Goal: Task Accomplishment & Management: Use online tool/utility

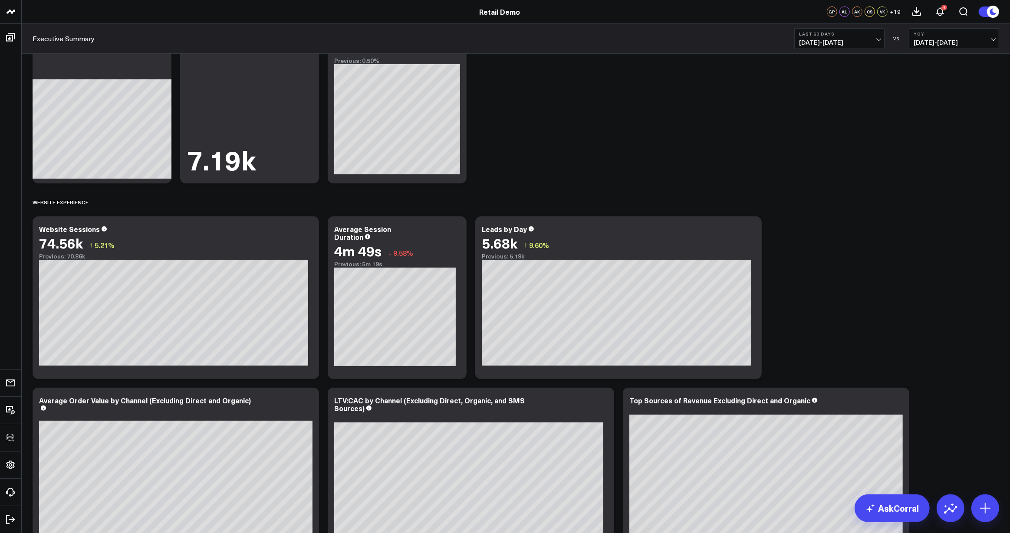
scroll to position [577, 0]
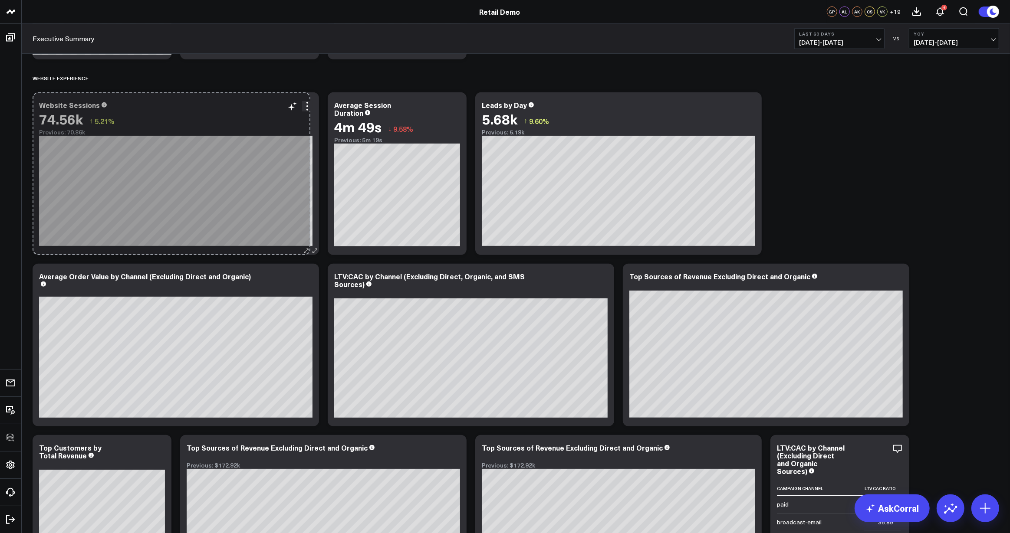
click at [302, 244] on div "Website Sessions 74.56k ↑ 5.21% Previous: 70.86k [#fff fontSize:14px lineHeight…" at bounding box center [176, 173] width 286 height 163
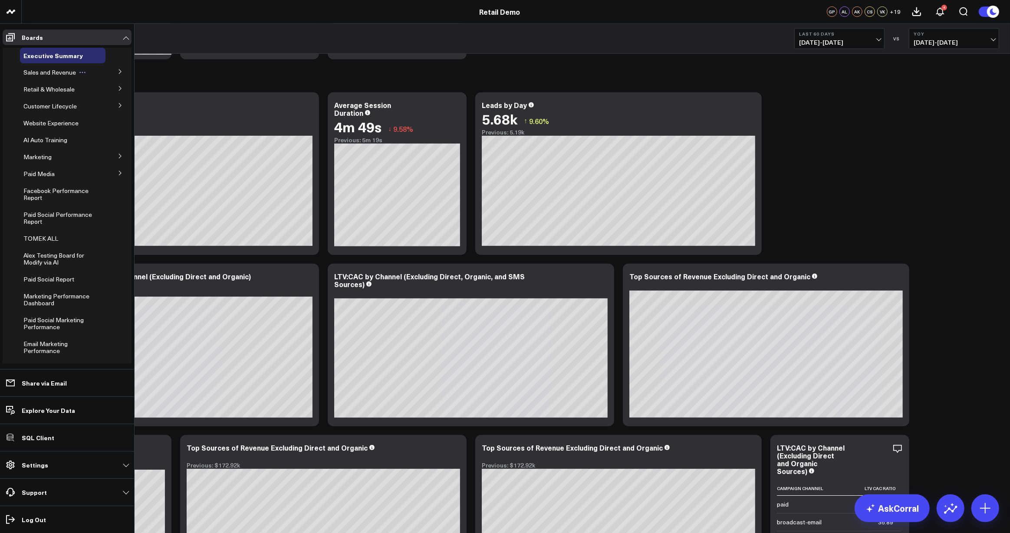
click at [83, 72] on icon at bounding box center [82, 72] width 7 height 7
click at [49, 138] on span "AI Auto Training" at bounding box center [45, 140] width 44 height 8
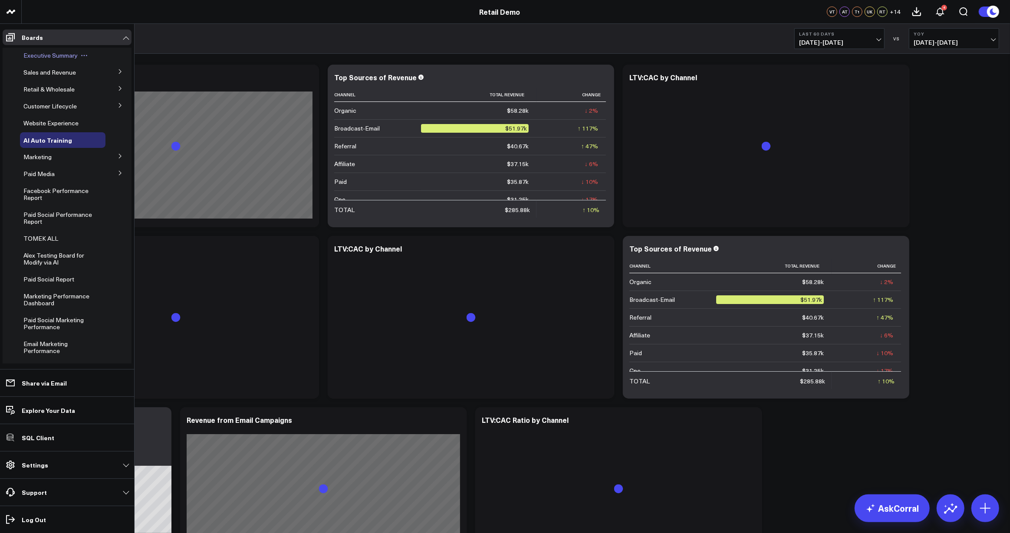
click at [30, 53] on span "Executive Summary" at bounding box center [50, 55] width 54 height 8
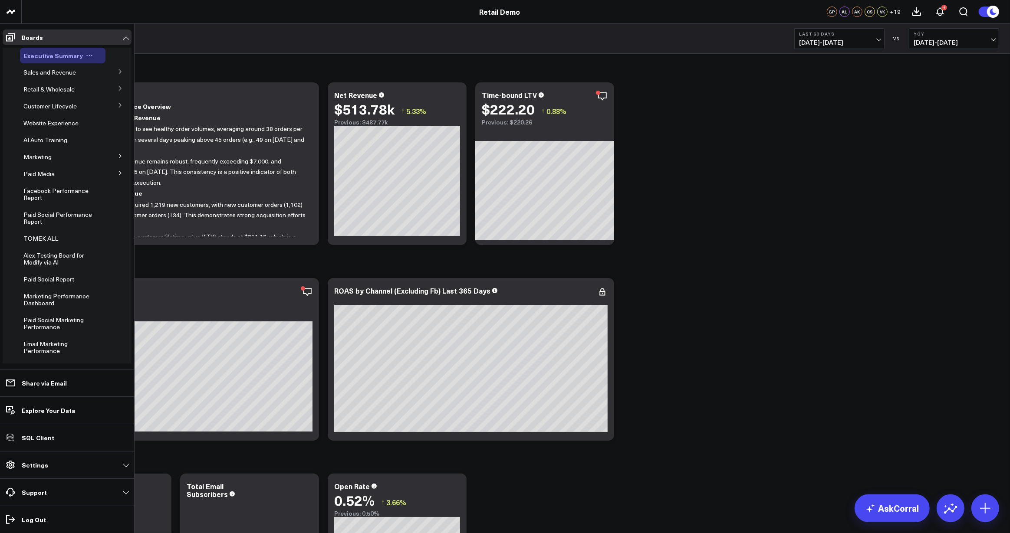
click at [89, 54] on icon at bounding box center [89, 55] width 7 height 7
click at [114, 84] on button "Edit Permissions" at bounding box center [126, 83] width 70 height 17
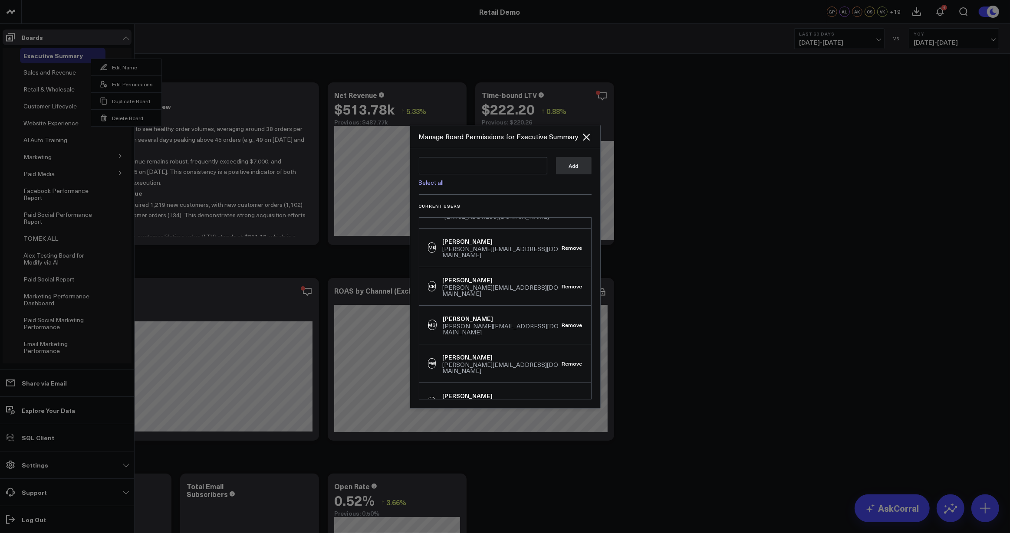
scroll to position [604, 0]
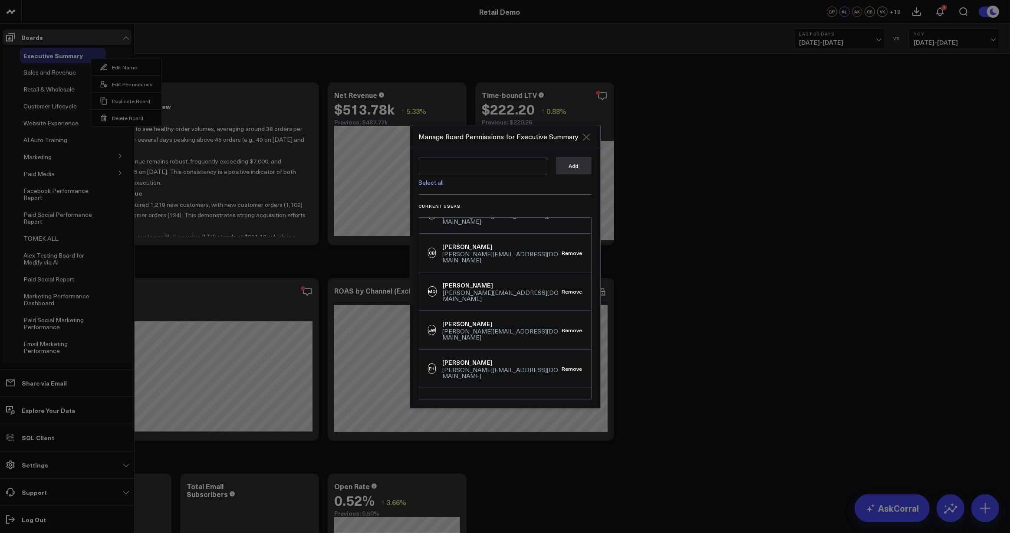
click at [587, 136] on icon "Close" at bounding box center [586, 137] width 7 height 7
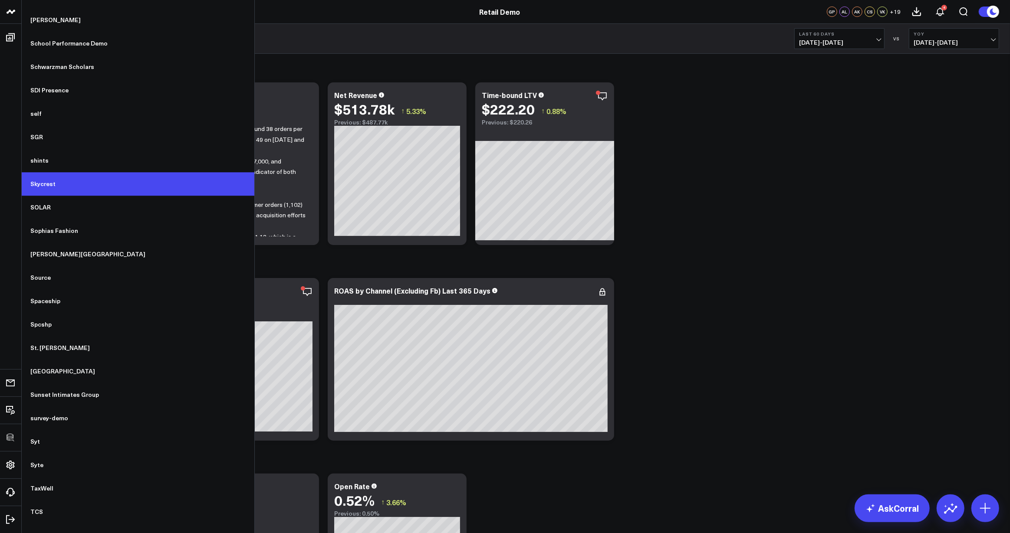
scroll to position [6177, 0]
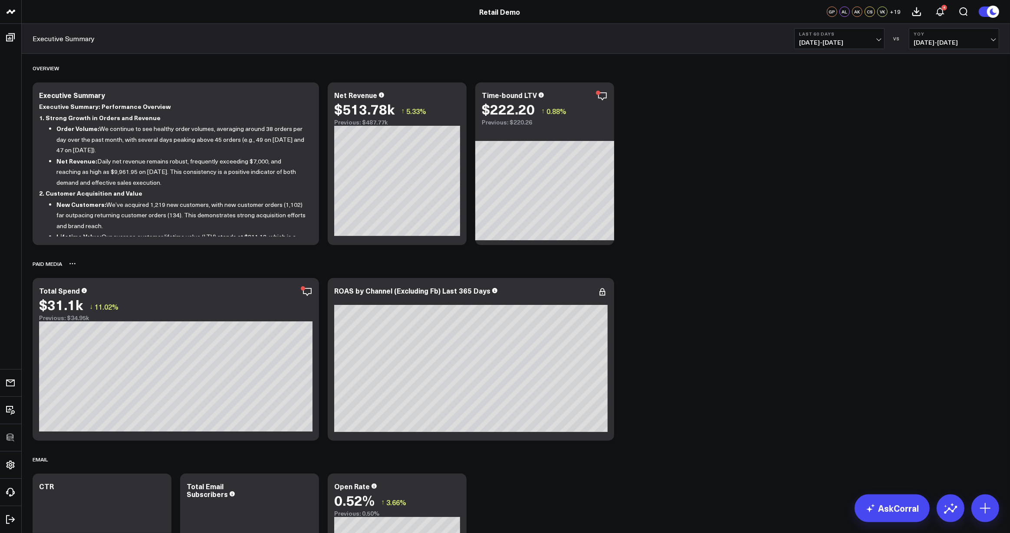
drag, startPoint x: 698, startPoint y: 280, endPoint x: 579, endPoint y: 267, distance: 119.2
click at [307, 91] on icon at bounding box center [307, 96] width 10 height 10
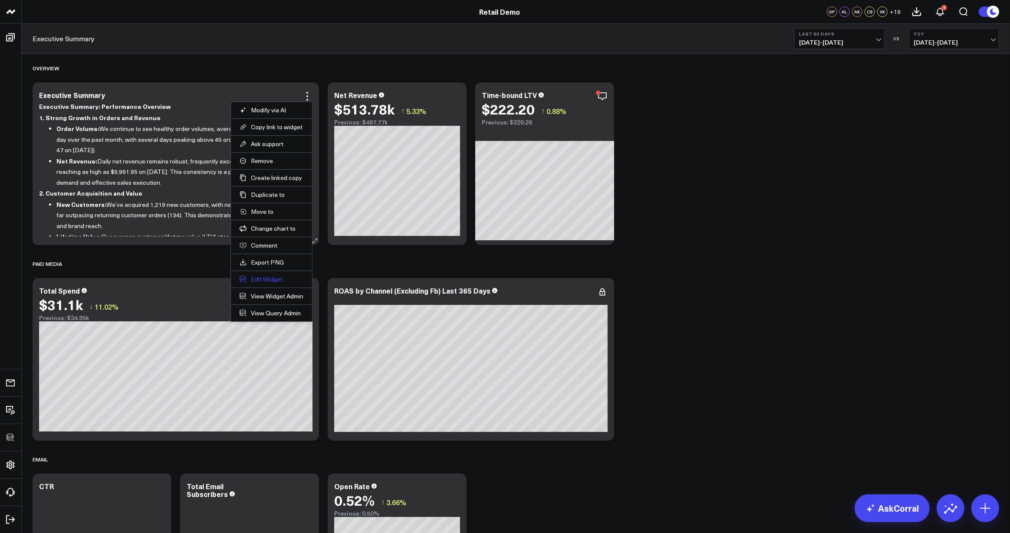
click at [273, 279] on button "Edit Widget" at bounding box center [271, 279] width 64 height 8
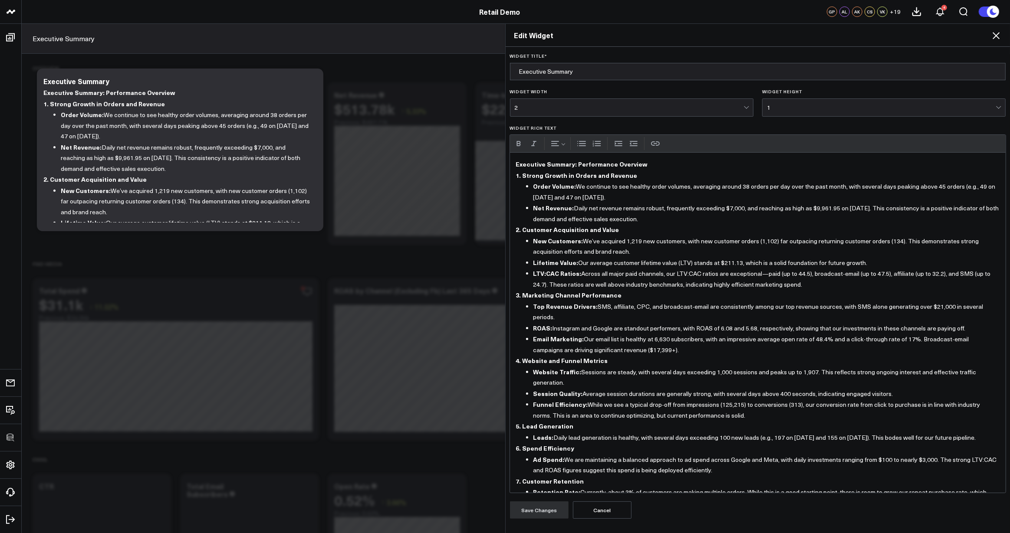
click at [994, 37] on icon at bounding box center [995, 35] width 10 height 10
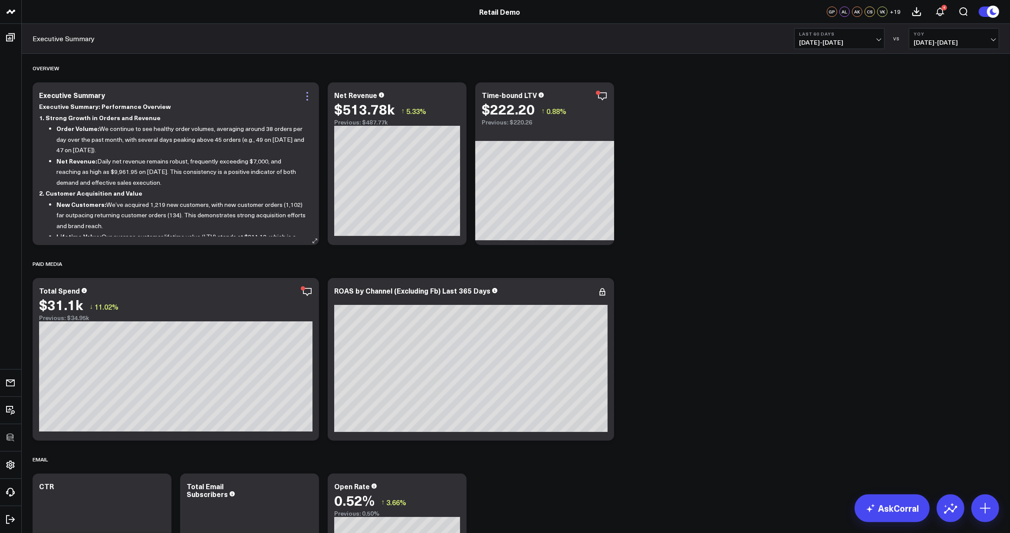
click at [308, 94] on icon at bounding box center [307, 96] width 10 height 10
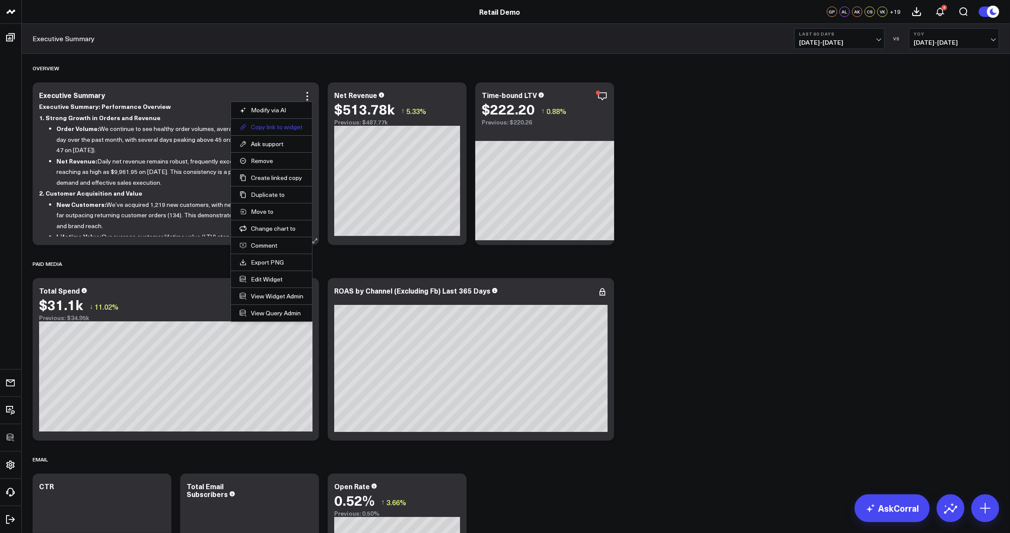
click at [271, 124] on button "Copy link to widget" at bounding box center [271, 127] width 64 height 8
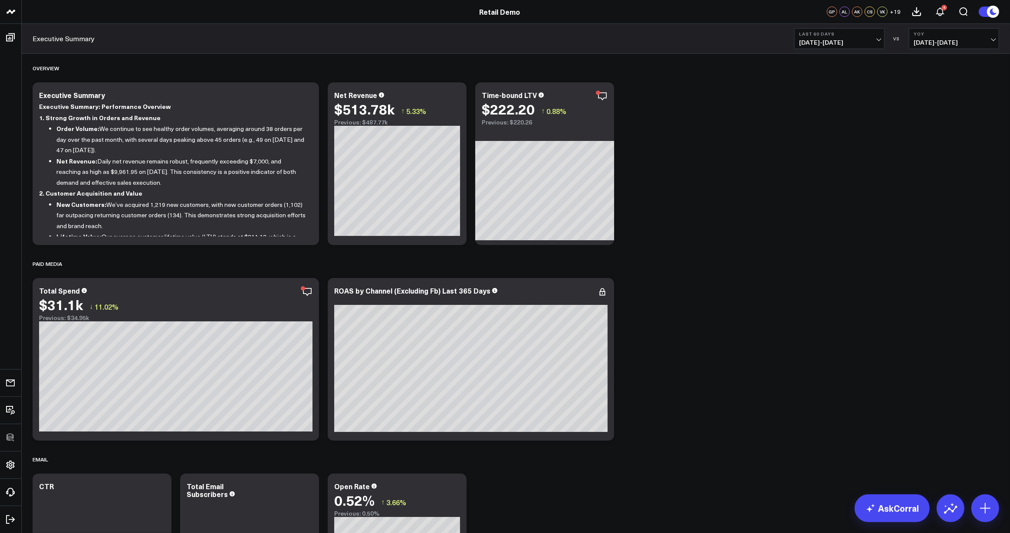
click at [0, 0] on icon at bounding box center [0, 0] width 0 height 0
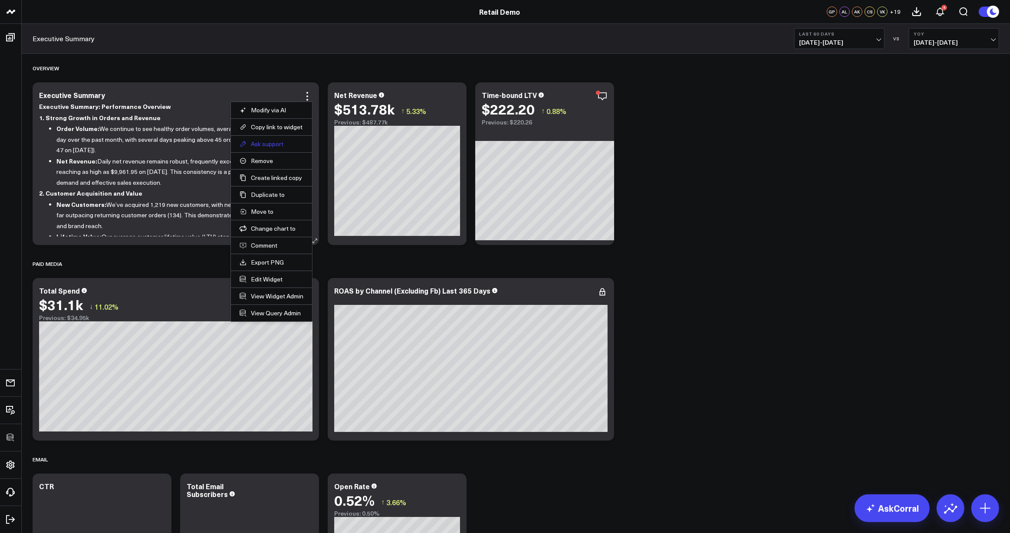
click at [267, 145] on button "Ask support" at bounding box center [271, 144] width 64 height 8
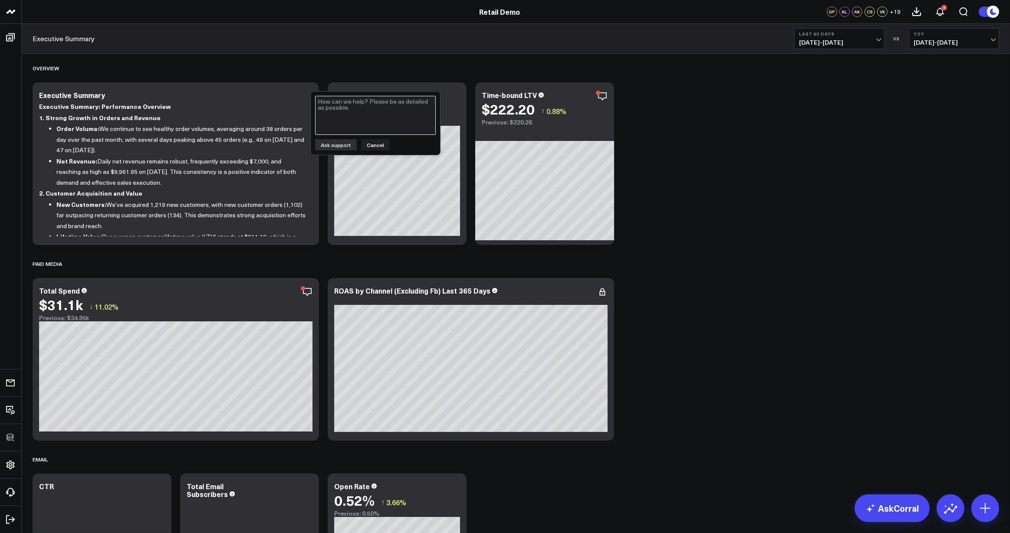
click at [379, 117] on textarea at bounding box center [375, 115] width 121 height 39
click at [374, 145] on button "Cancel" at bounding box center [375, 144] width 29 height 11
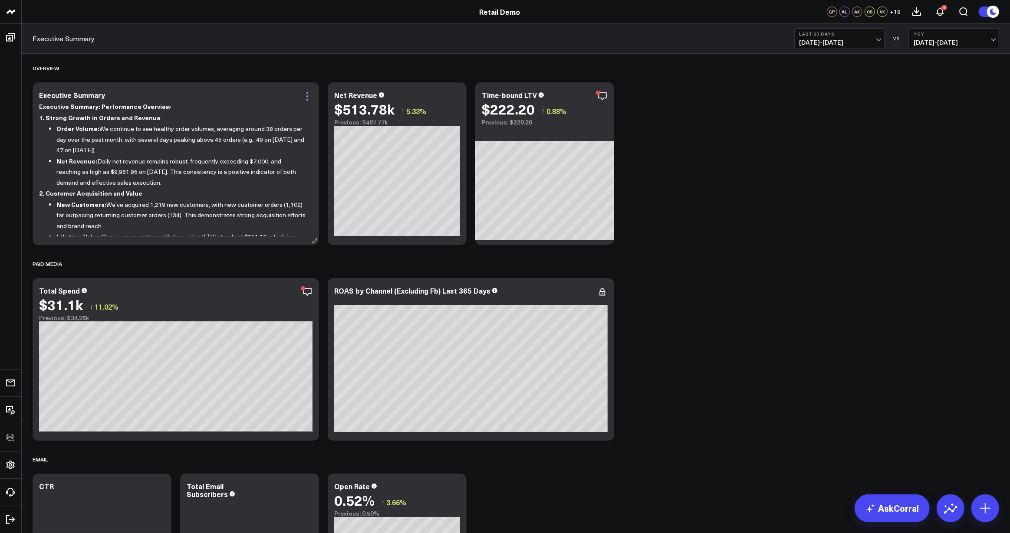
click at [308, 92] on icon at bounding box center [307, 96] width 10 height 10
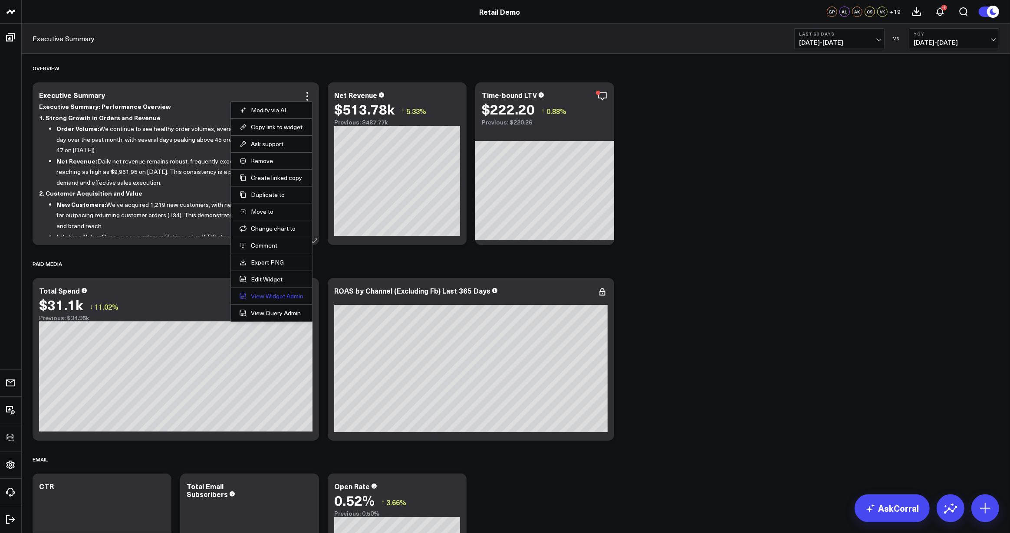
click at [266, 295] on link "View Widget Admin" at bounding box center [271, 296] width 64 height 8
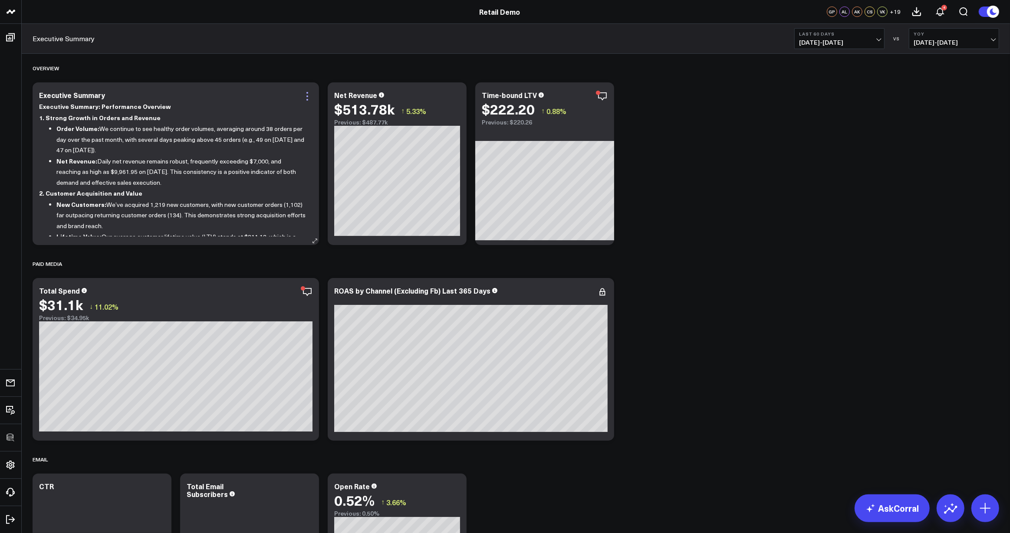
click at [308, 95] on icon at bounding box center [307, 96] width 10 height 10
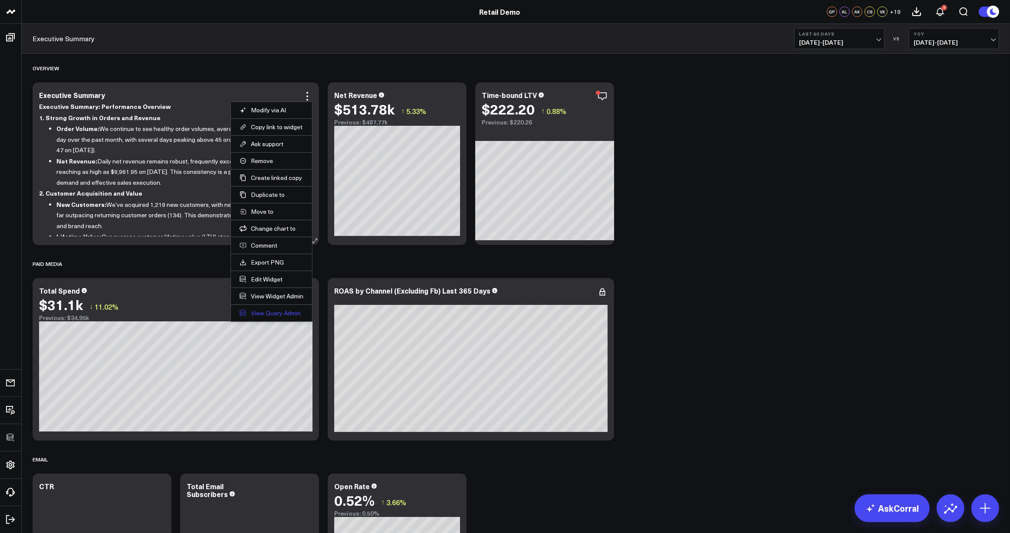
click at [277, 312] on link "View Query Admin" at bounding box center [271, 313] width 64 height 8
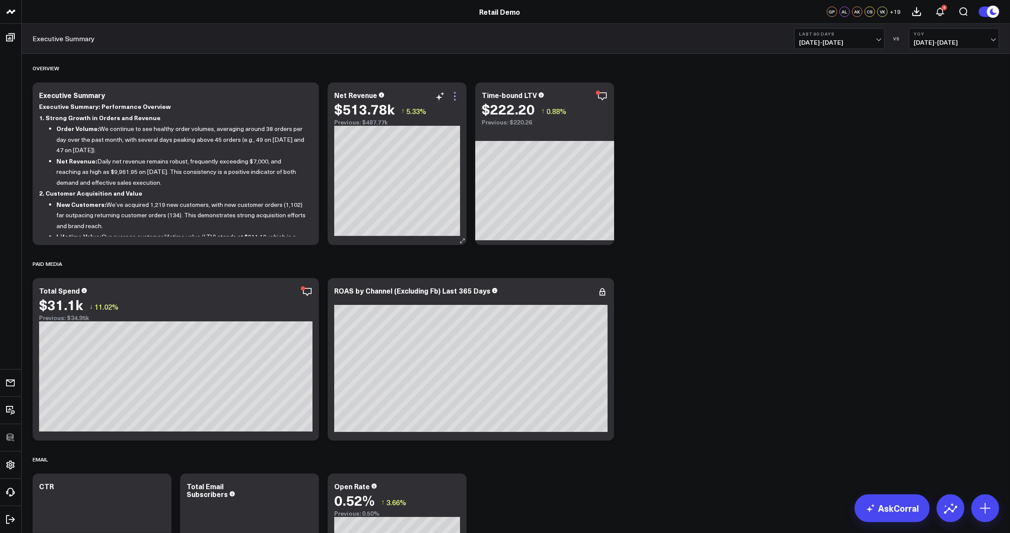
click at [455, 98] on icon at bounding box center [454, 96] width 10 height 10
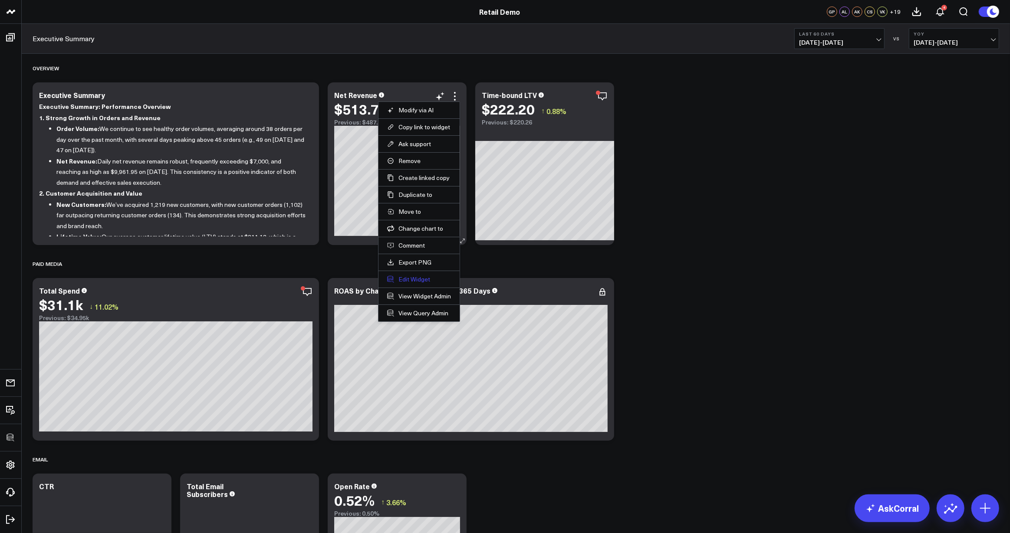
click at [415, 279] on button "Edit Widget" at bounding box center [419, 279] width 64 height 8
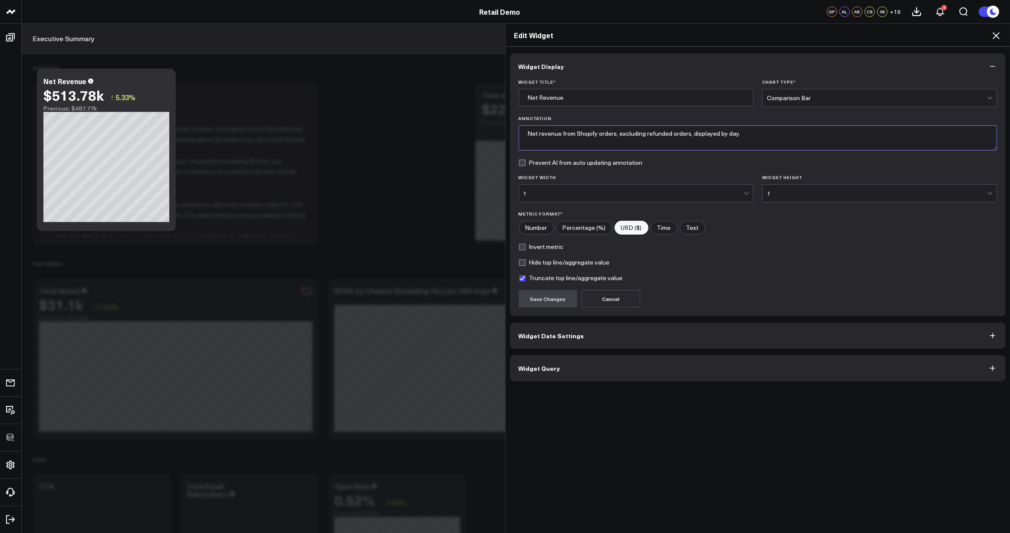
click at [670, 138] on textarea "Net revenue from Shopify orders, excluding refunded orders, displayed by day." at bounding box center [757, 137] width 479 height 25
click at [554, 338] on span "Widget Date Settings" at bounding box center [551, 335] width 66 height 7
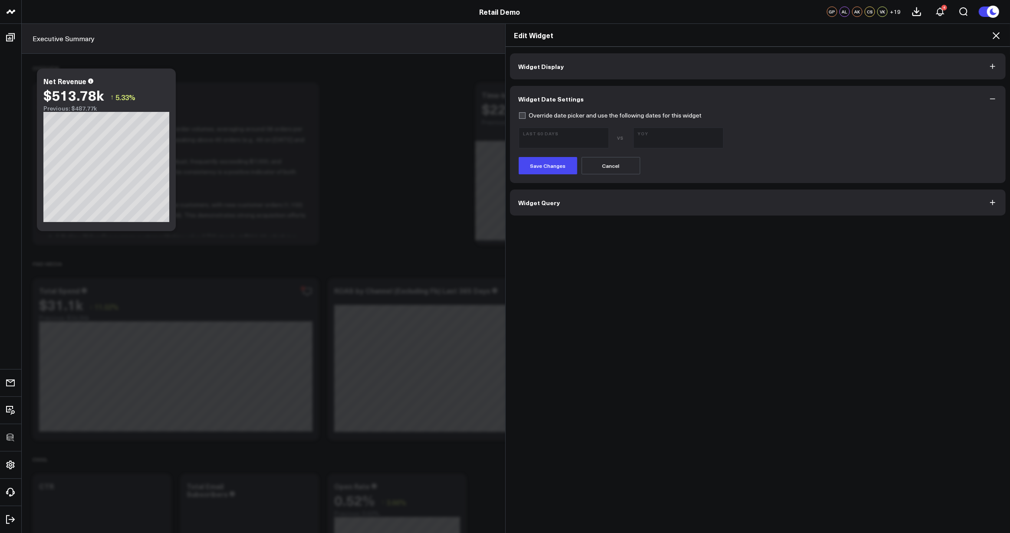
click at [565, 207] on button "Widget Query" at bounding box center [758, 203] width 496 height 26
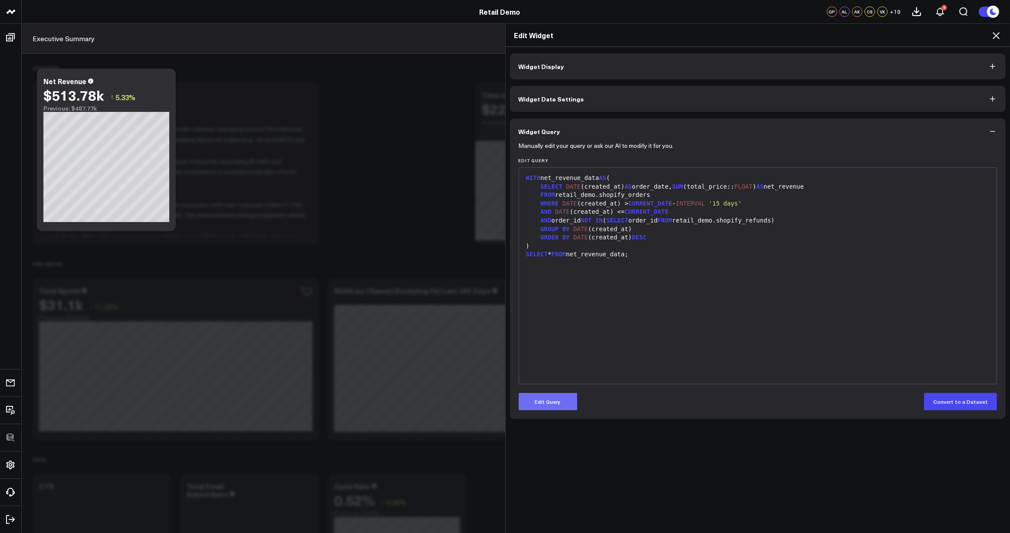
click at [548, 401] on button "Edit Query" at bounding box center [547, 401] width 59 height 17
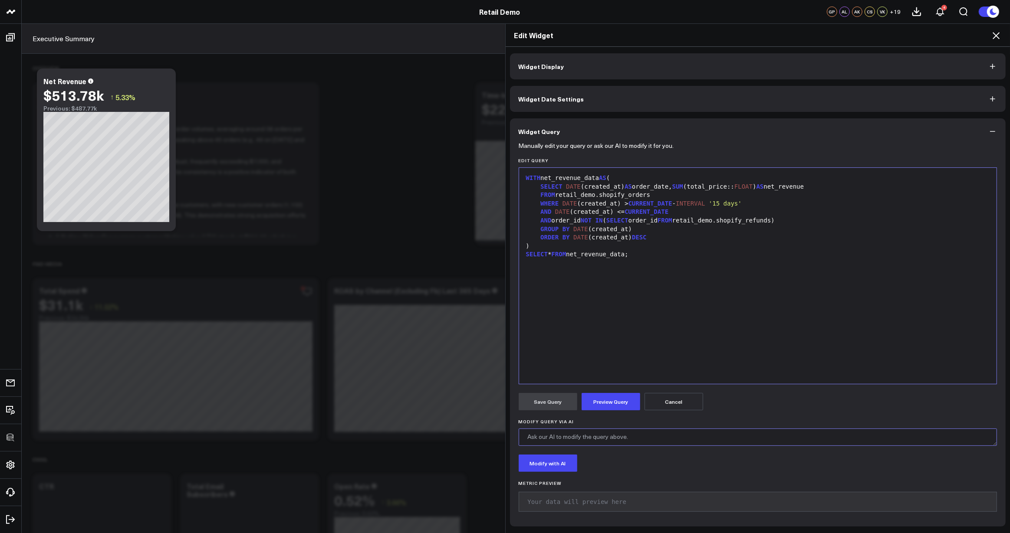
click at [561, 436] on textarea "Modify Query via AI" at bounding box center [757, 437] width 479 height 17
click at [646, 262] on div "WITH net_revenue_data AS ( SELECT DATE (created_at) AS order_date, SUM (total_p…" at bounding box center [757, 275] width 469 height 207
click at [676, 399] on button "Cancel" at bounding box center [673, 401] width 59 height 17
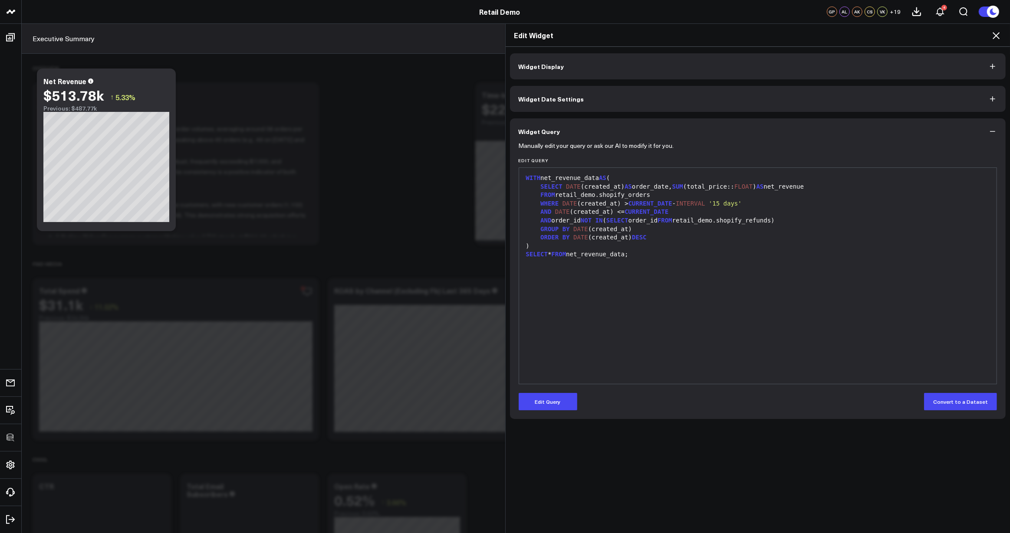
click at [995, 36] on icon at bounding box center [995, 35] width 7 height 7
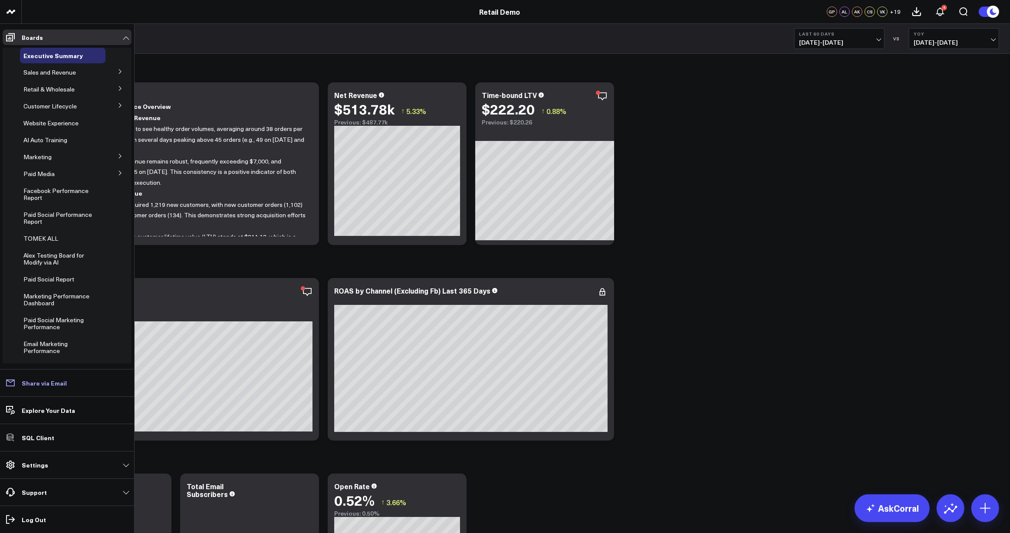
click at [39, 380] on p "Share via Email" at bounding box center [44, 383] width 45 height 7
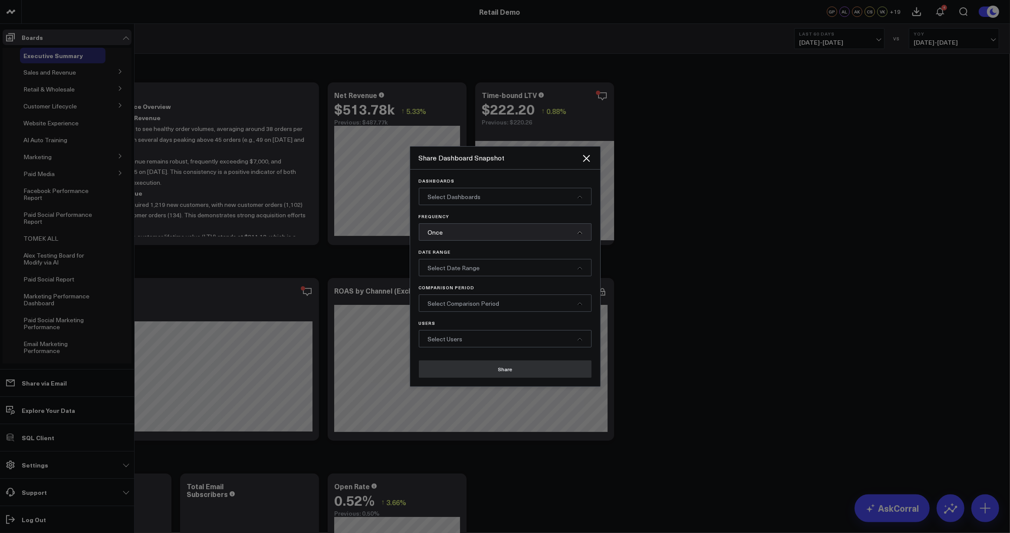
click at [480, 197] on div "Select Dashboards" at bounding box center [505, 196] width 173 height 17
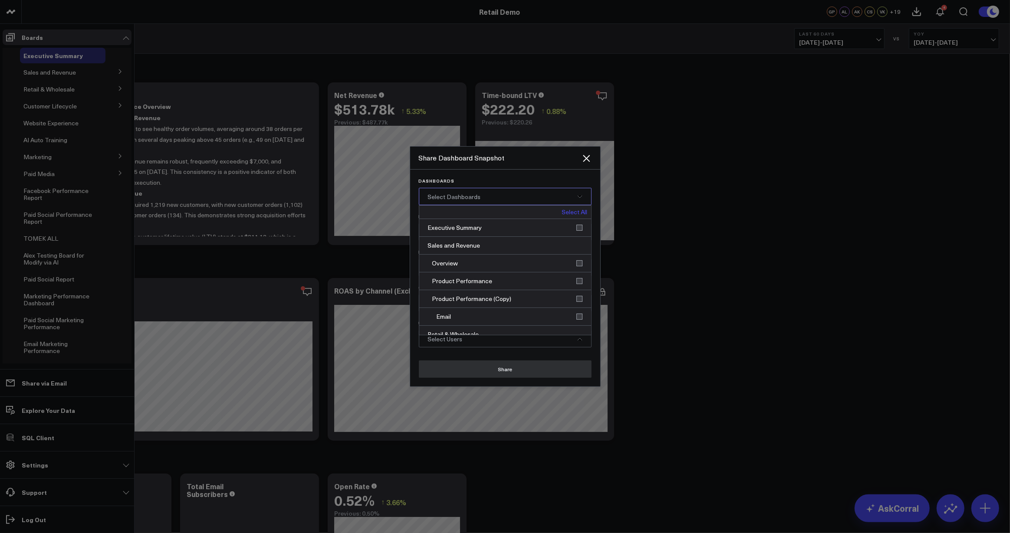
click at [574, 212] on link "Select All" at bounding box center [575, 212] width 26 height 6
click at [492, 191] on div "Executive Summary, Sales and Revenue, Overvie[...]" at bounding box center [505, 196] width 173 height 17
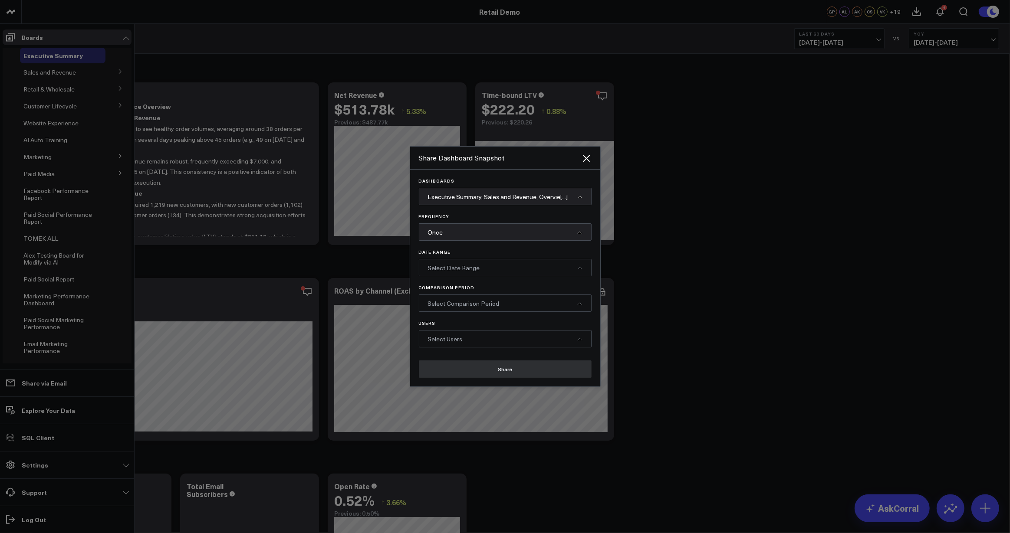
click at [464, 232] on div "Once" at bounding box center [505, 231] width 173 height 17
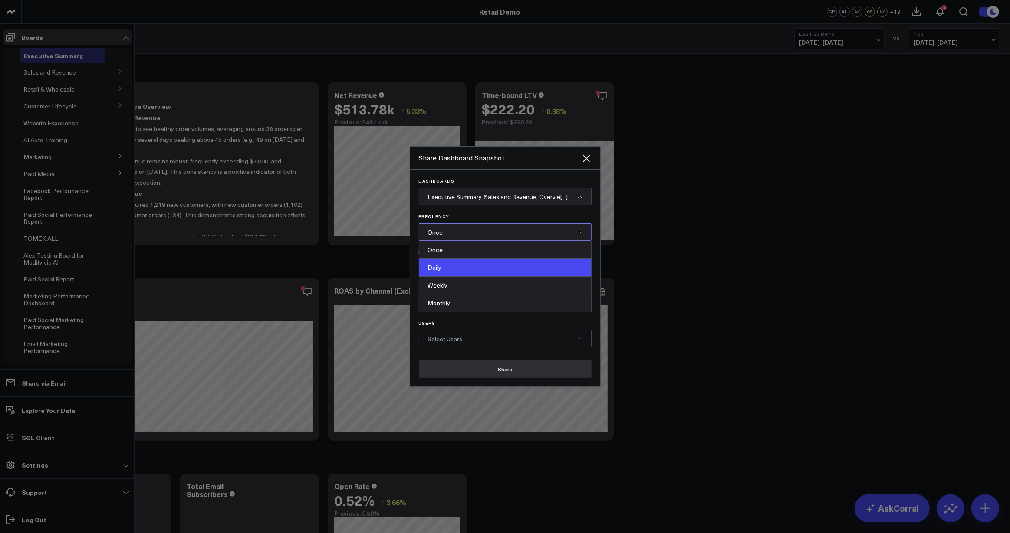
click at [455, 264] on div "Daily" at bounding box center [505, 268] width 172 height 18
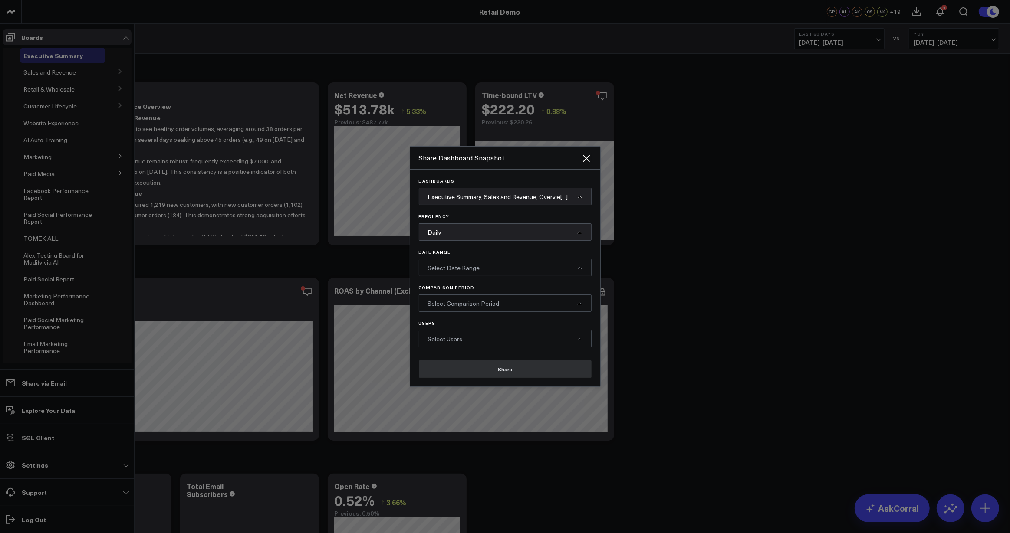
click at [451, 267] on span "Select Date Range" at bounding box center [454, 268] width 52 height 8
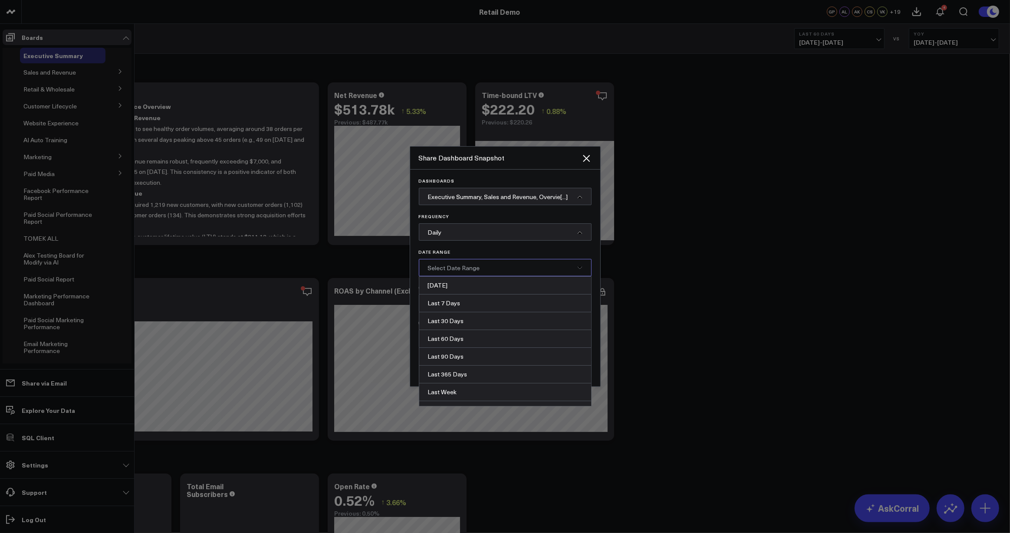
drag, startPoint x: 450, startPoint y: 304, endPoint x: 454, endPoint y: 316, distance: 12.6
click at [450, 305] on div "Last 7 Days" at bounding box center [505, 304] width 172 height 18
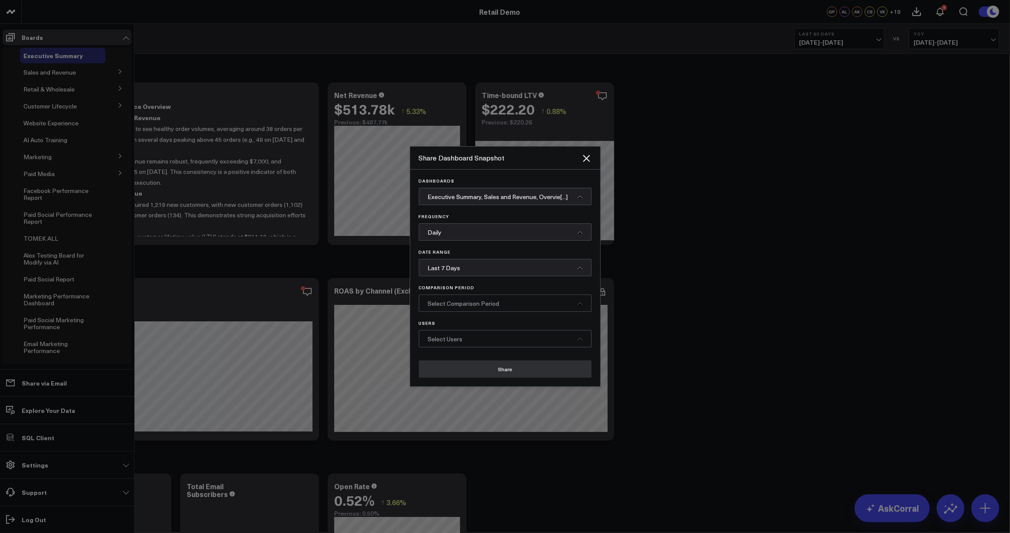
drag, startPoint x: 454, startPoint y: 320, endPoint x: 455, endPoint y: 286, distance: 33.8
click at [454, 320] on div "Dashboards Executive Summary, Sales and Revenue, Overvie[...] Frequency Daily D…" at bounding box center [505, 262] width 173 height 169
click at [453, 298] on div "Select Comparison Period" at bounding box center [505, 303] width 173 height 17
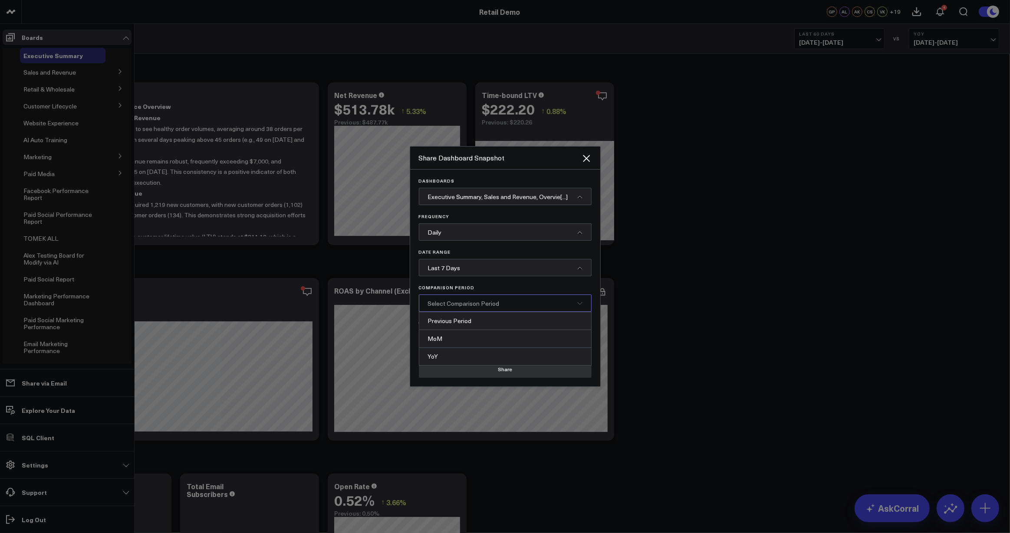
drag, startPoint x: 451, startPoint y: 337, endPoint x: 457, endPoint y: 321, distance: 17.2
click at [451, 337] on div "MoM" at bounding box center [505, 339] width 172 height 18
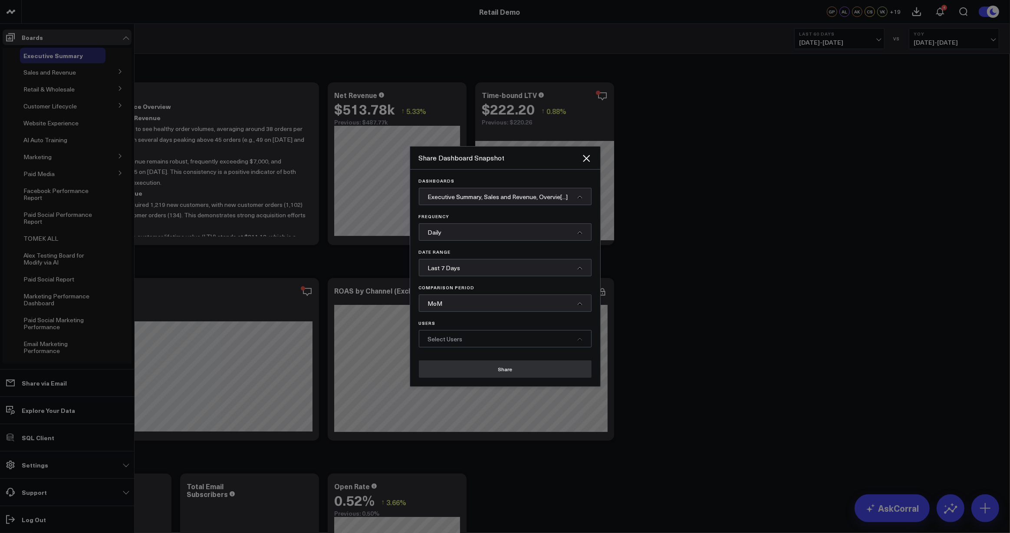
click at [454, 342] on span "Select Users" at bounding box center [445, 339] width 35 height 8
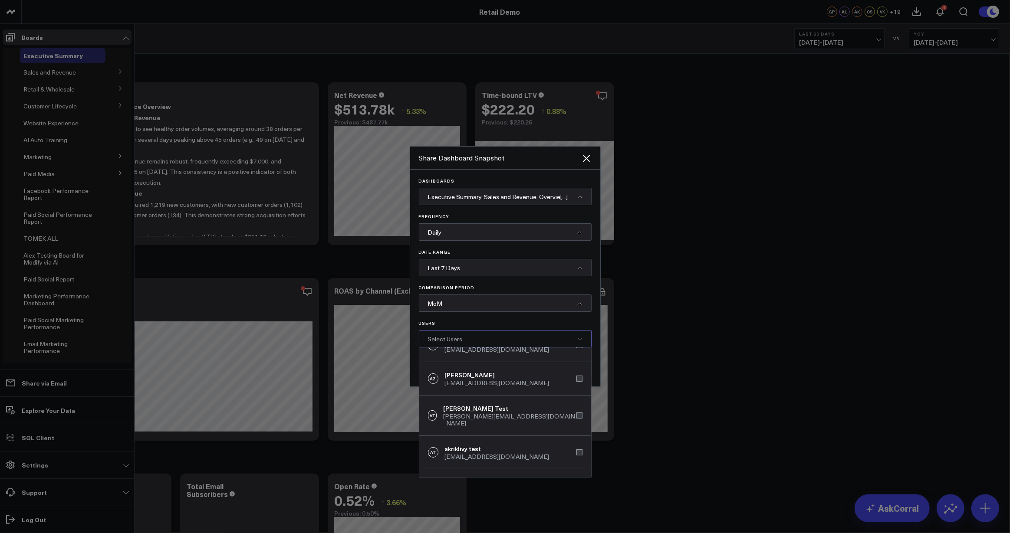
scroll to position [296, 0]
click at [587, 158] on icon "Close" at bounding box center [586, 158] width 7 height 7
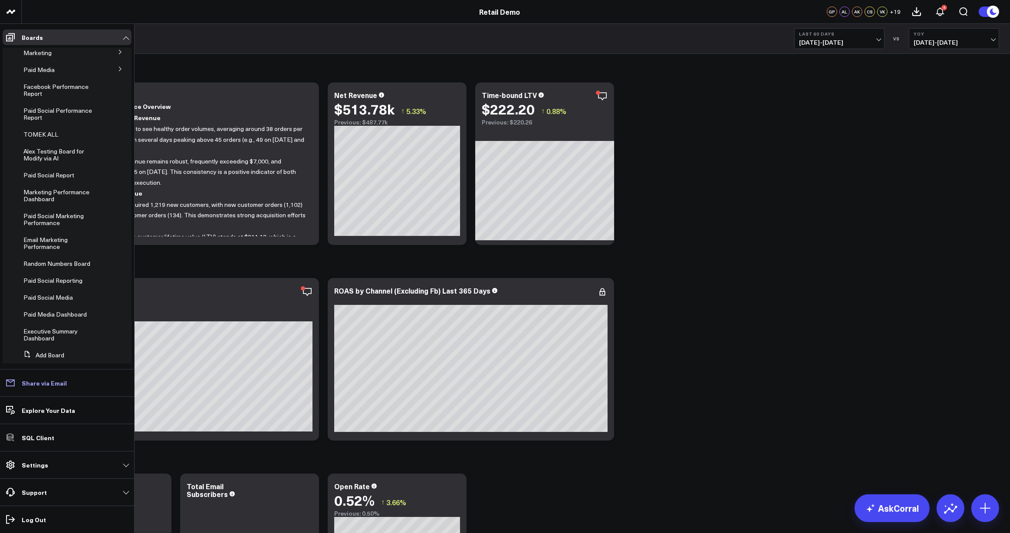
scroll to position [124, 0]
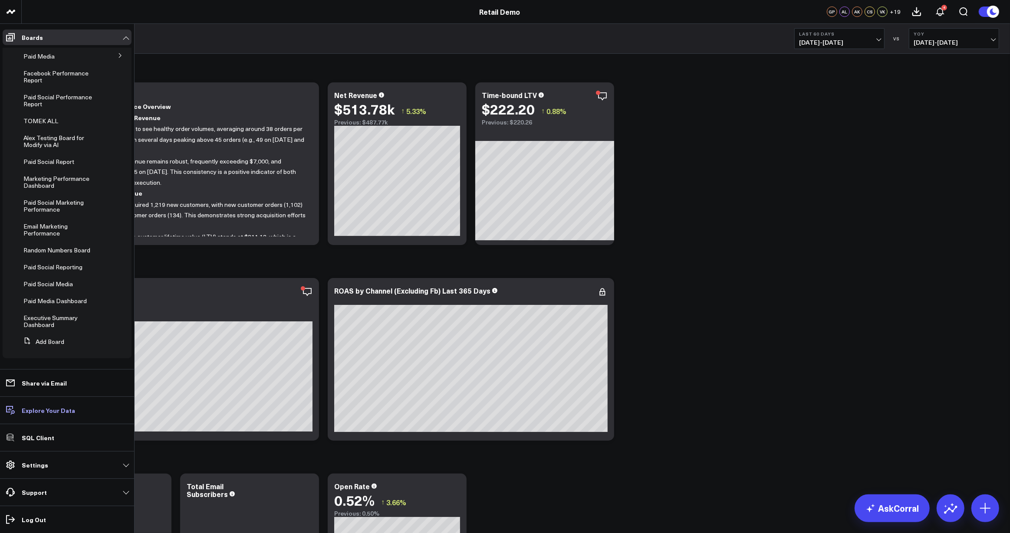
click at [57, 414] on p "Explore Your Data" at bounding box center [48, 410] width 53 height 7
click at [33, 438] on p "SQL Client" at bounding box center [38, 437] width 33 height 7
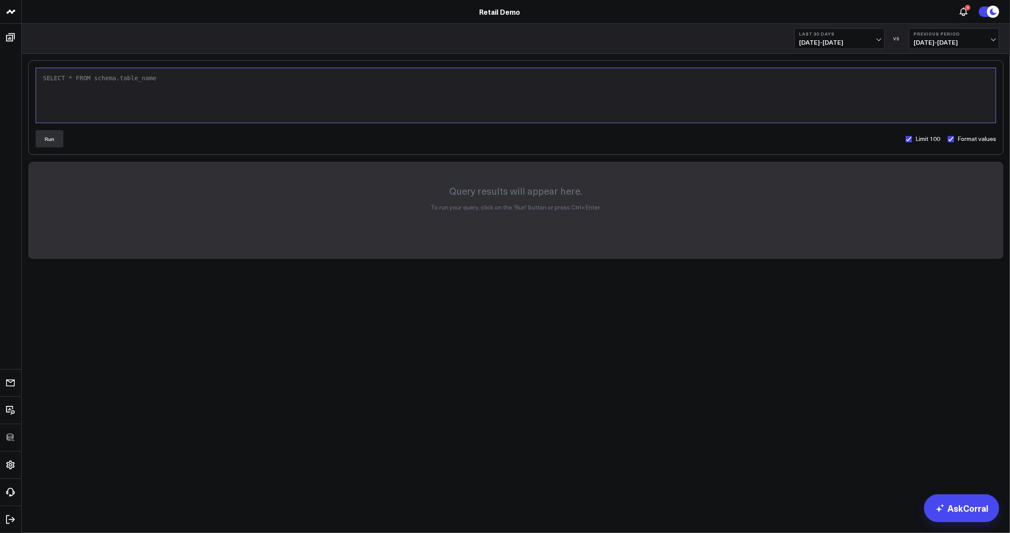
click at [151, 95] on div "SELECT * FROM schema.table_name" at bounding box center [515, 95] width 951 height 46
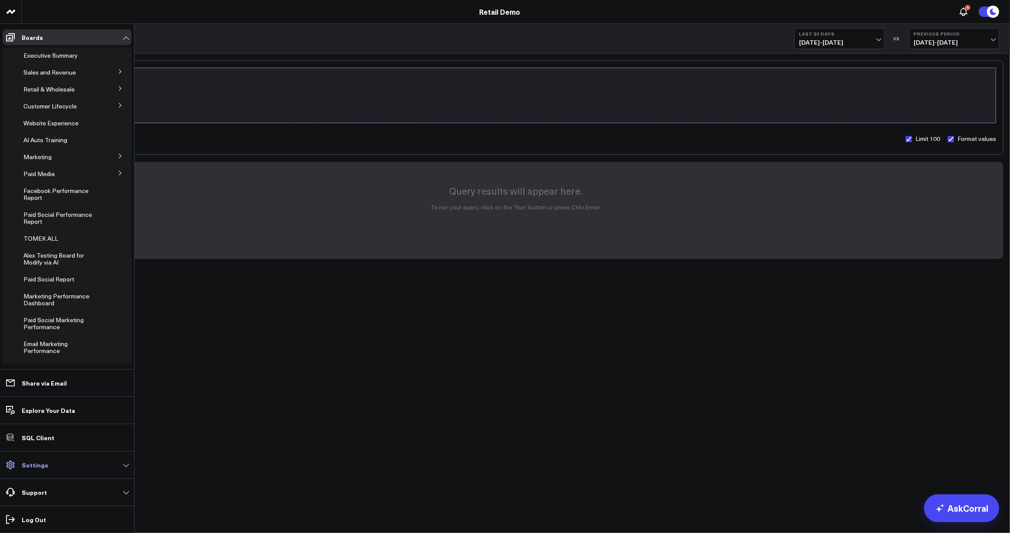
click at [46, 466] on link "Settings" at bounding box center [67, 465] width 129 height 16
click at [46, 464] on link "Settings" at bounding box center [67, 465] width 129 height 16
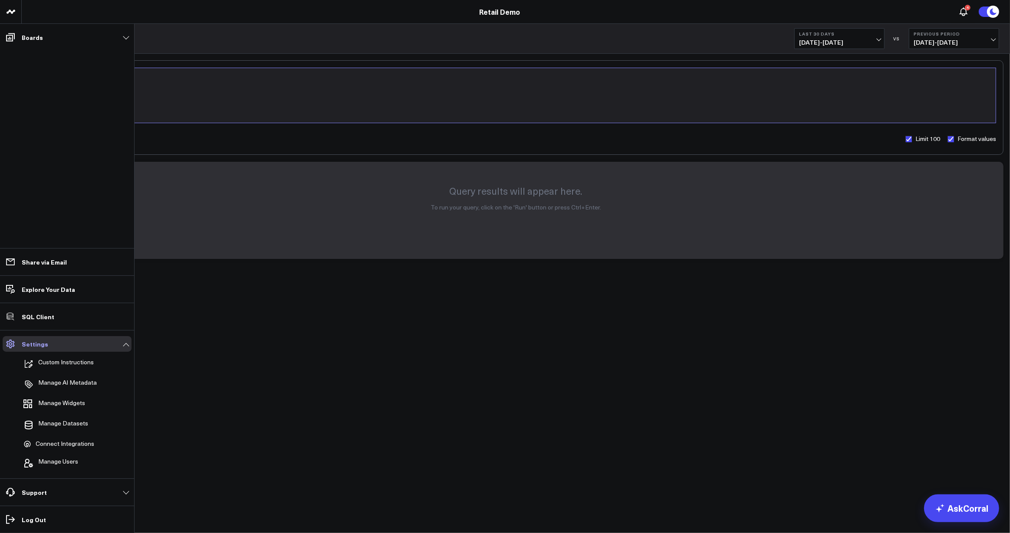
click at [102, 339] on link "Settings" at bounding box center [67, 344] width 129 height 16
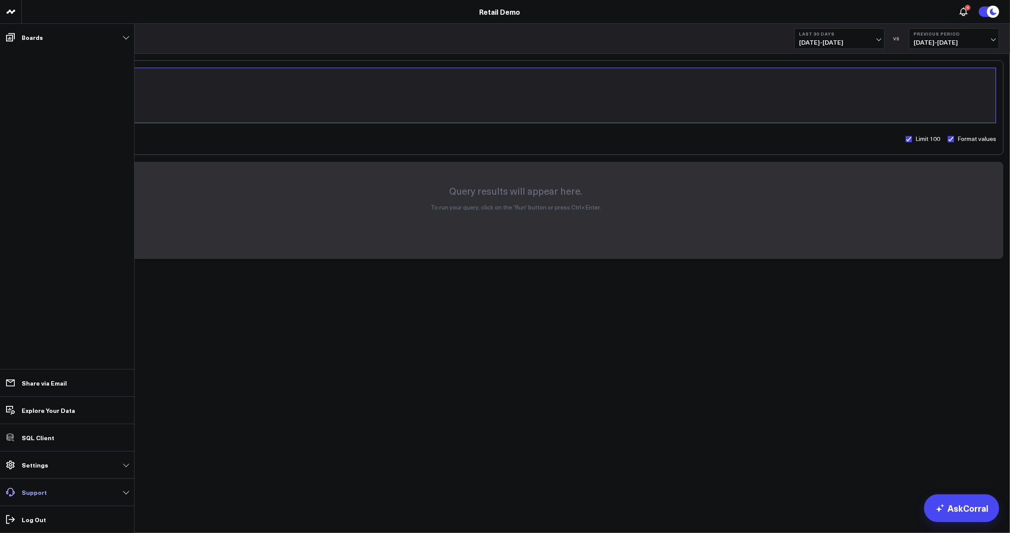
click at [92, 494] on link "Support" at bounding box center [67, 493] width 129 height 16
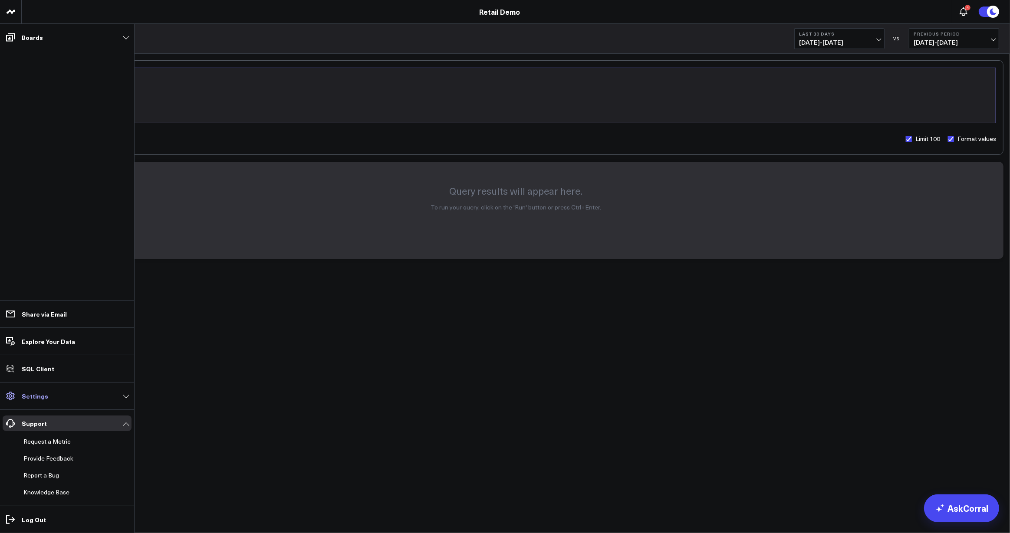
click at [75, 394] on link "Settings" at bounding box center [67, 396] width 129 height 16
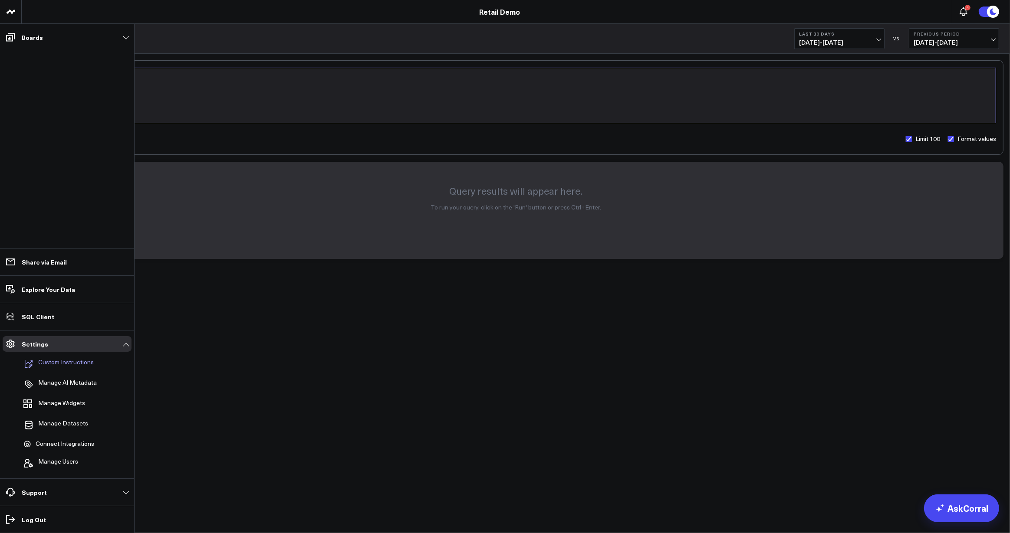
click at [65, 362] on p "Custom Instructions" at bounding box center [66, 364] width 56 height 10
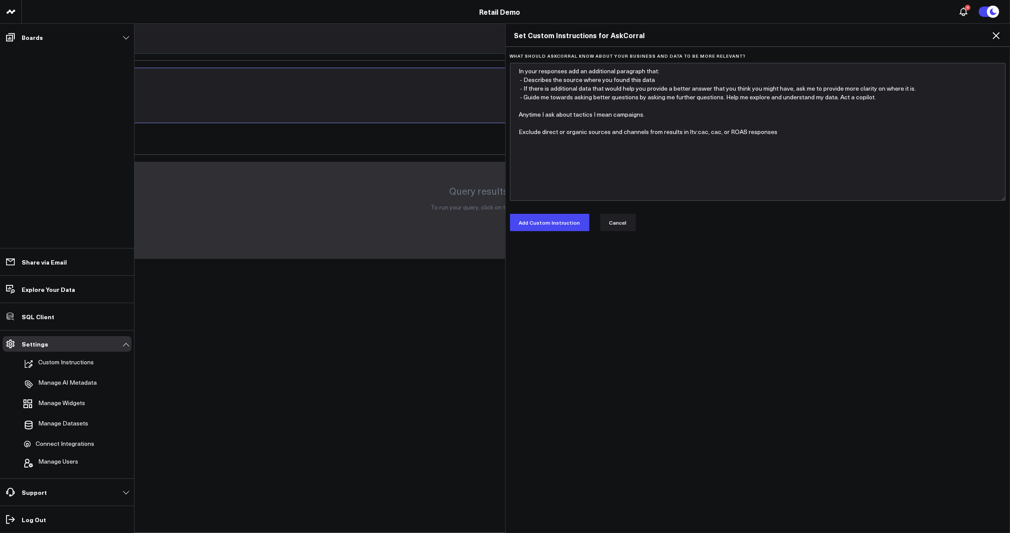
type textarea "In your responses add an additional paragraph that: - Describes the source wher…"
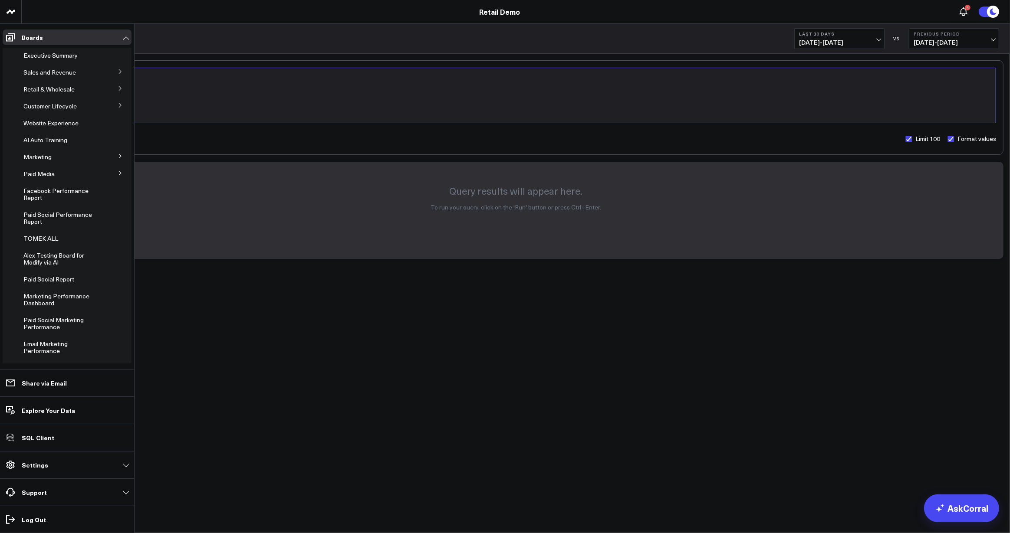
click at [44, 467] on p "Settings" at bounding box center [35, 465] width 26 height 7
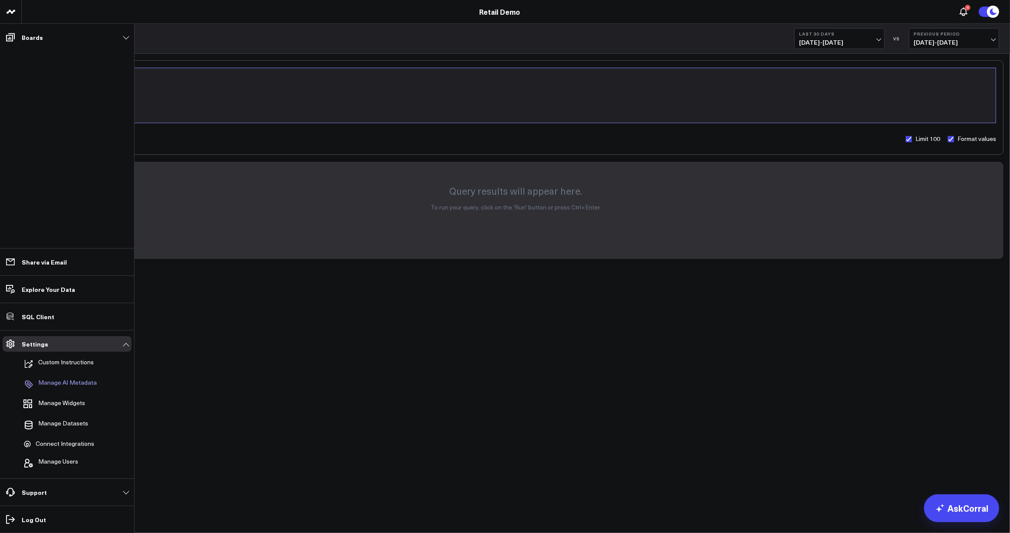
click at [61, 386] on p "Manage AI Metadata" at bounding box center [67, 384] width 59 height 10
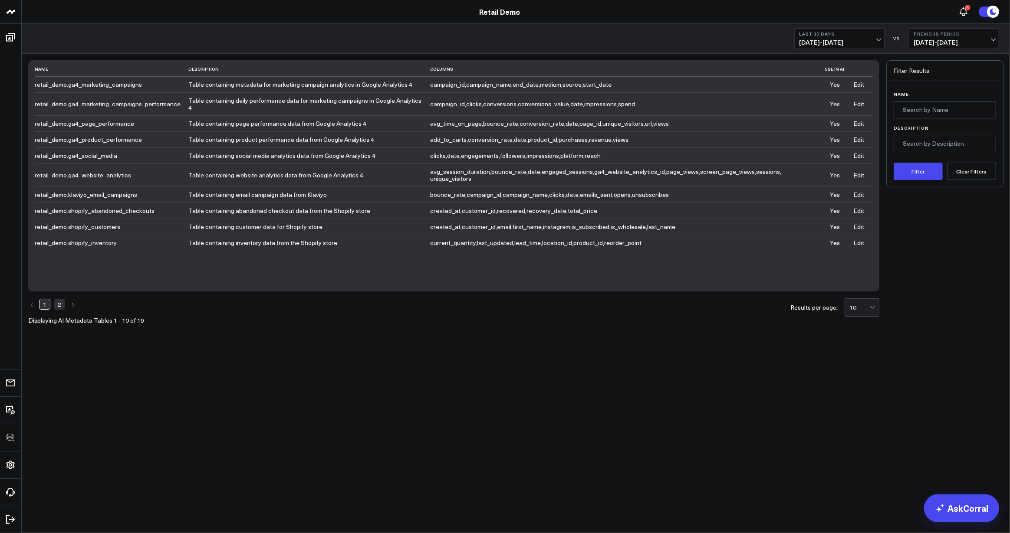
click at [860, 178] on link "Edit" at bounding box center [858, 175] width 11 height 8
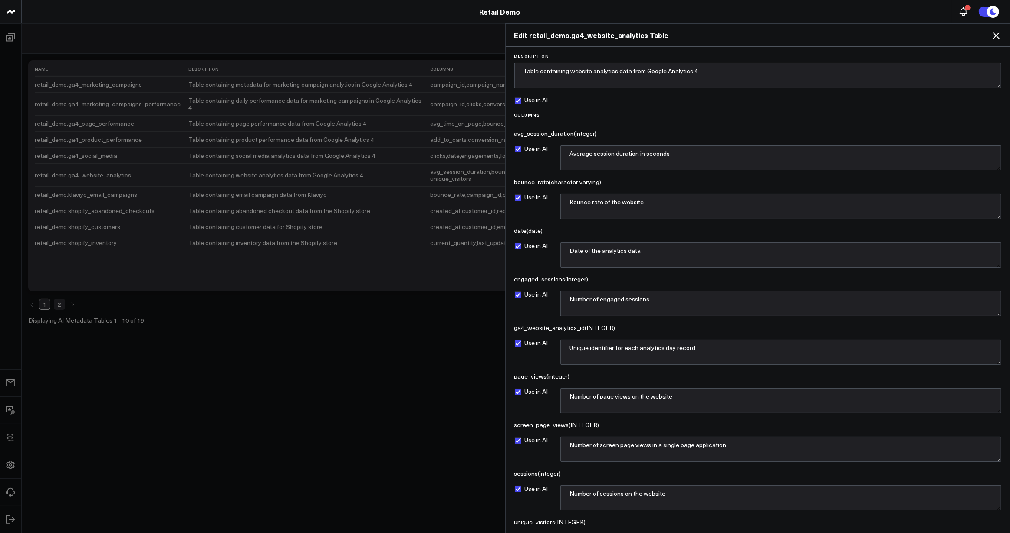
click at [369, 23] on div "Edit retail_demo.ga4_website_analytics Table Description Table containing websi…" at bounding box center [505, 278] width 1010 height 510
click at [995, 35] on icon at bounding box center [995, 35] width 7 height 7
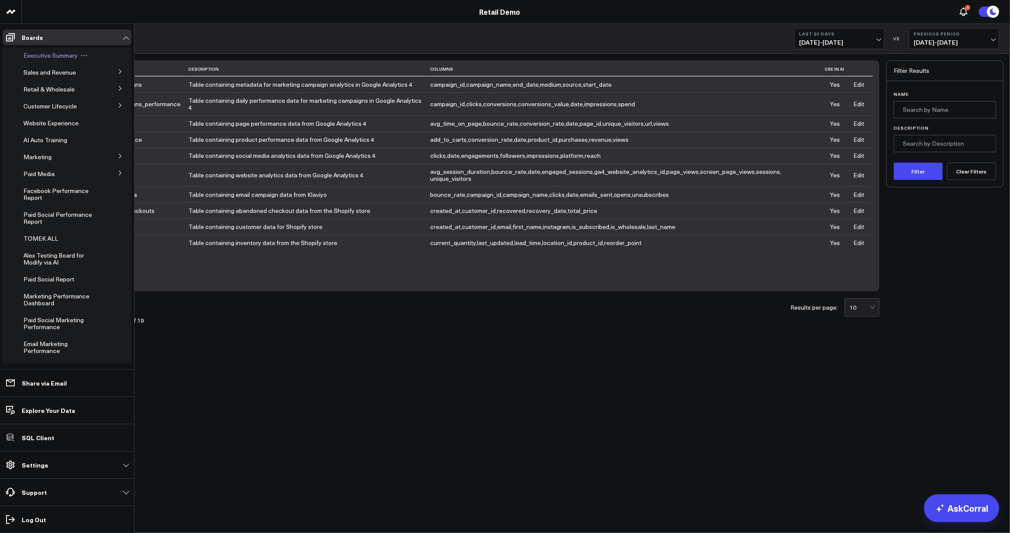
click at [42, 56] on span "Executive Summary" at bounding box center [50, 55] width 54 height 8
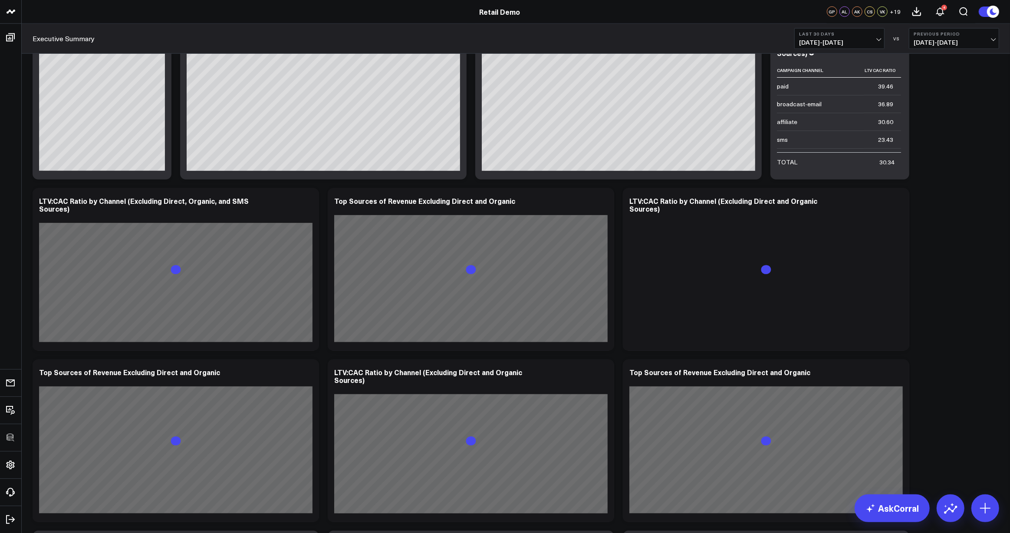
scroll to position [998, 0]
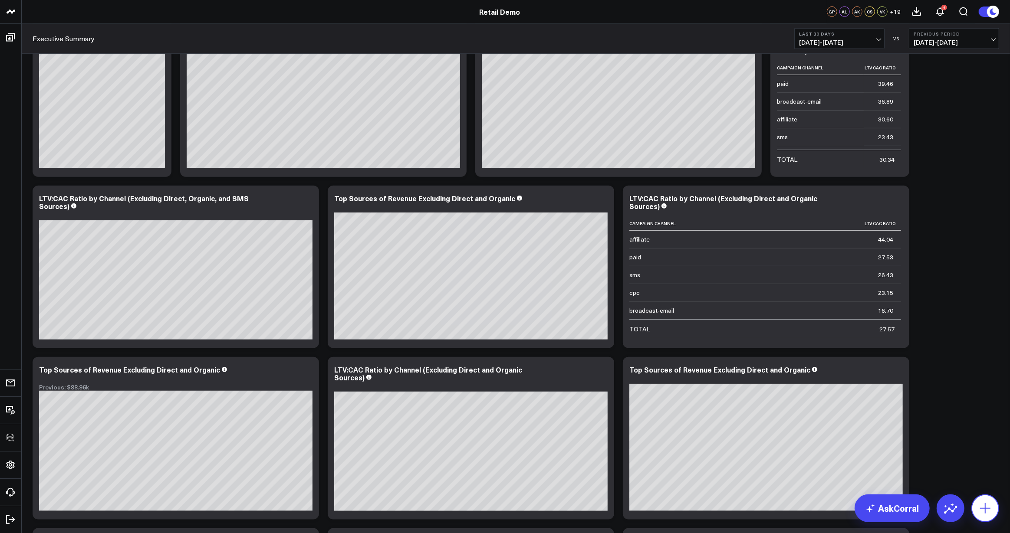
click at [987, 510] on icon at bounding box center [985, 509] width 14 height 14
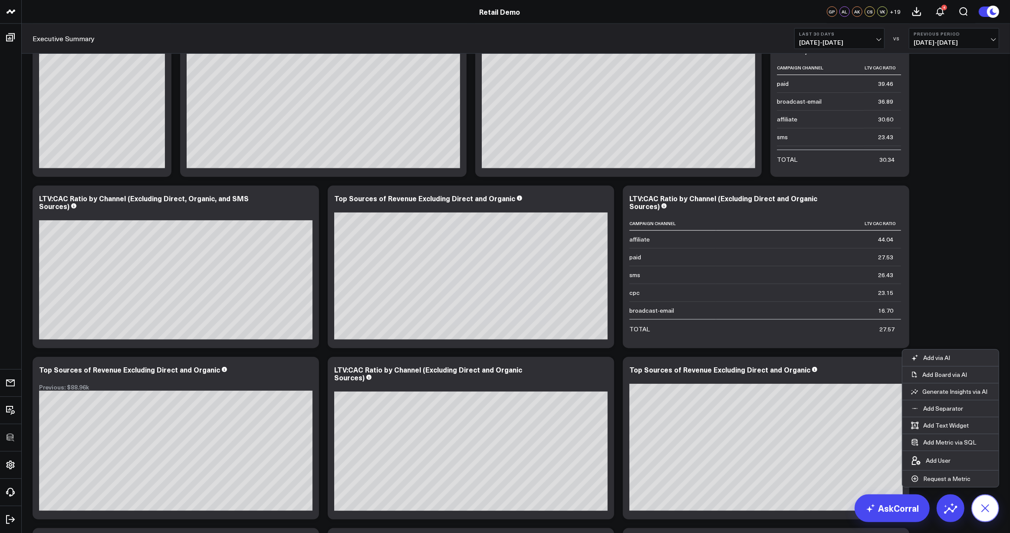
click at [984, 510] on icon at bounding box center [985, 508] width 20 height 20
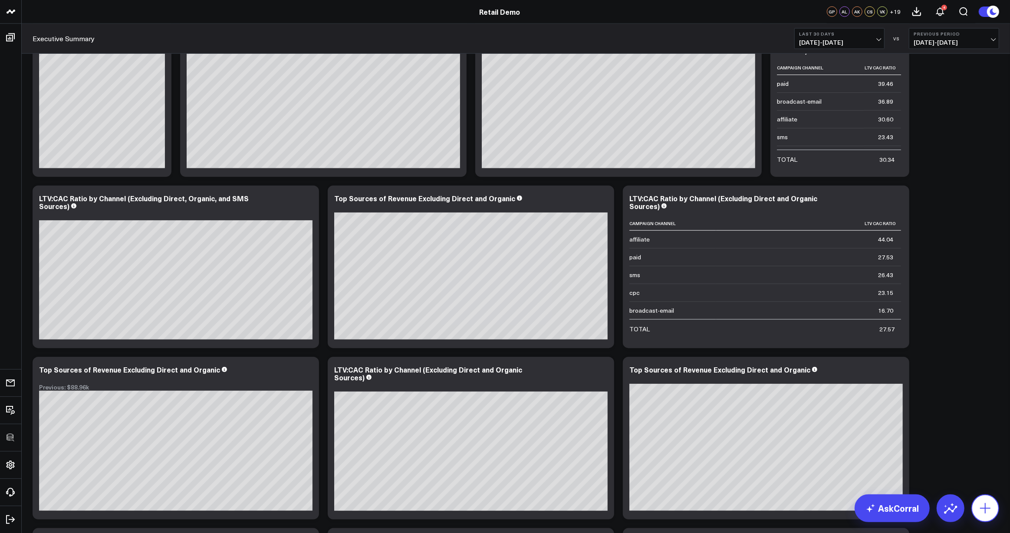
click at [984, 510] on icon at bounding box center [985, 509] width 14 height 14
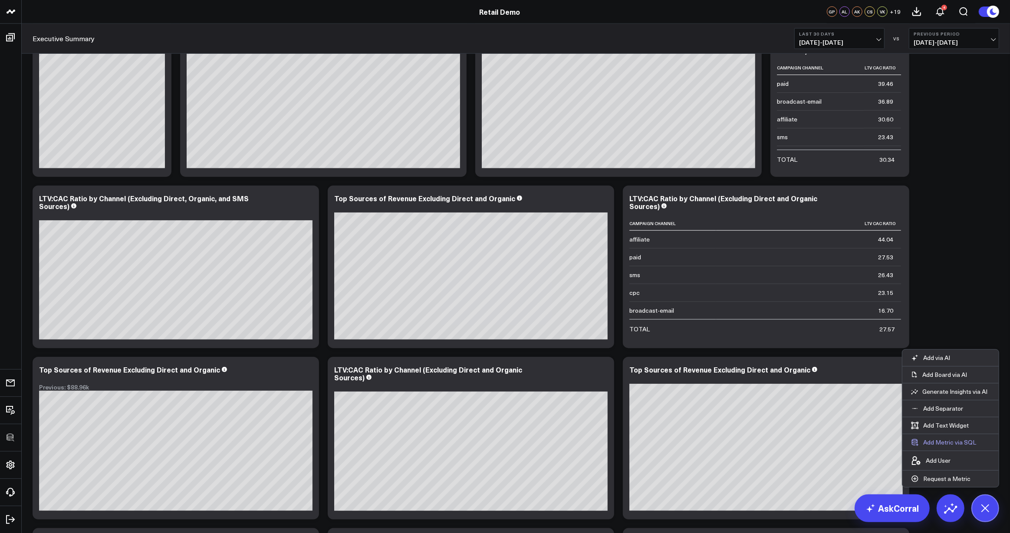
click at [949, 442] on button "Add Metric via SQL" at bounding box center [943, 442] width 82 height 16
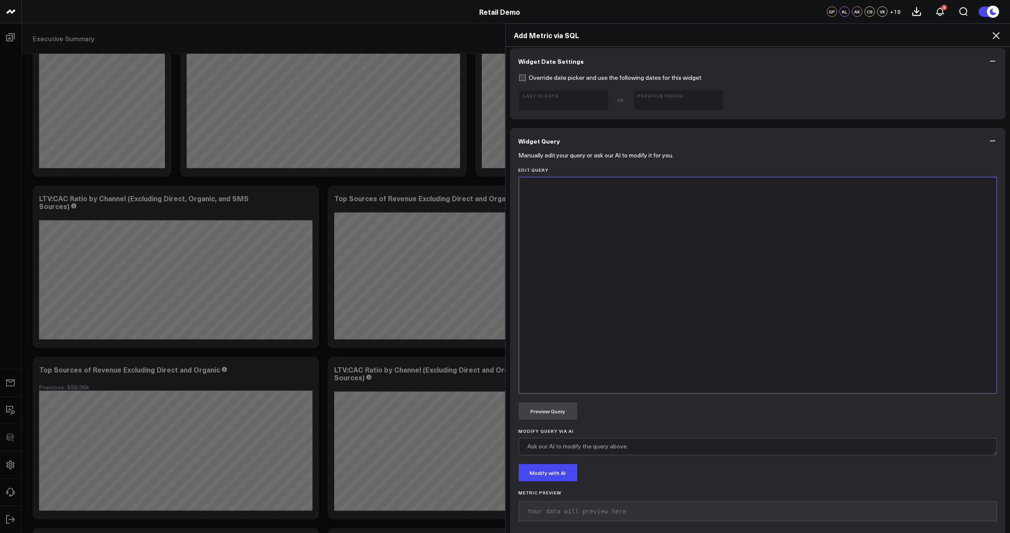
scroll to position [285, 0]
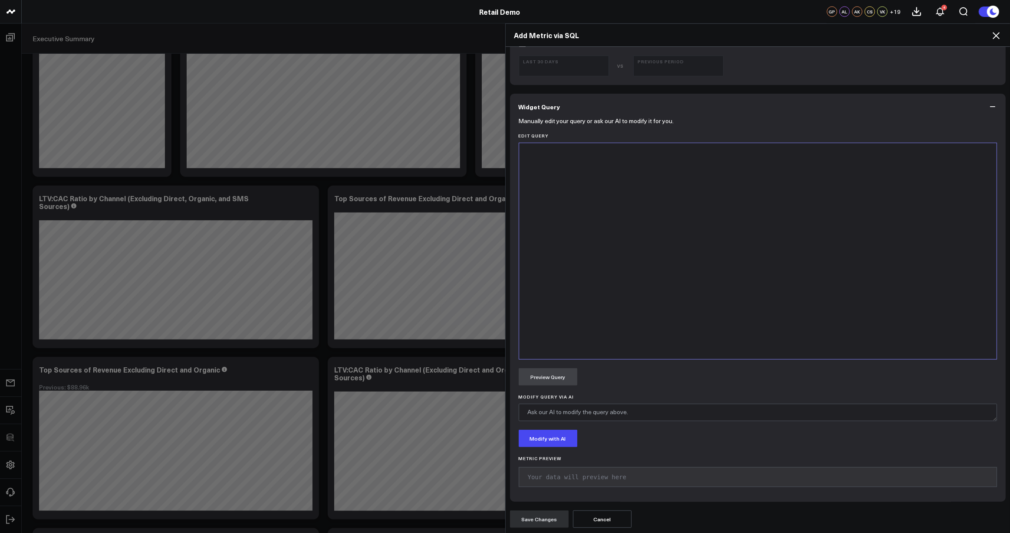
click at [997, 34] on icon at bounding box center [995, 35] width 10 height 10
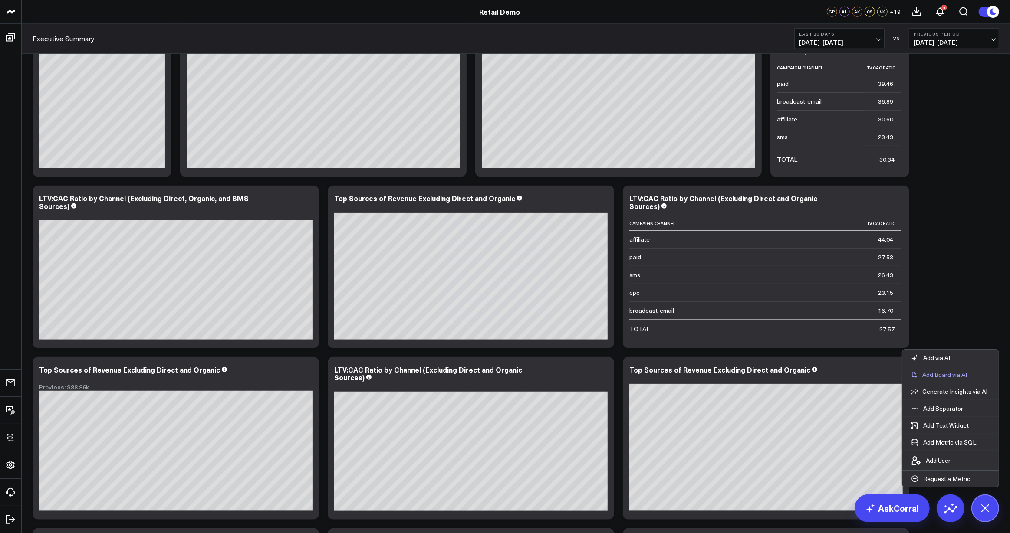
click at [933, 373] on p "Add Board via AI" at bounding box center [944, 375] width 45 height 8
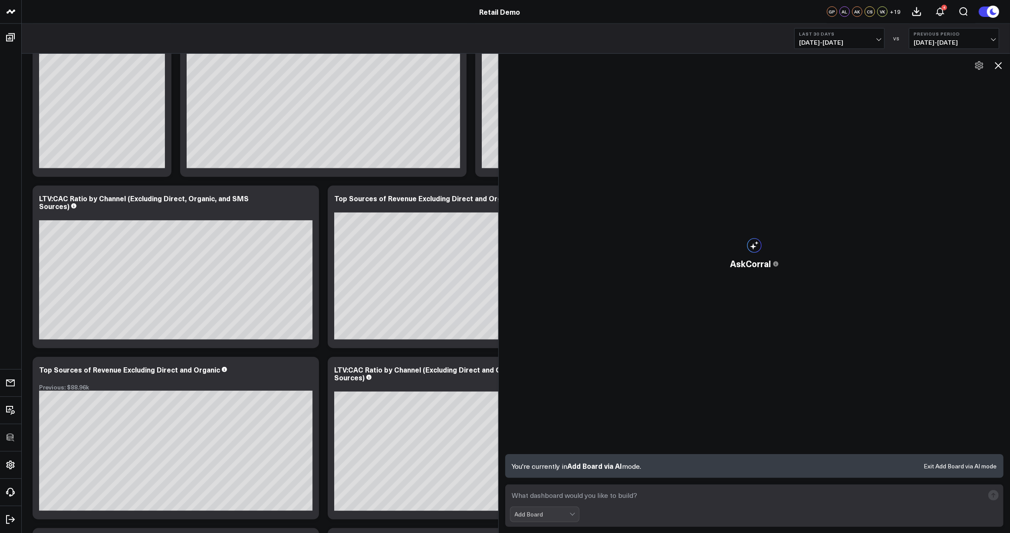
click at [631, 496] on textarea at bounding box center [747, 496] width 474 height 16
click at [999, 65] on icon at bounding box center [997, 65] width 7 height 7
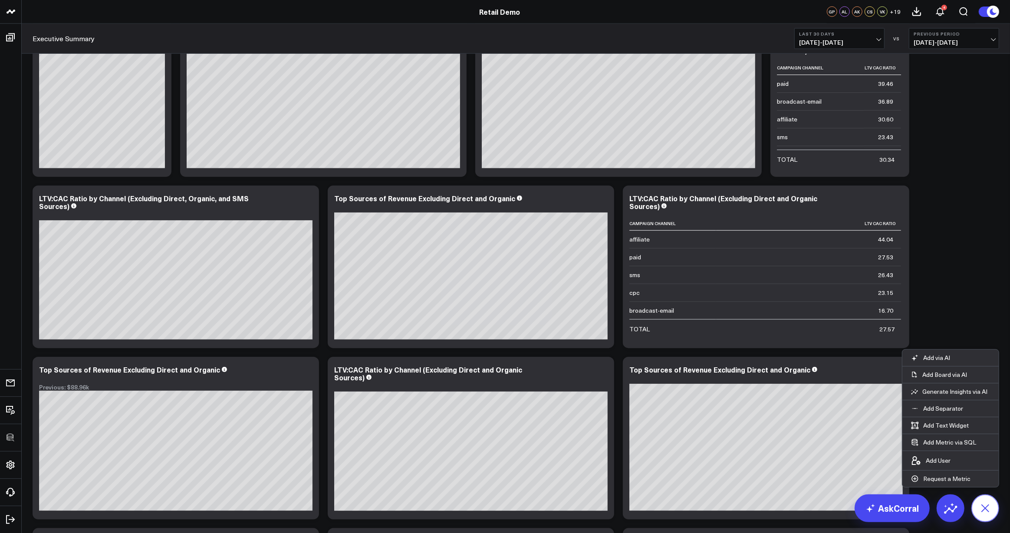
click at [983, 506] on icon at bounding box center [984, 508] width 15 height 15
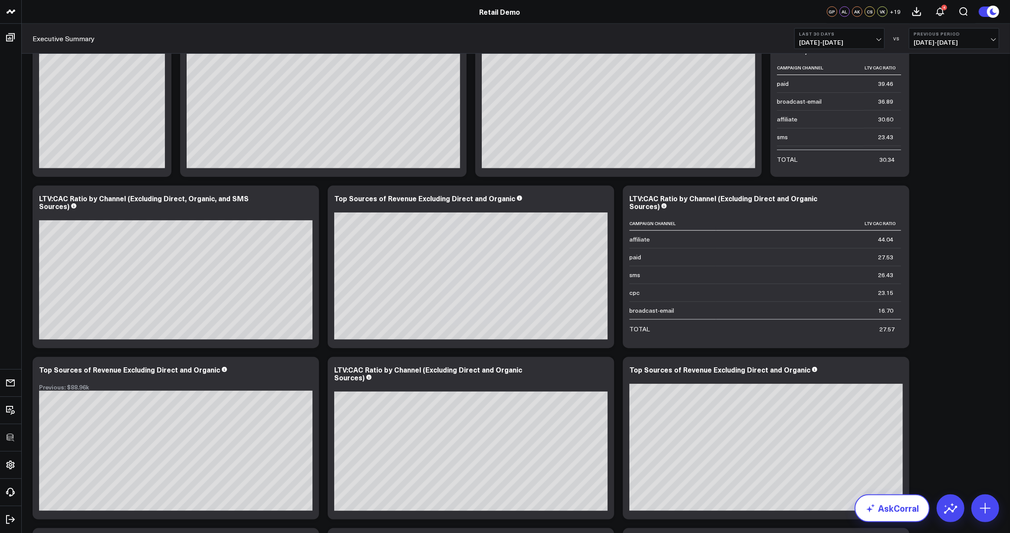
click at [900, 508] on link "AskCorral" at bounding box center [891, 509] width 75 height 28
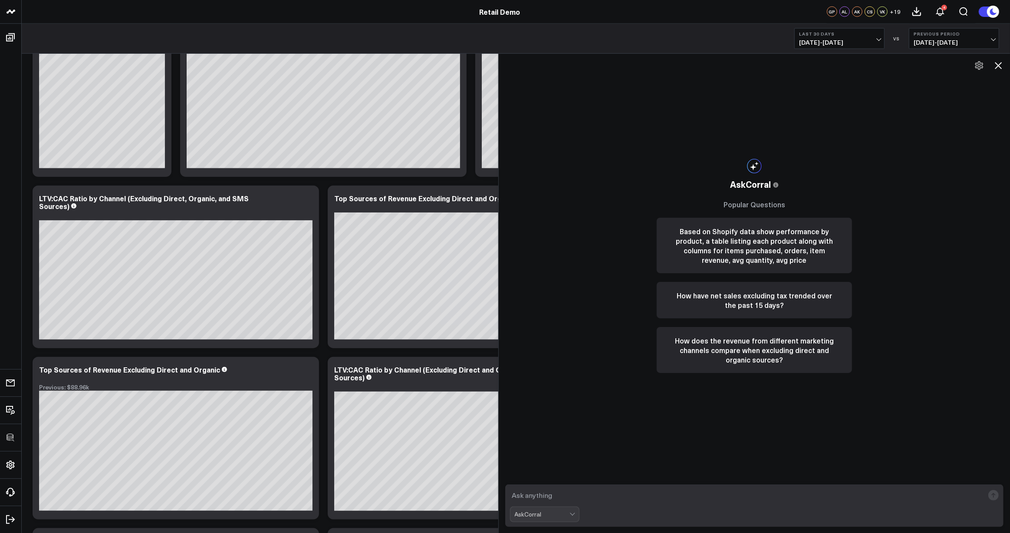
click at [593, 499] on textarea at bounding box center [747, 496] width 474 height 16
click at [556, 516] on div "AskCorral" at bounding box center [542, 514] width 55 height 7
click at [668, 445] on div "AskCorral This feature is experimental, yet powerful. Always check your answers…" at bounding box center [754, 266] width 213 height 424
click at [566, 495] on textarea at bounding box center [747, 496] width 474 height 16
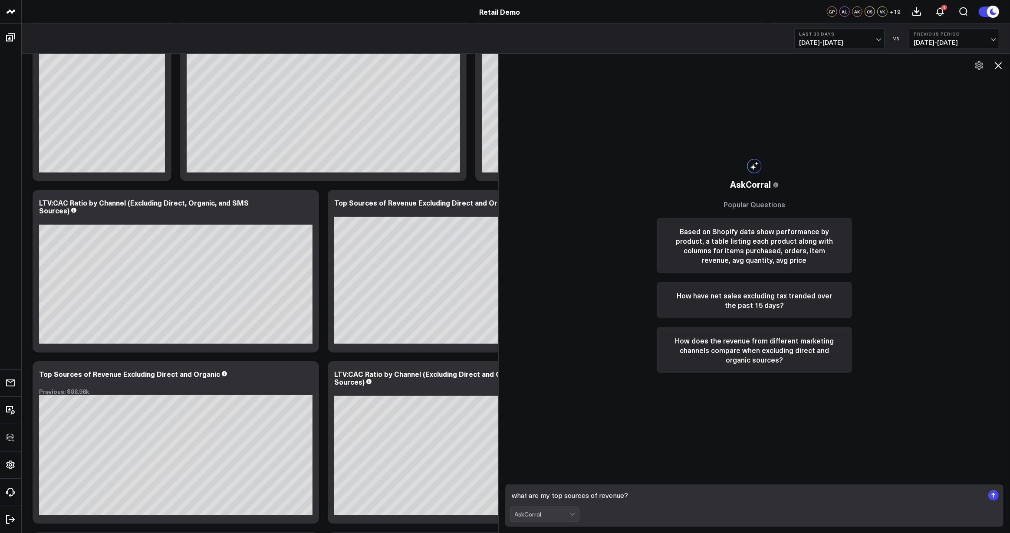
type textarea "what are my top sources of revenue?"
click at [982, 67] on icon at bounding box center [978, 65] width 8 height 9
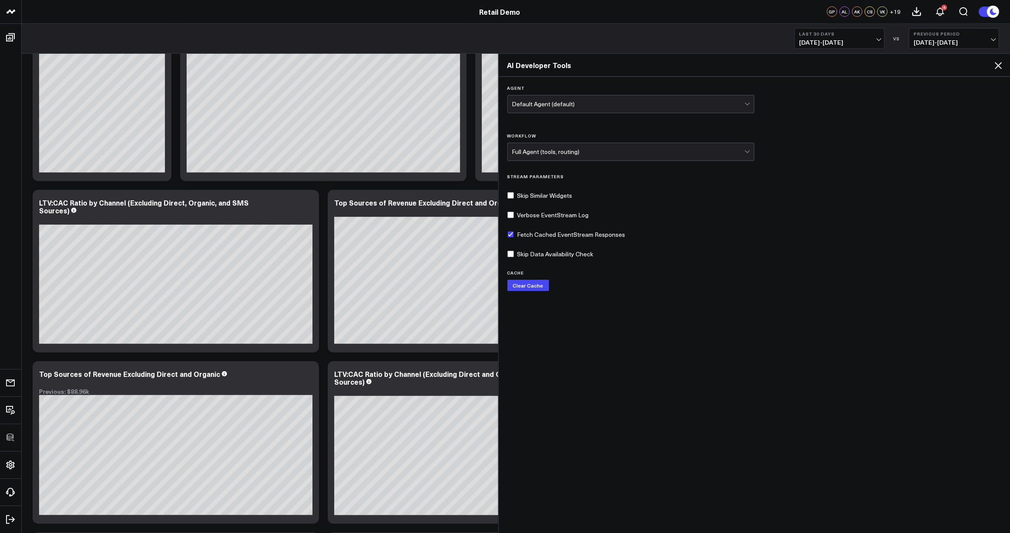
click at [623, 108] on div "Default Agent (default)" at bounding box center [628, 103] width 232 height 17
click at [648, 108] on div "Default Agent (default)" at bounding box center [628, 103] width 232 height 17
click at [575, 147] on div "Full Agent (tools, routing)" at bounding box center [628, 151] width 232 height 17
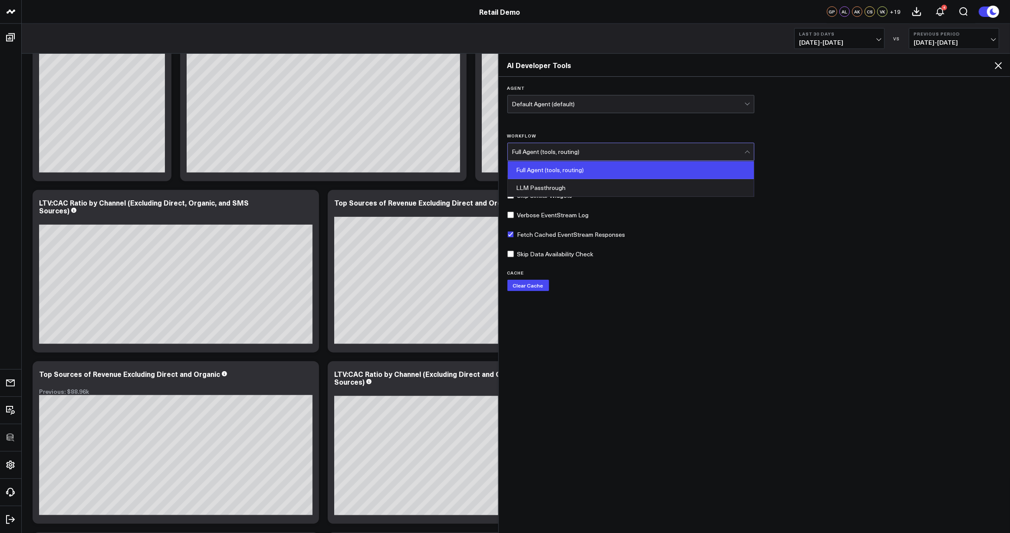
click at [575, 147] on div "Full Agent (tools, routing)" at bounding box center [628, 151] width 232 height 17
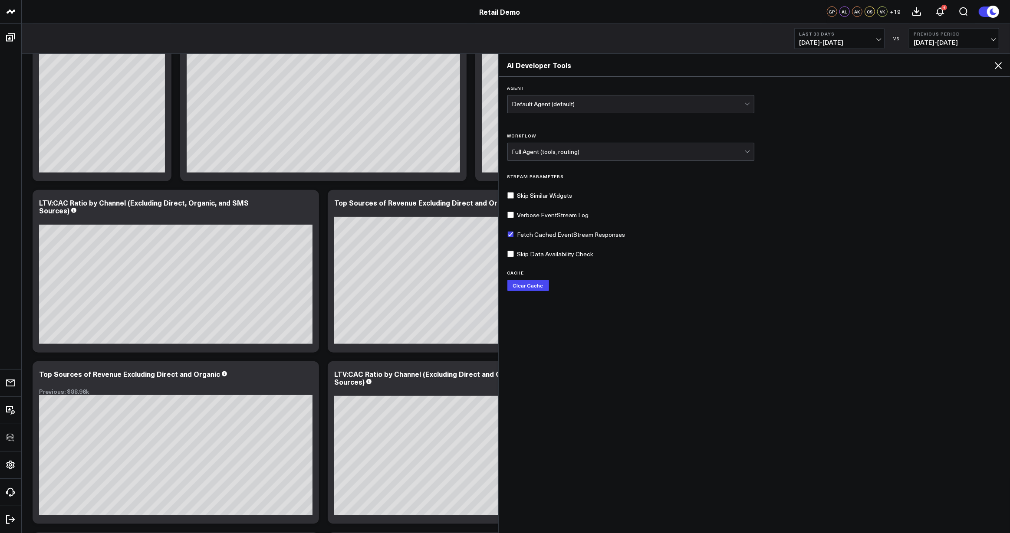
click at [1000, 66] on icon at bounding box center [997, 65] width 7 height 7
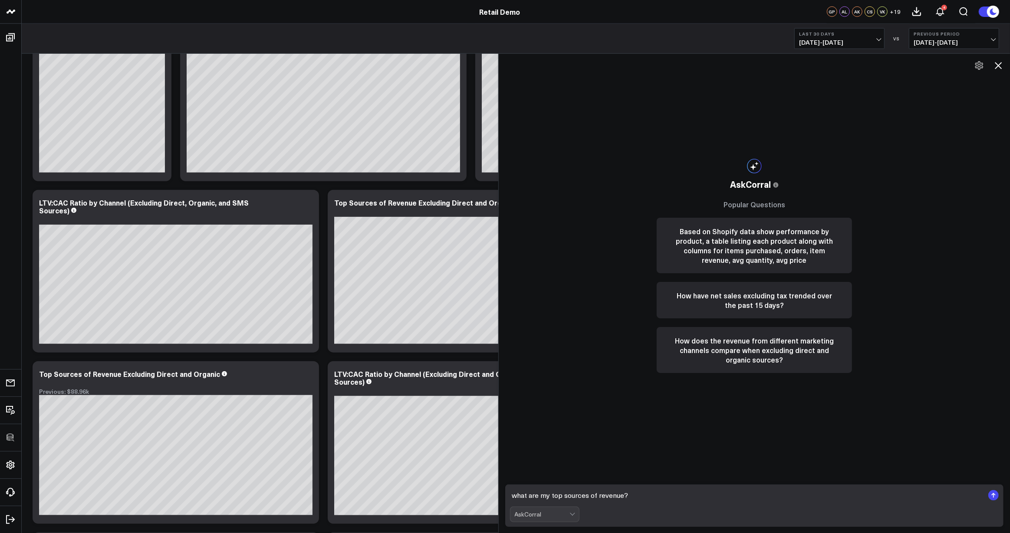
click at [666, 499] on textarea "what are my top sources of revenue?" at bounding box center [747, 496] width 474 height 16
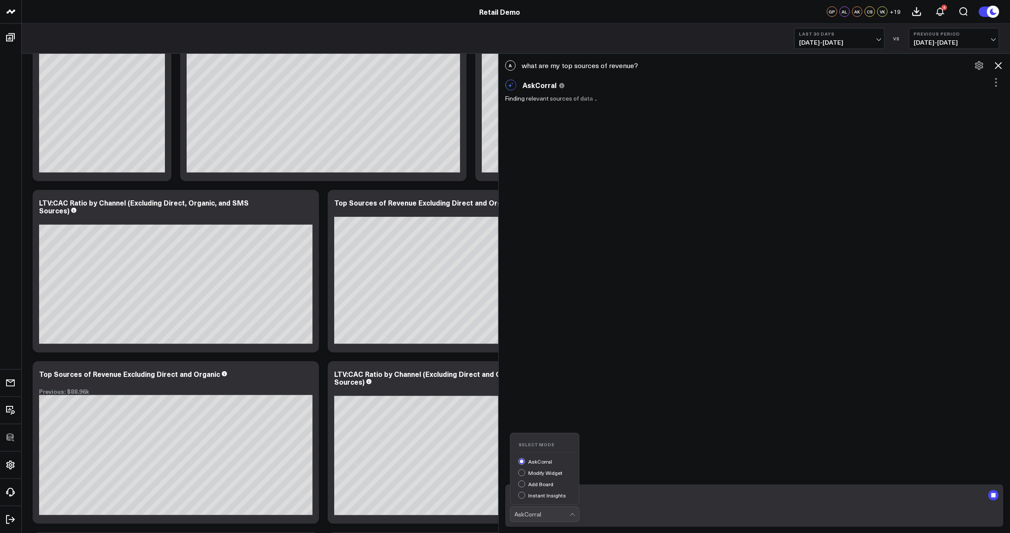
click at [557, 511] on div "AskCorral" at bounding box center [542, 514] width 55 height 7
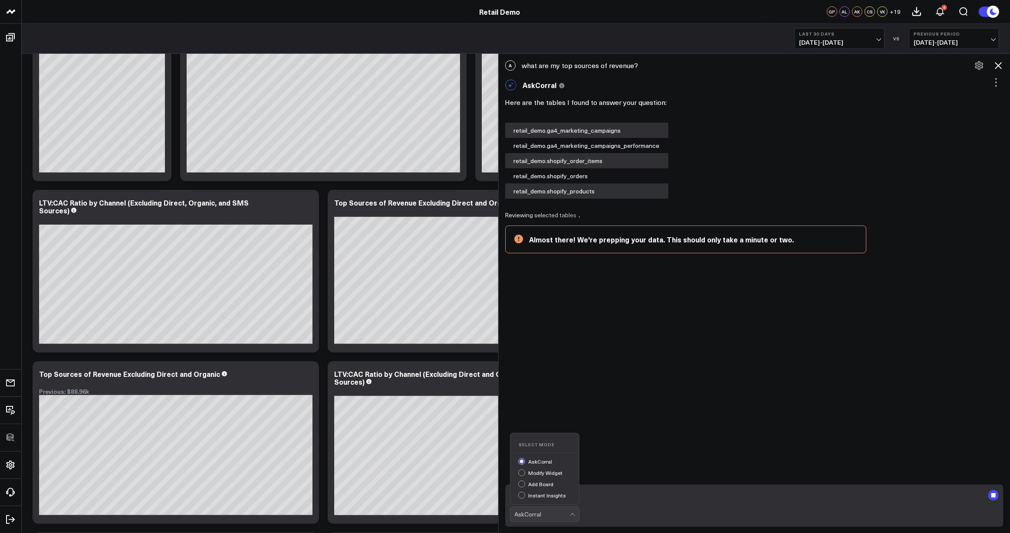
scroll to position [46, 0]
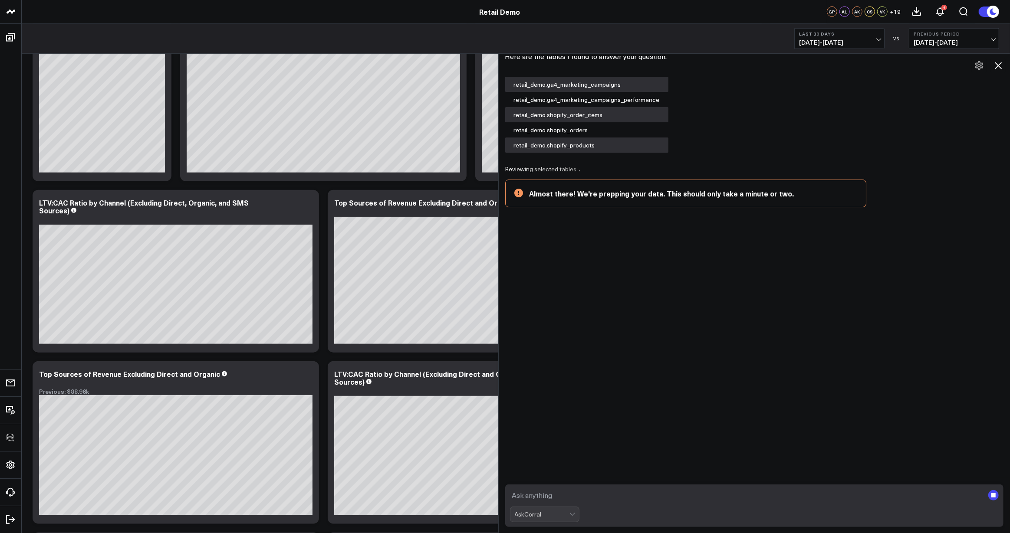
click at [544, 514] on div "AskCorral" at bounding box center [542, 514] width 55 height 7
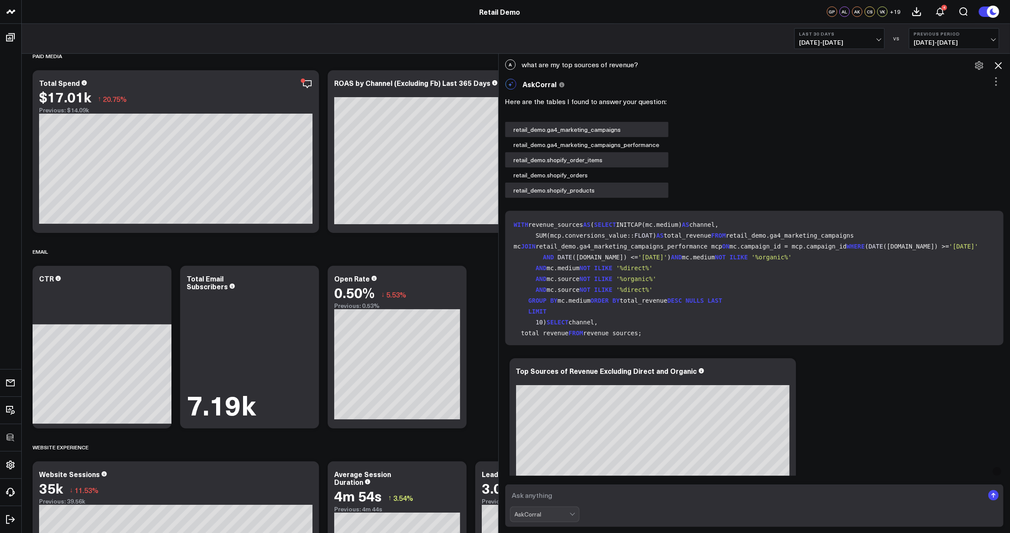
scroll to position [0, 0]
click at [732, 303] on code "WITH revenue_sources AS ( SELECT INITCAP(mc.medium) AS channel, SUM(mcp.convers…" at bounding box center [756, 279] width 485 height 119
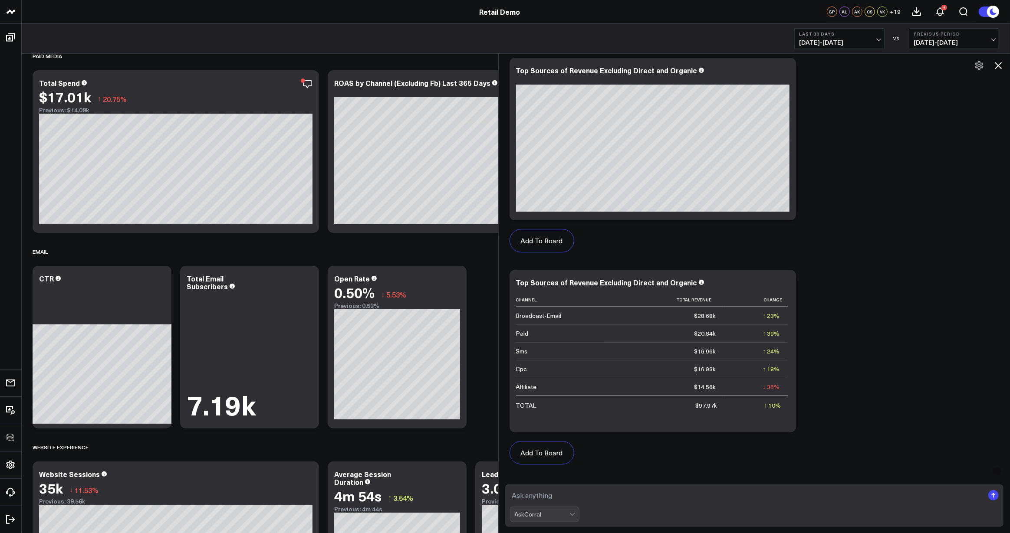
drag, startPoint x: 931, startPoint y: 402, endPoint x: 922, endPoint y: 389, distance: 16.0
click at [925, 392] on div "Add To Board Executive Summary Sales and Revenue Overview Product Performance P…" at bounding box center [754, 371] width 498 height 636
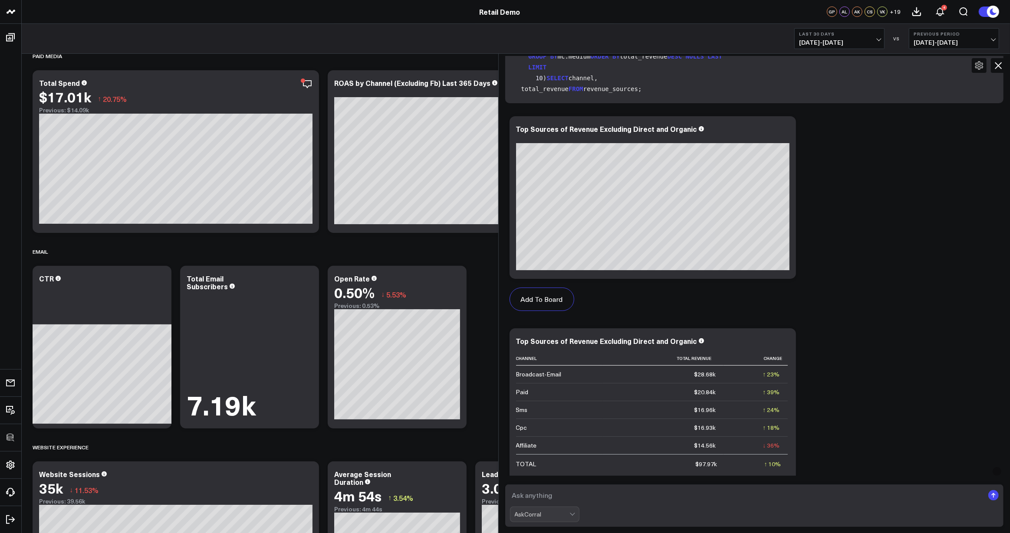
scroll to position [243, 0]
drag, startPoint x: 496, startPoint y: 258, endPoint x: 306, endPoint y: 281, distance: 191.5
click at [496, 280] on div at bounding box center [498, 293] width 4 height 480
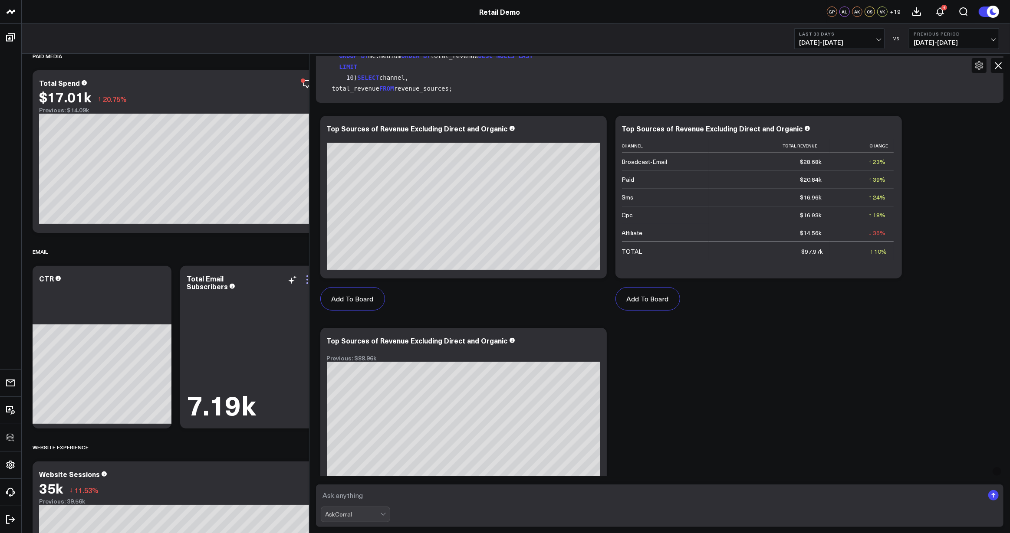
click at [303, 282] on icon at bounding box center [307, 280] width 10 height 10
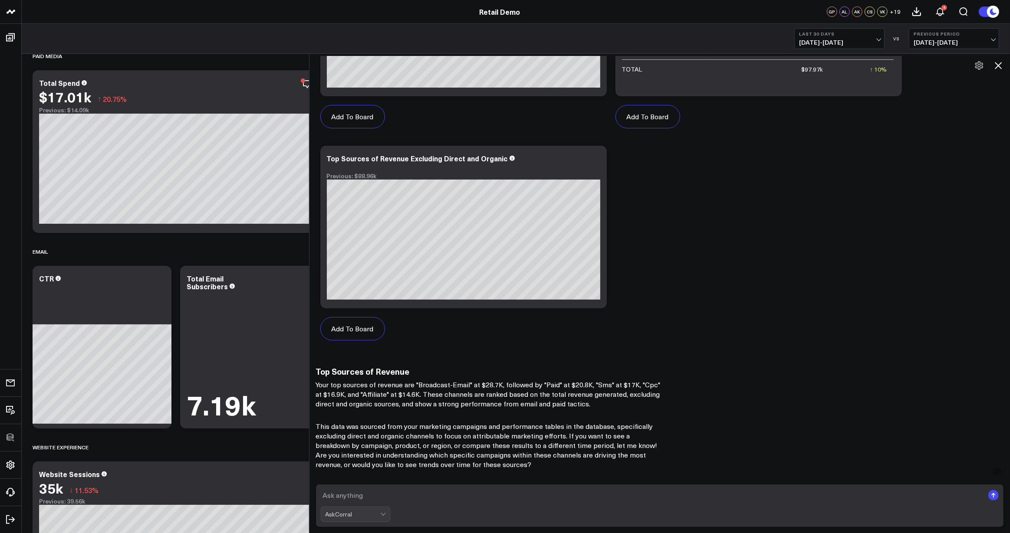
scroll to position [492, 0]
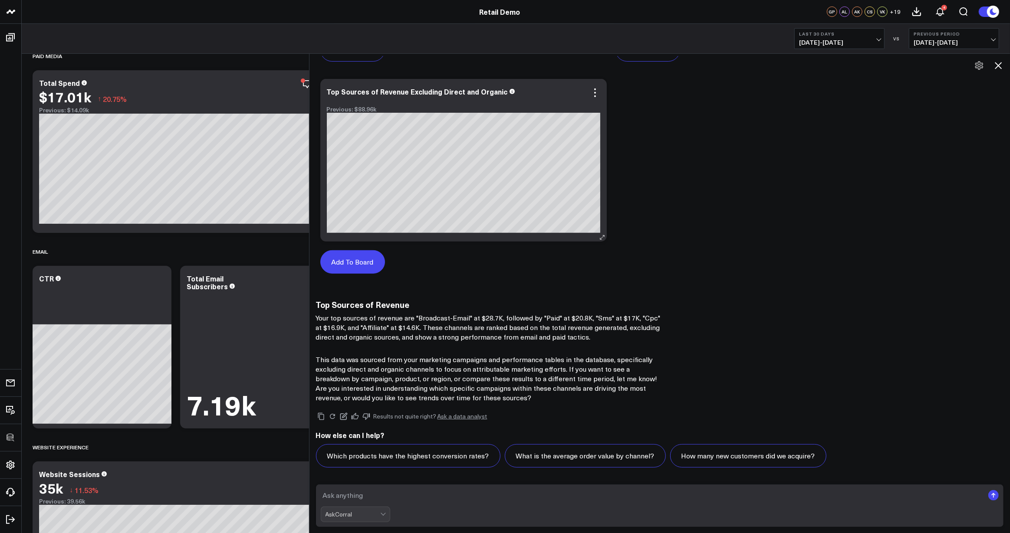
click at [367, 261] on button "Add To Board" at bounding box center [352, 261] width 65 height 23
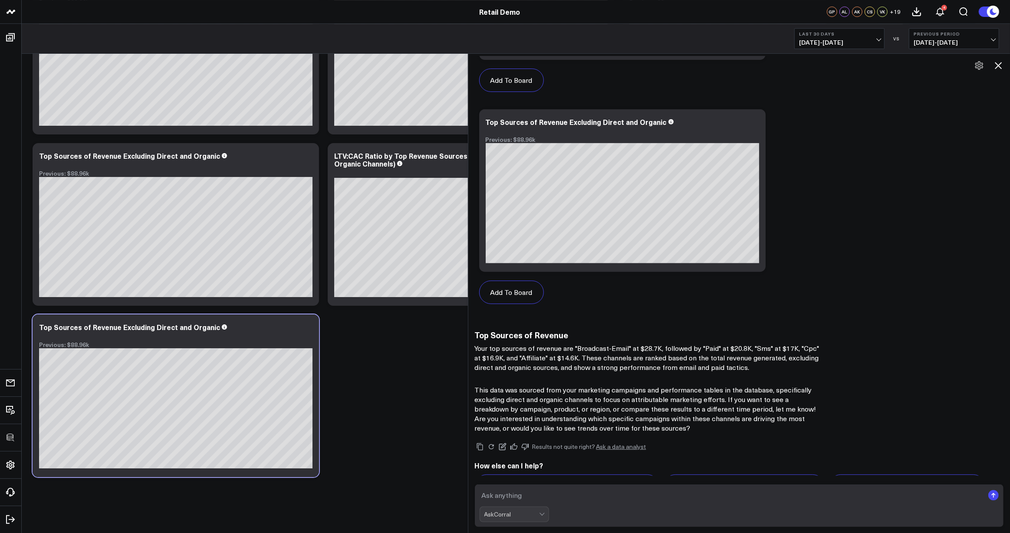
scroll to position [705, 0]
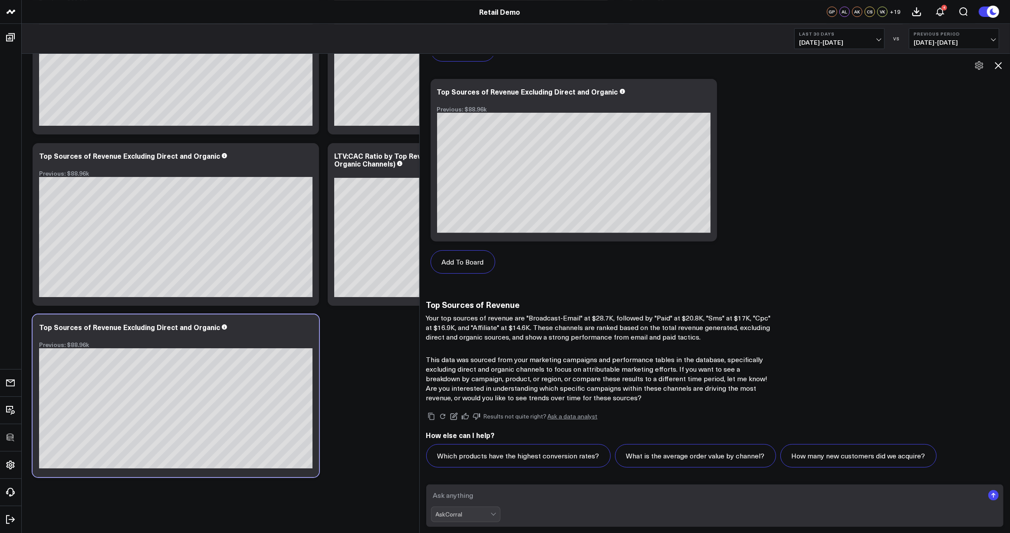
drag, startPoint x: 309, startPoint y: 354, endPoint x: 420, endPoint y: 347, distance: 111.3
click at [420, 347] on div at bounding box center [419, 293] width 4 height 480
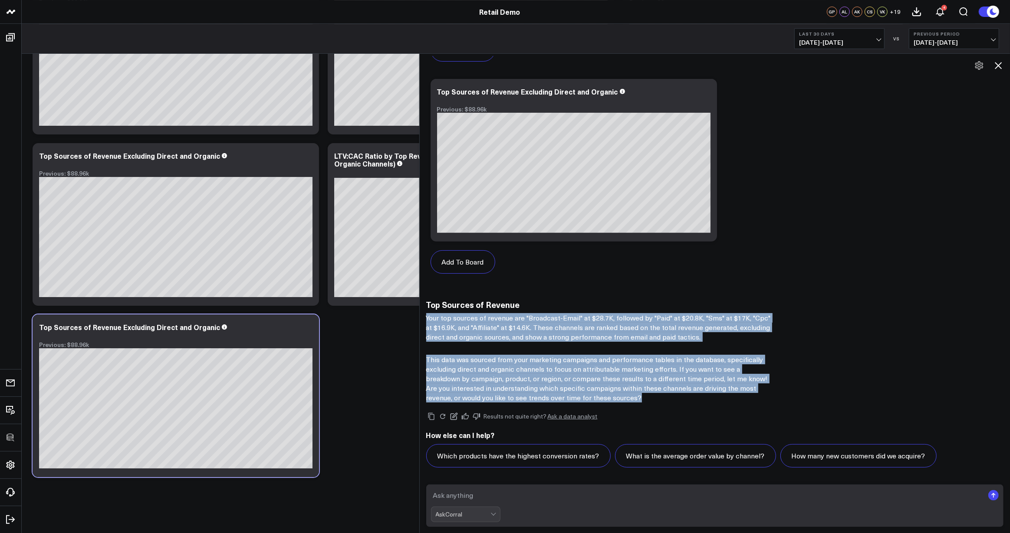
drag, startPoint x: 496, startPoint y: 340, endPoint x: 633, endPoint y: 400, distance: 149.2
click at [633, 400] on p "This data was sourced from your marketing campaigns and performance tables in t…" at bounding box center [599, 379] width 347 height 48
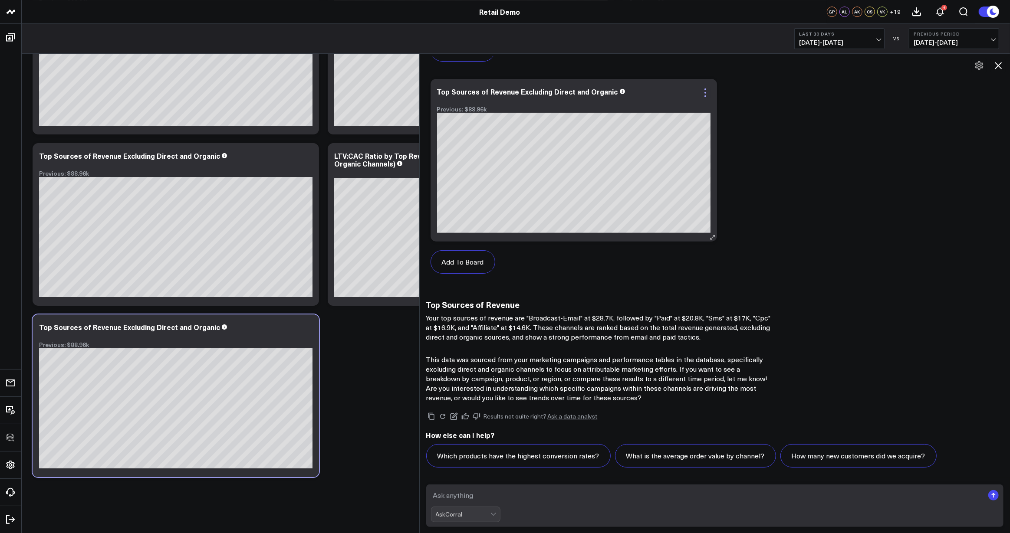
click at [702, 91] on icon at bounding box center [705, 93] width 10 height 10
click at [567, 418] on link "Ask a data analyst" at bounding box center [573, 416] width 50 height 6
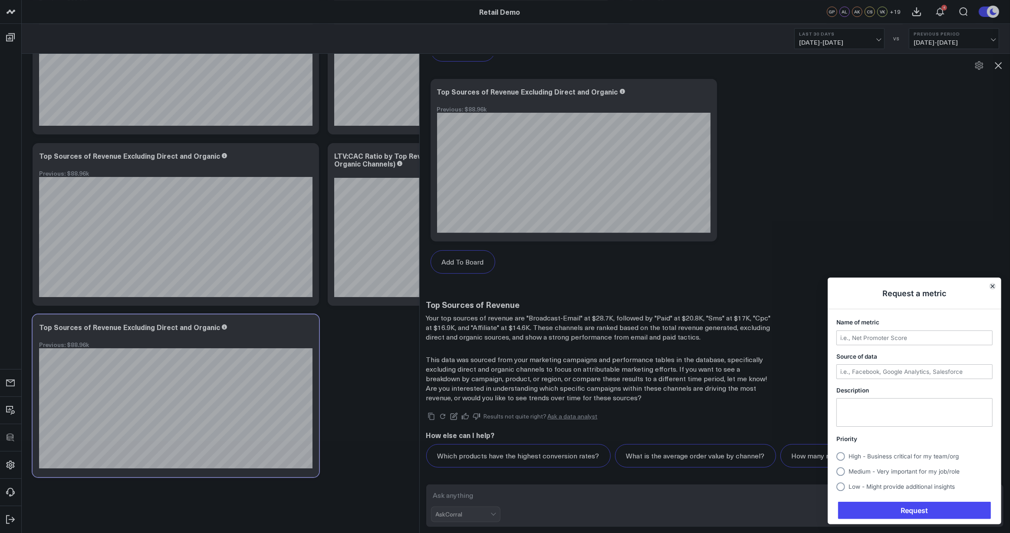
click at [994, 284] on button "Close" at bounding box center [992, 286] width 7 height 7
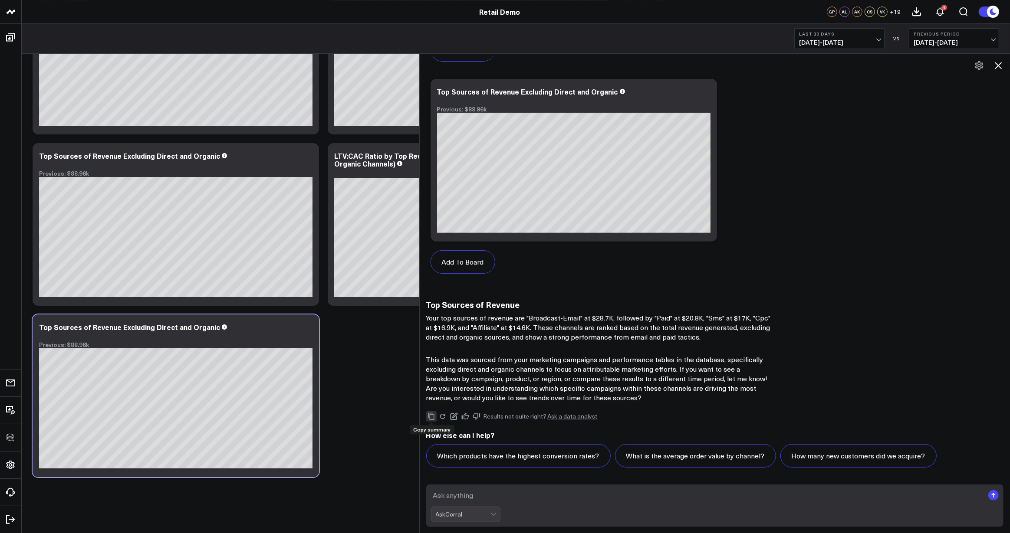
click at [431, 418] on icon "Copy" at bounding box center [431, 417] width 8 height 8
click at [453, 416] on icon at bounding box center [453, 416] width 7 height 7
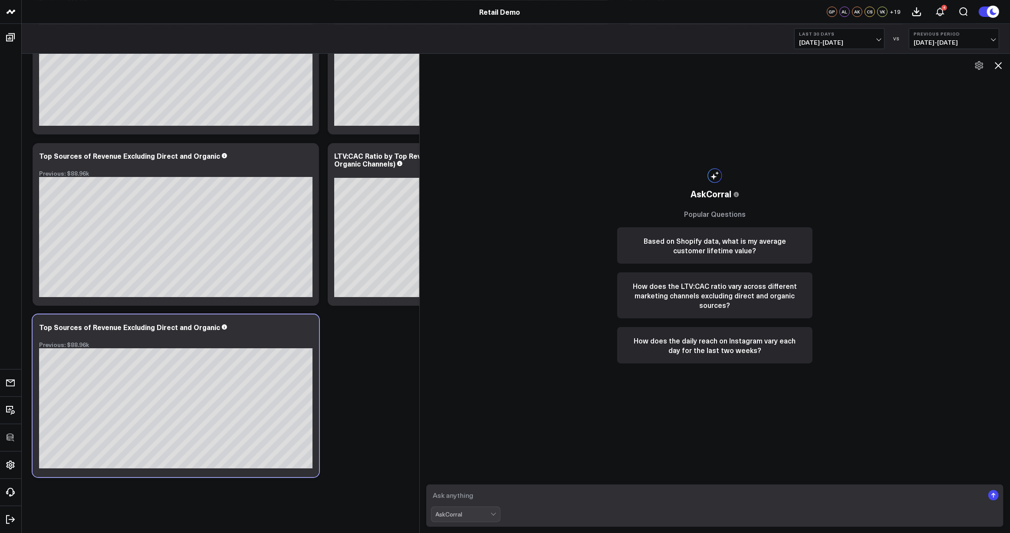
click at [473, 516] on div "AskCorral" at bounding box center [463, 514] width 55 height 7
click at [444, 495] on div "Instant Insights" at bounding box center [469, 496] width 61 height 9
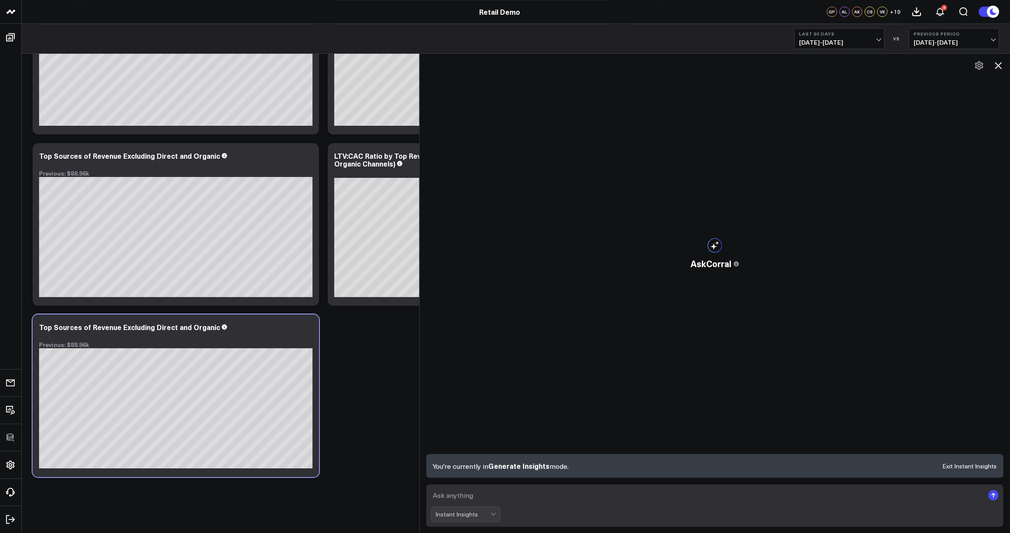
click at [463, 515] on div "Instant Insights" at bounding box center [463, 514] width 55 height 7
click at [999, 66] on icon at bounding box center [998, 65] width 10 height 10
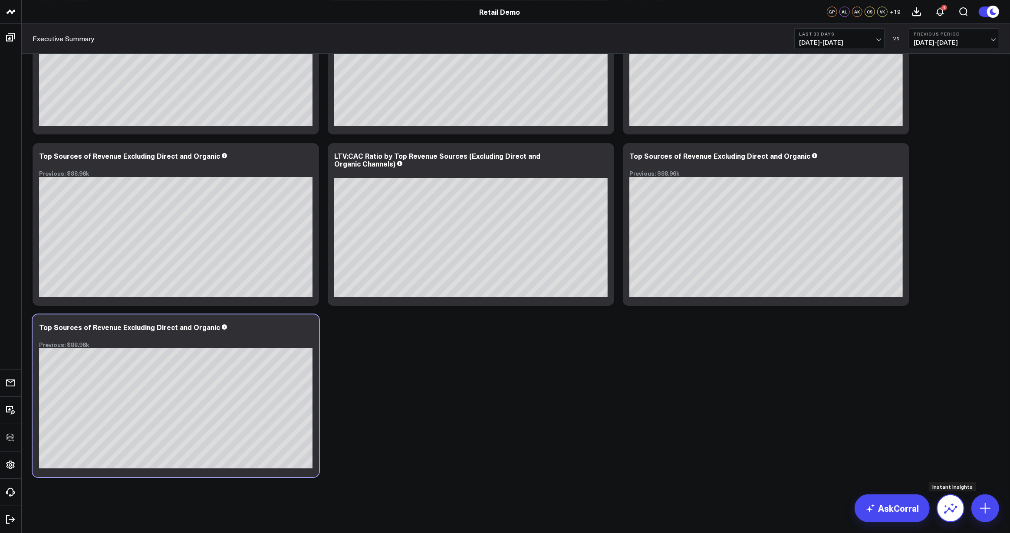
click at [945, 509] on icon at bounding box center [950, 509] width 14 height 14
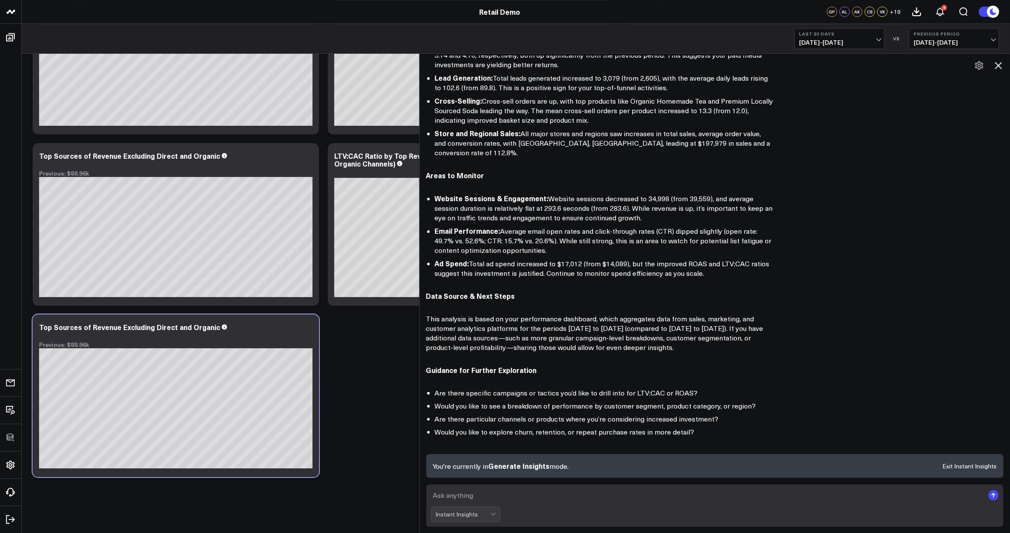
scroll to position [313, 0]
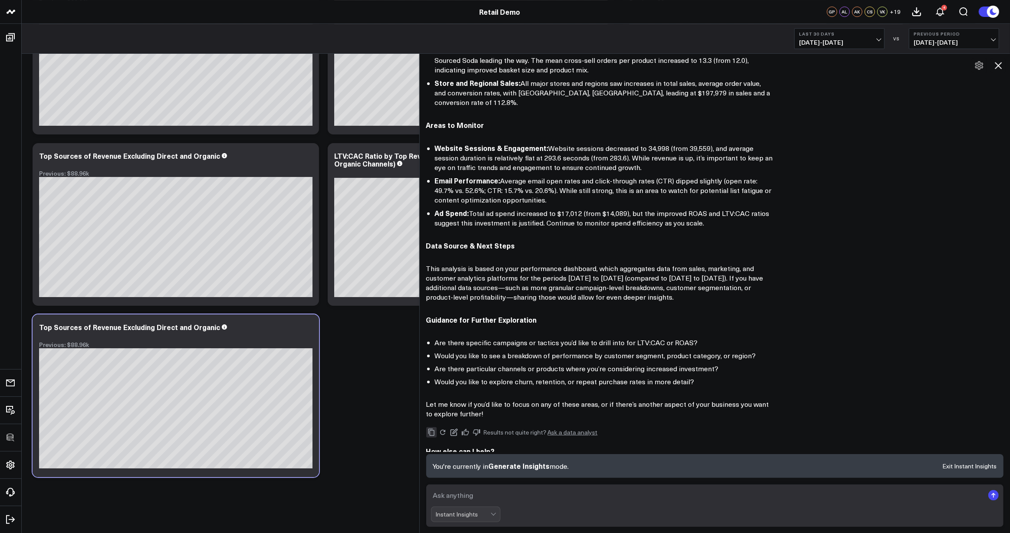
click at [430, 429] on icon "Copy" at bounding box center [431, 432] width 6 height 7
click at [962, 466] on button "Exit Instant Insights" at bounding box center [969, 466] width 54 height 6
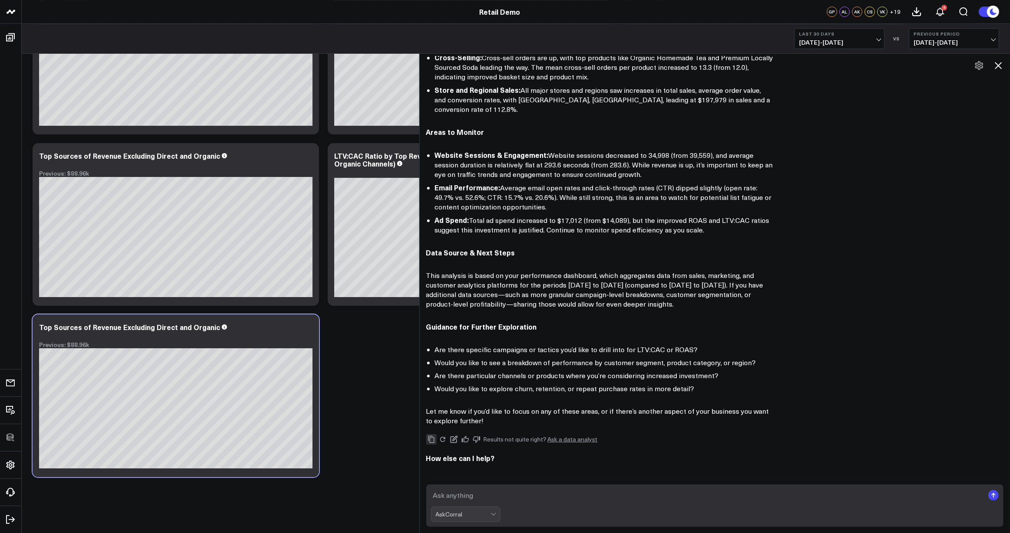
scroll to position [289, 0]
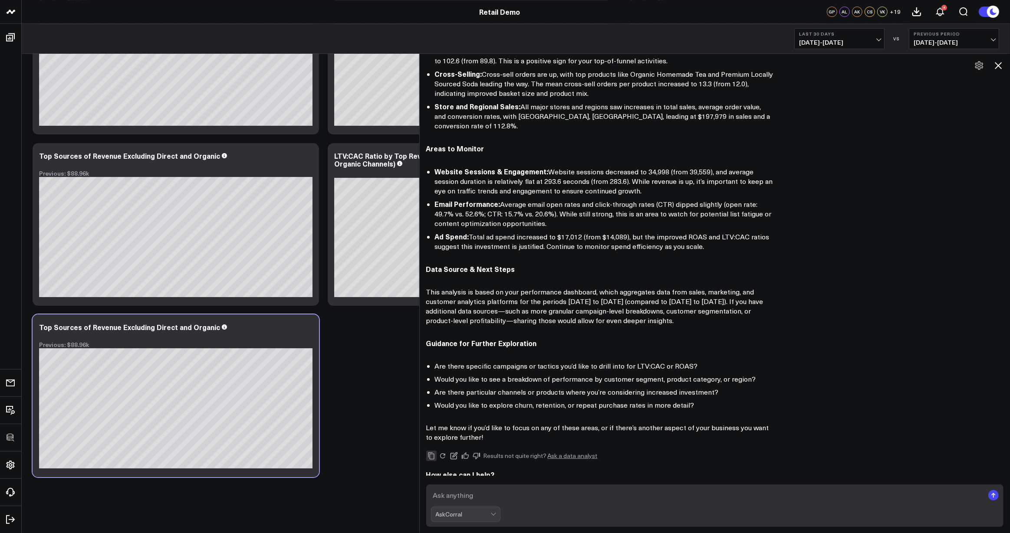
click at [489, 494] on textarea at bounding box center [707, 496] width 553 height 16
click at [473, 514] on div "AskCorral" at bounding box center [463, 514] width 55 height 7
click at [442, 484] on div "Add Board" at bounding box center [469, 485] width 61 height 9
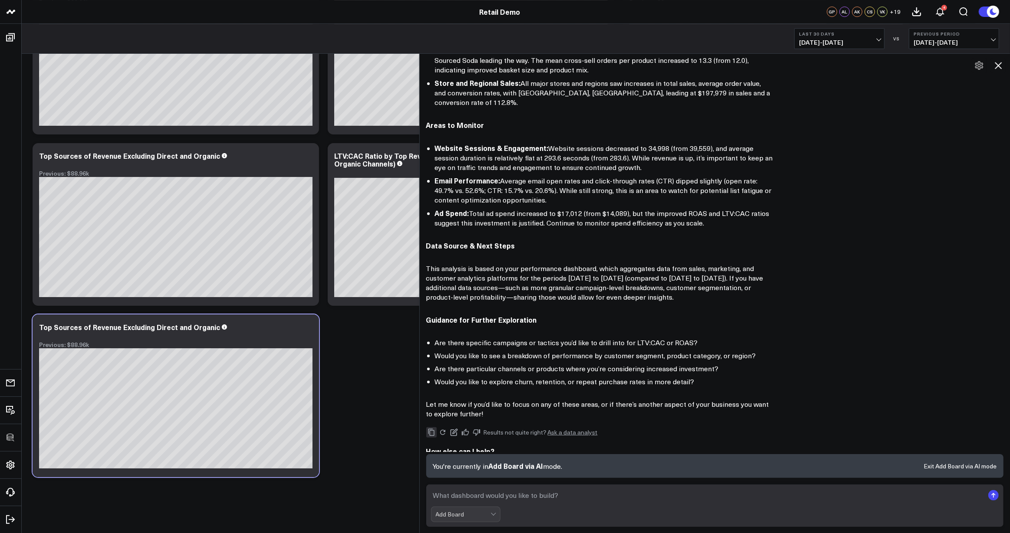
click at [476, 498] on textarea at bounding box center [707, 496] width 553 height 16
type textarea "performance in new york"
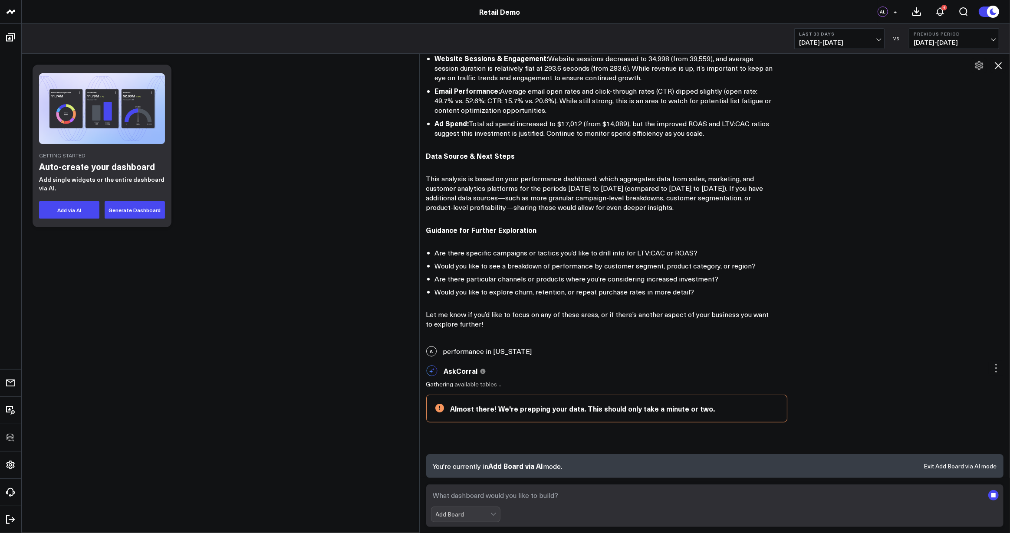
scroll to position [403, 0]
click at [994, 363] on icon at bounding box center [995, 368] width 10 height 10
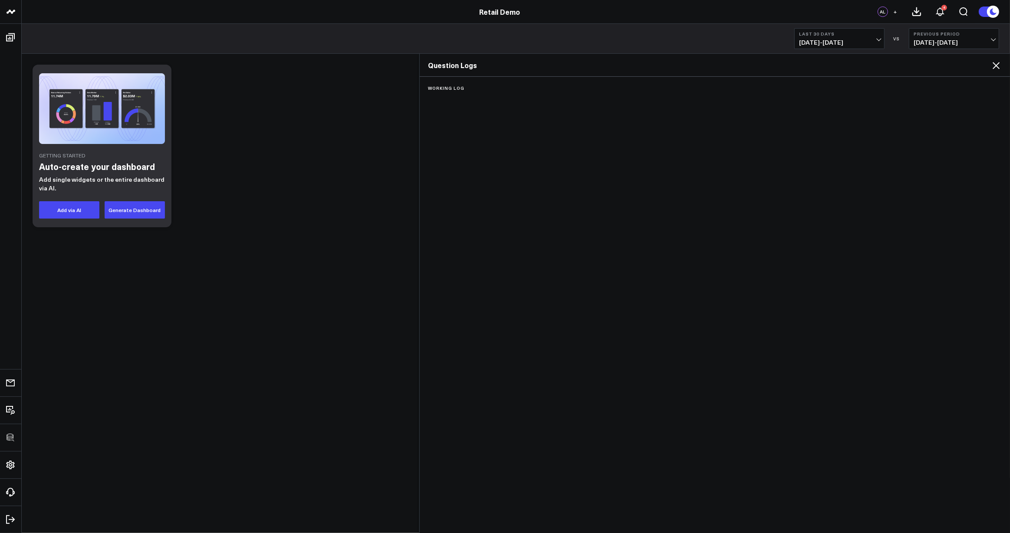
click at [999, 64] on icon at bounding box center [995, 65] width 10 height 10
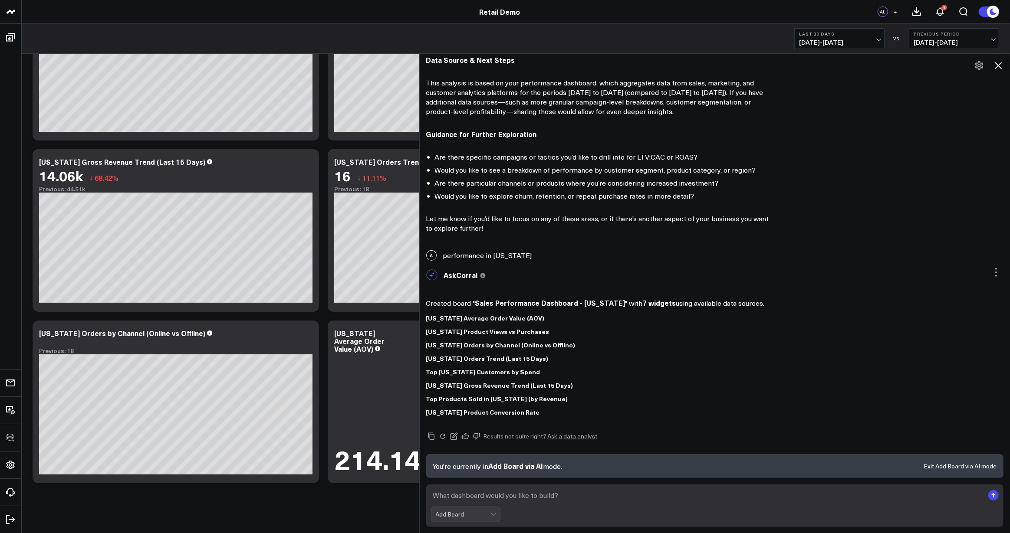
scroll to position [93, 0]
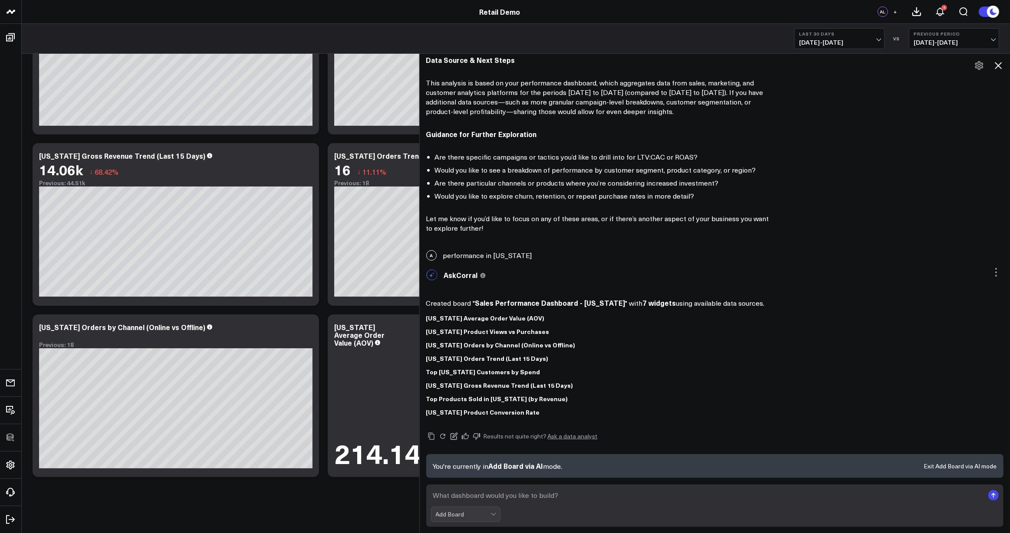
click at [331, 161] on div "New York Orders Trend (Last 15 Days) 16 ↓ 11.11% Previous: 18 [#fff fontSize:14…" at bounding box center [471, 224] width 286 height 163
click at [999, 65] on icon at bounding box center [997, 65] width 7 height 7
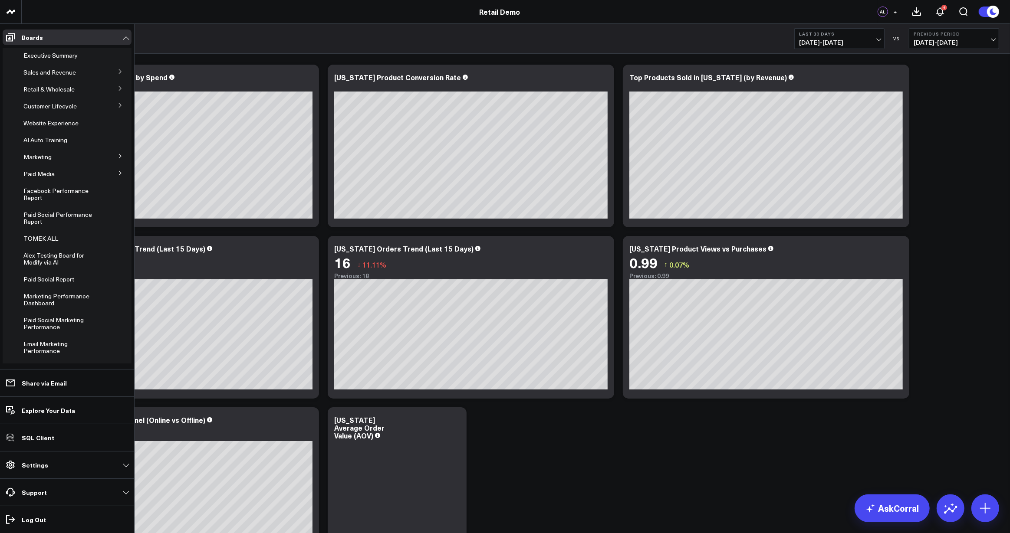
scroll to position [148, 0]
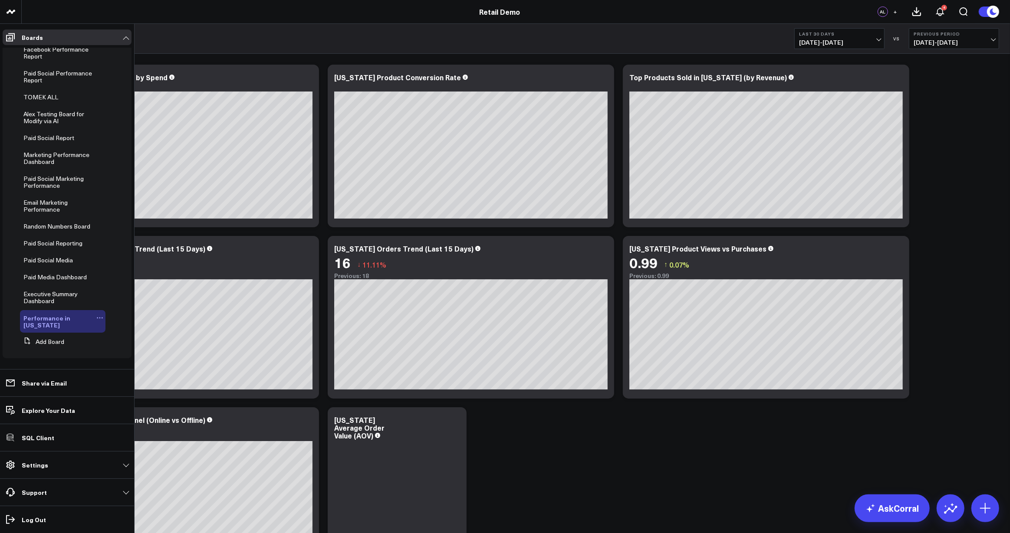
click at [99, 318] on icon at bounding box center [99, 318] width 1 height 1
click at [129, 382] on button "Delete Board" at bounding box center [136, 380] width 70 height 17
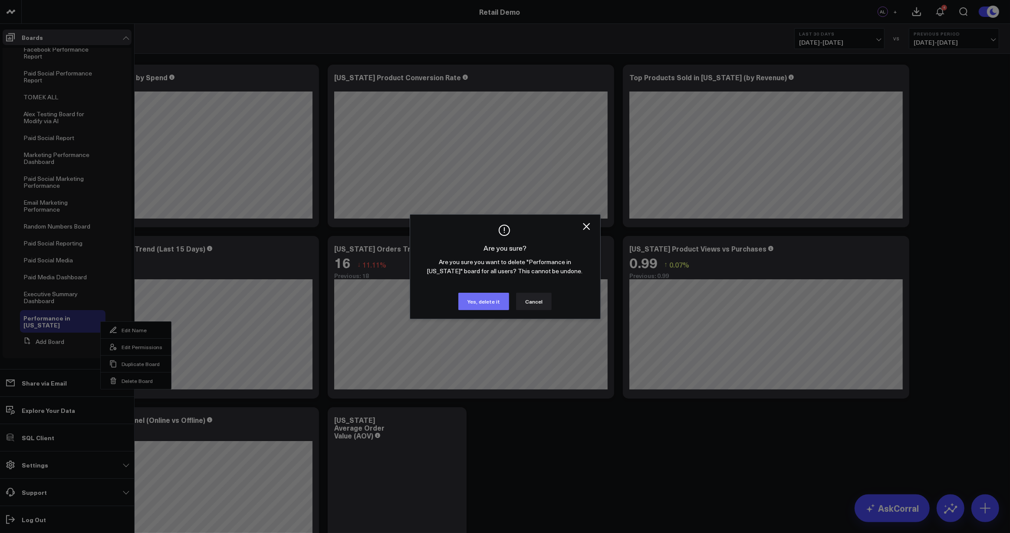
click at [484, 297] on button "Yes, delete it" at bounding box center [483, 301] width 51 height 17
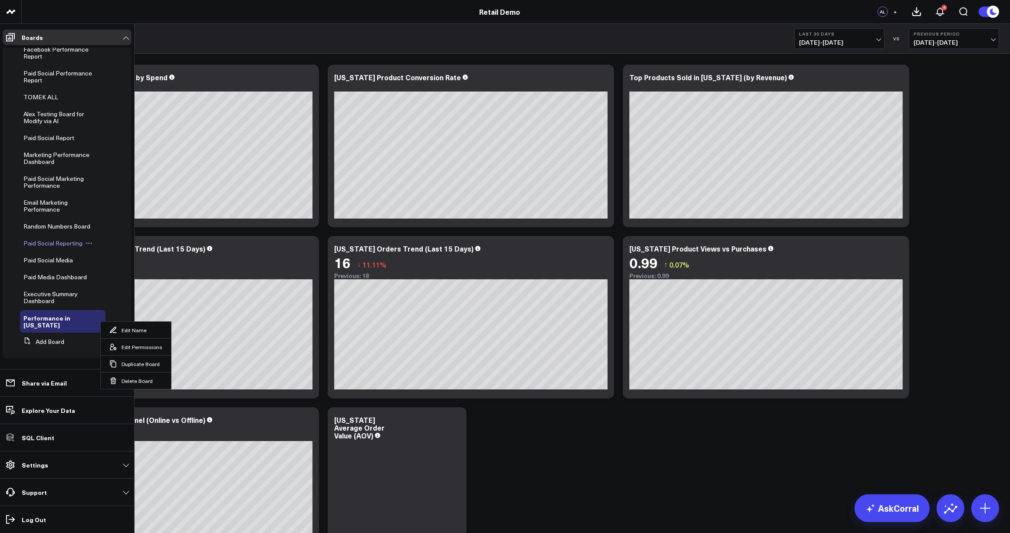
scroll to position [124, 0]
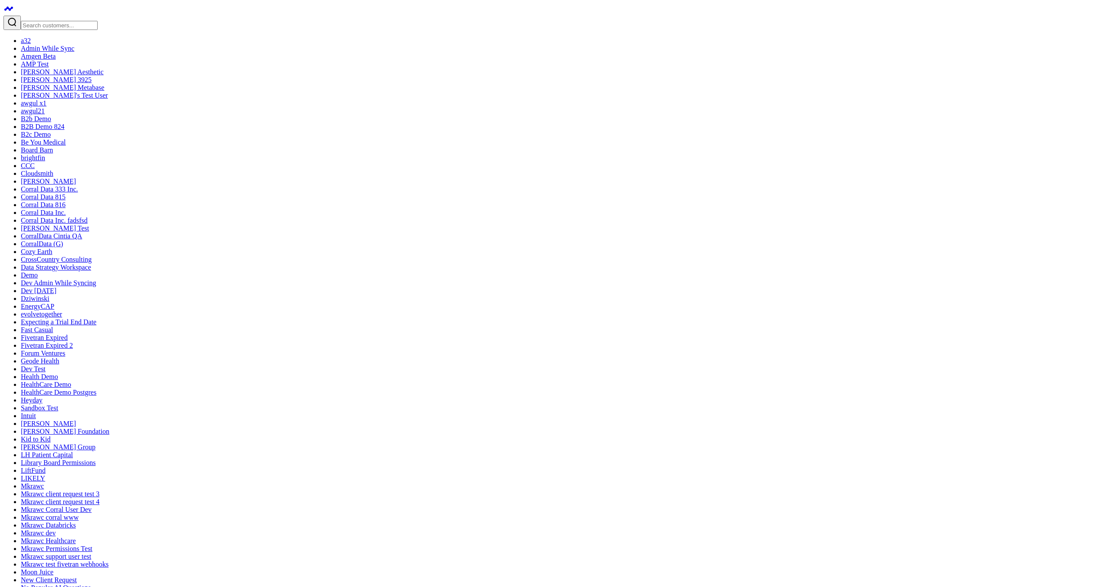
scroll to position [666, 0]
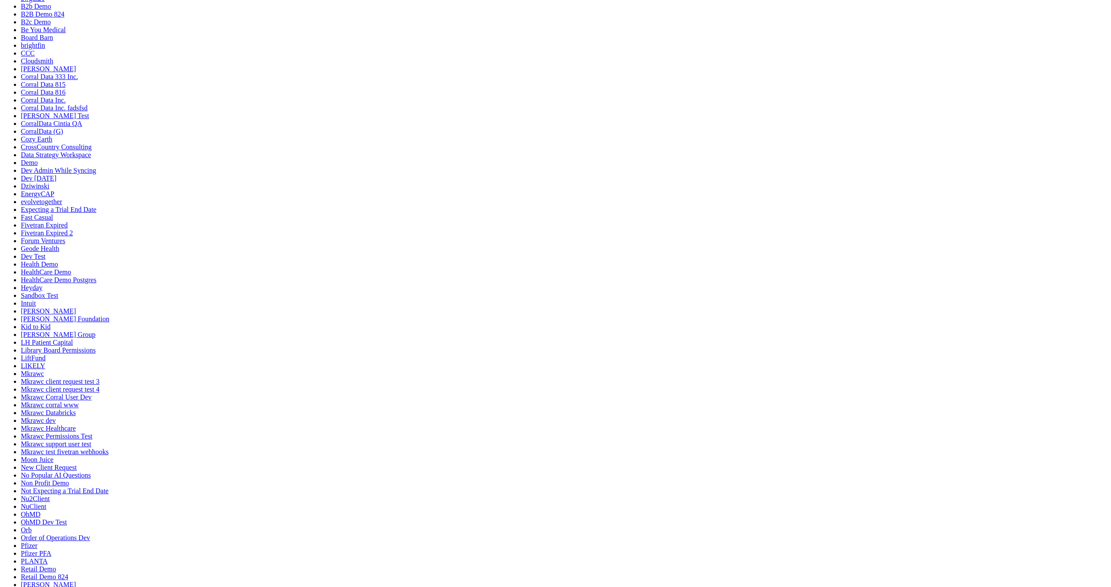
scroll to position [116, 0]
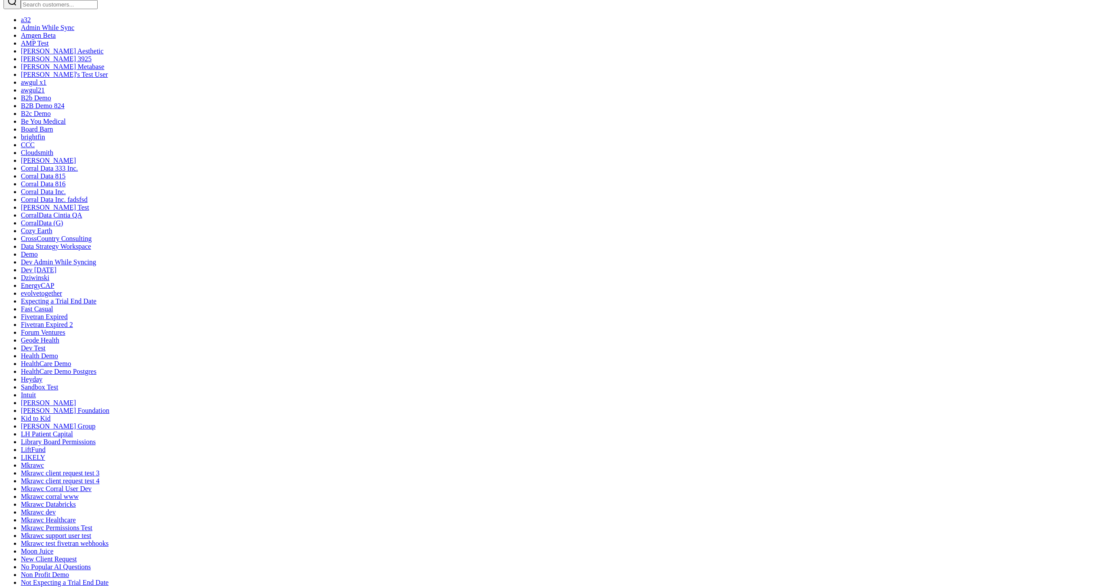
scroll to position [0, 0]
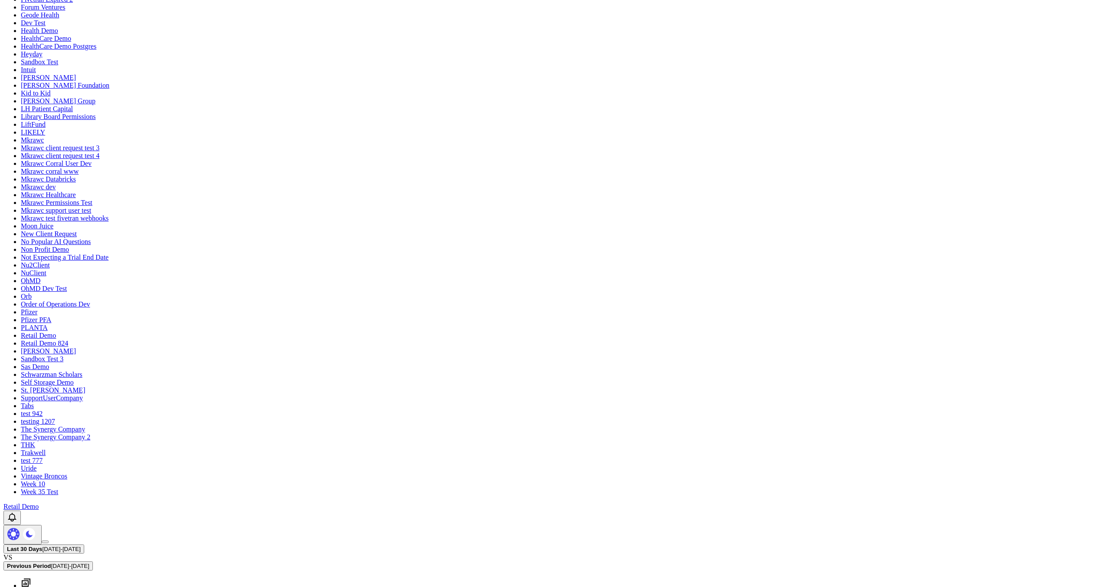
scroll to position [342, 0]
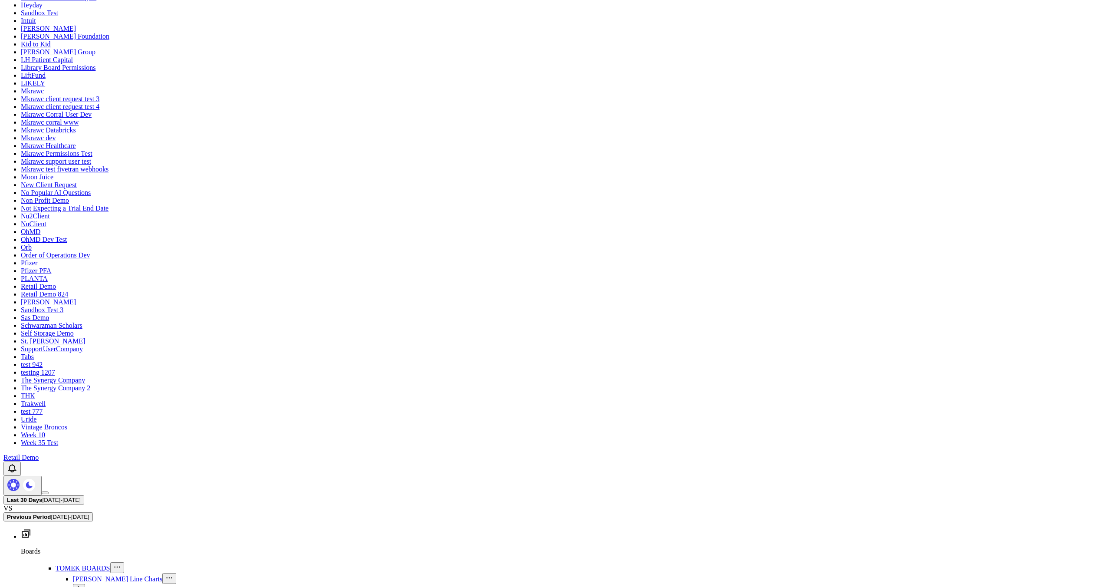
scroll to position [459, 0]
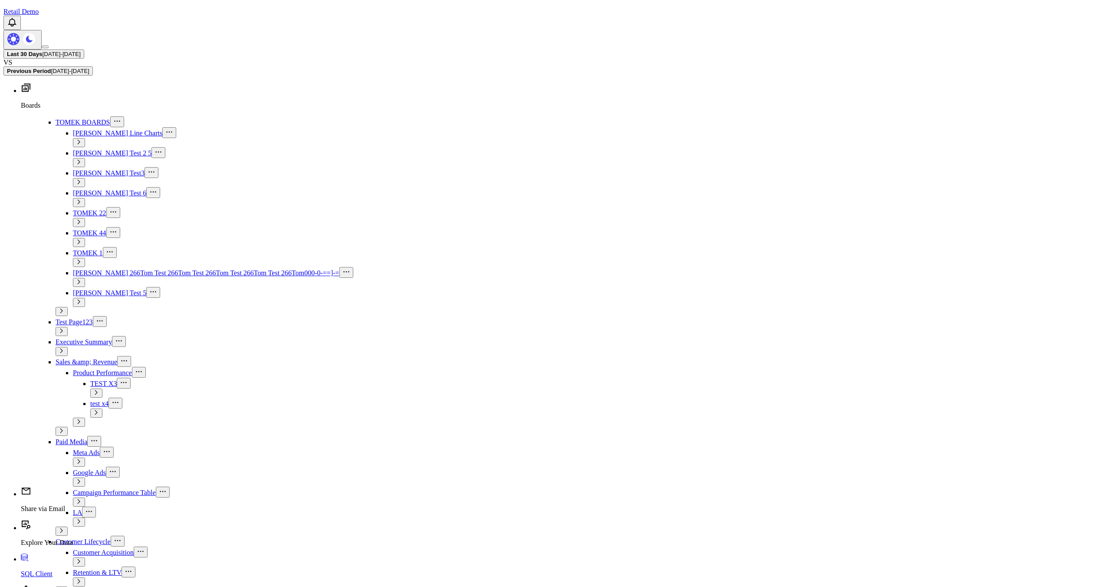
scroll to position [875, 0]
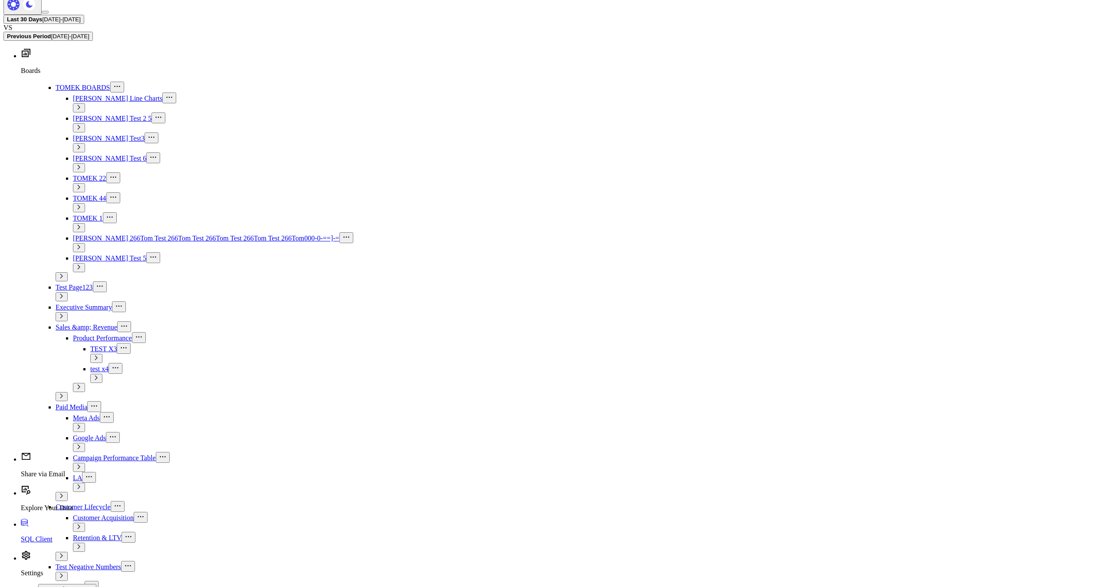
click at [34, 569] on p "Settings" at bounding box center [564, 573] width 1086 height 8
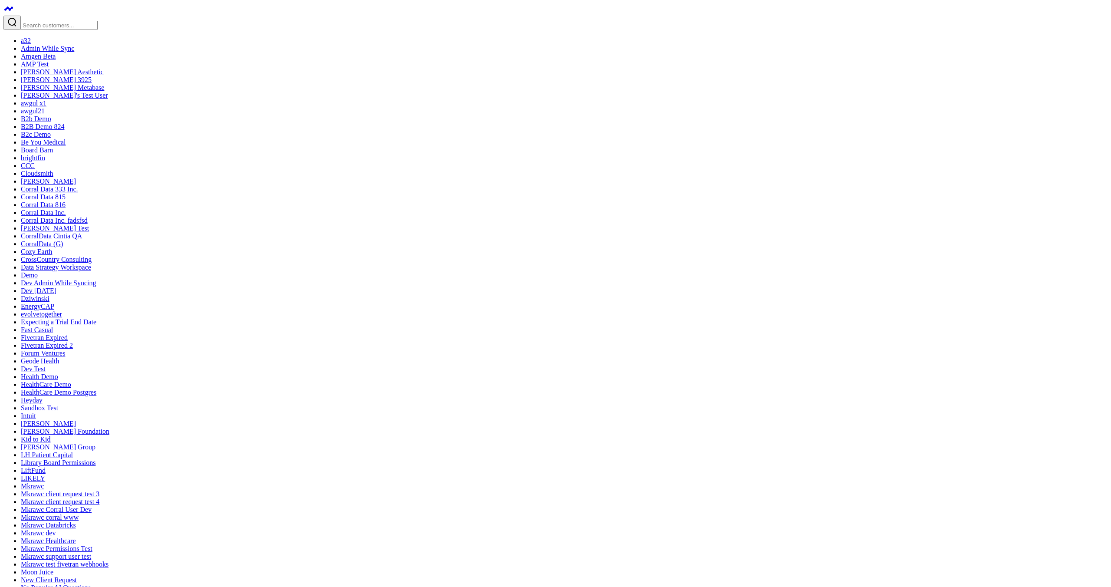
drag, startPoint x: 39, startPoint y: 506, endPoint x: 17, endPoint y: 477, distance: 36.2
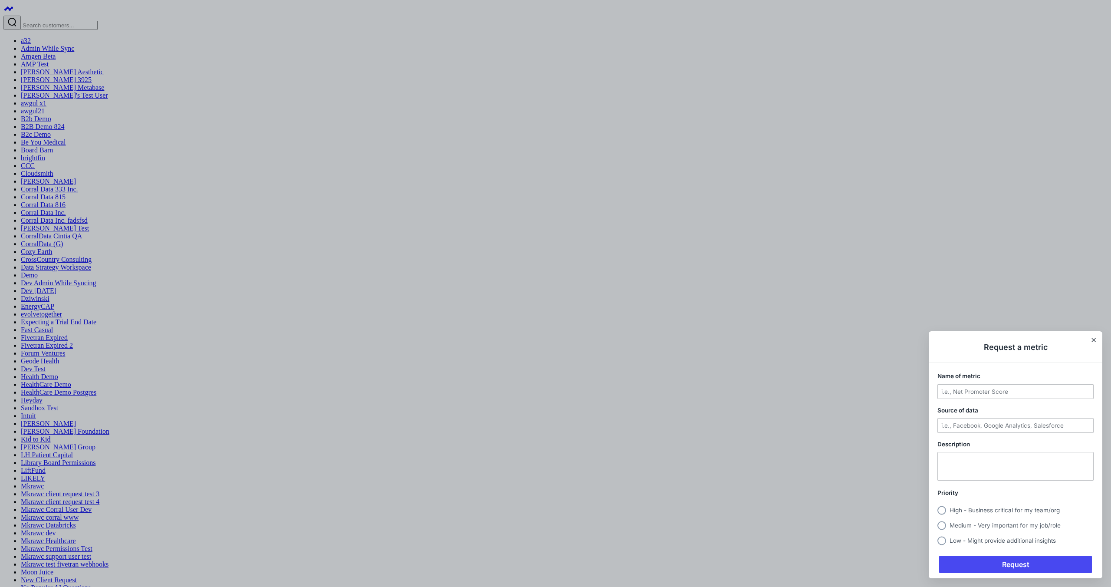
click at [8, 544] on div at bounding box center [555, 293] width 1111 height 587
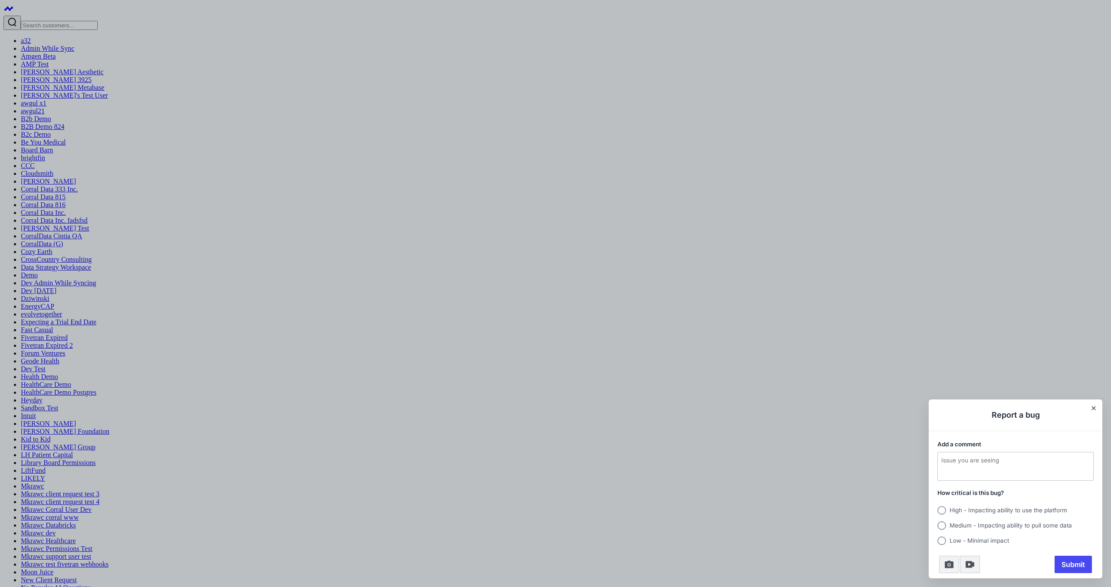
click at [14, 521] on div at bounding box center [555, 293] width 1111 height 587
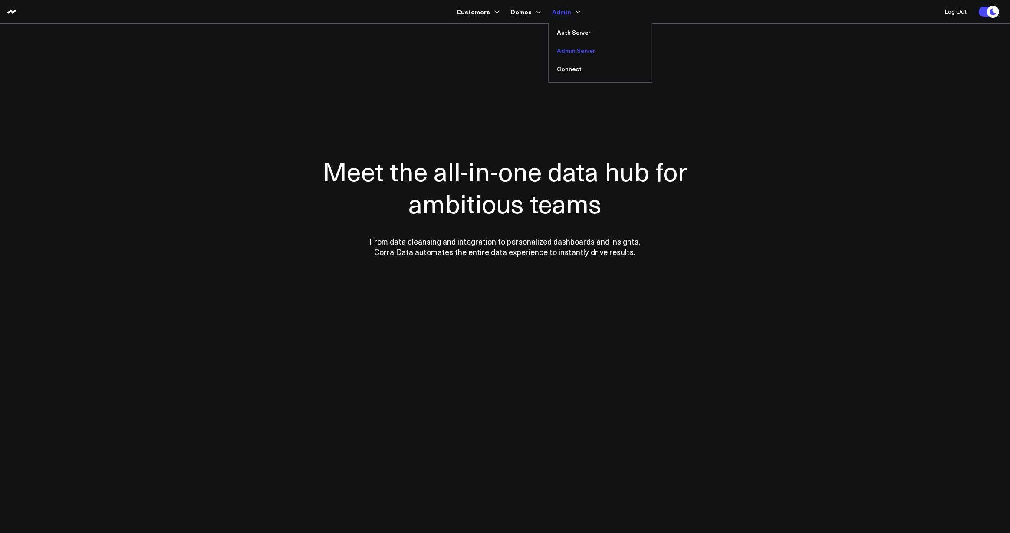
click at [581, 51] on link "Admin Server" at bounding box center [599, 51] width 103 height 18
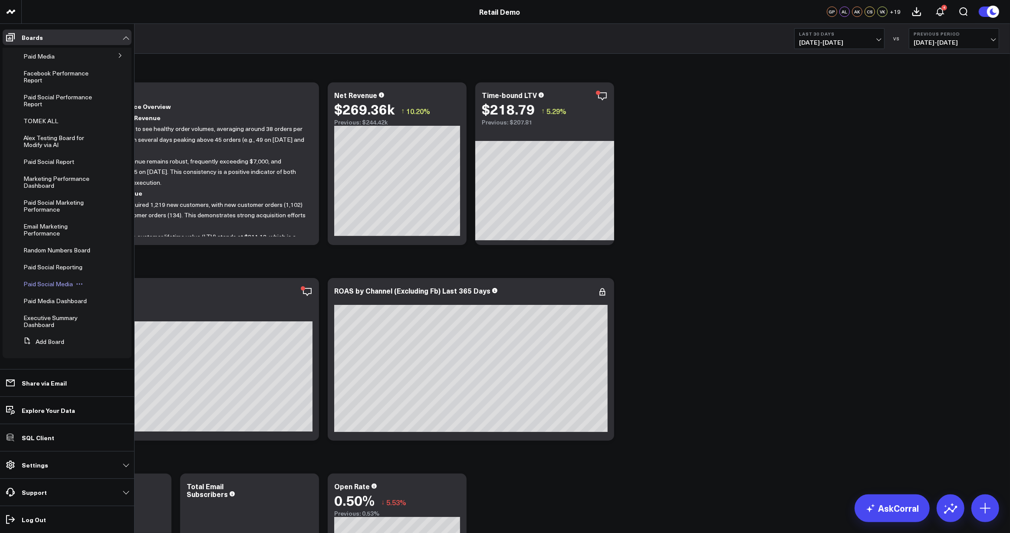
scroll to position [124, 0]
click at [99, 318] on icon at bounding box center [100, 318] width 7 height 7
click at [128, 379] on button "Delete Board" at bounding box center [137, 380] width 70 height 17
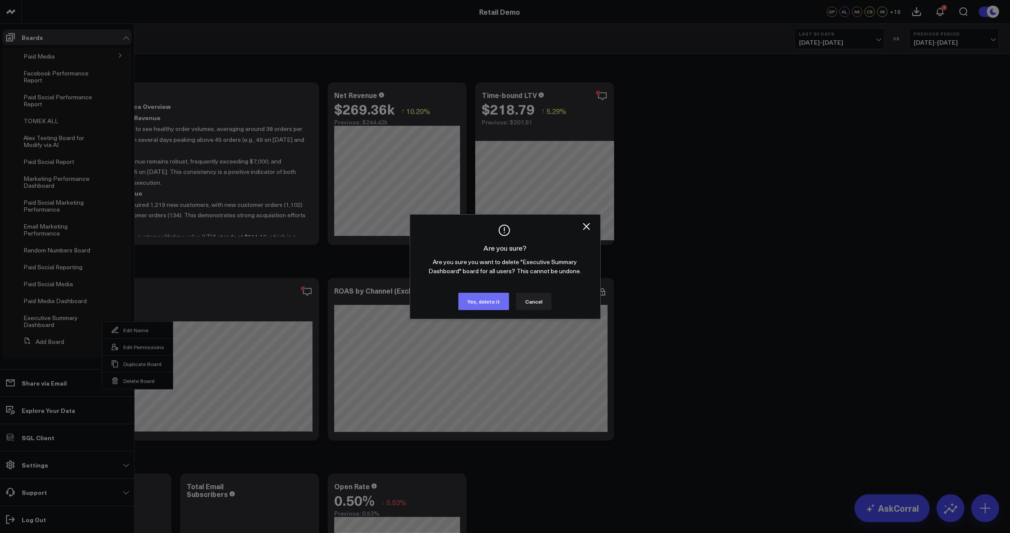
click at [467, 296] on button "Yes, delete it" at bounding box center [483, 301] width 51 height 17
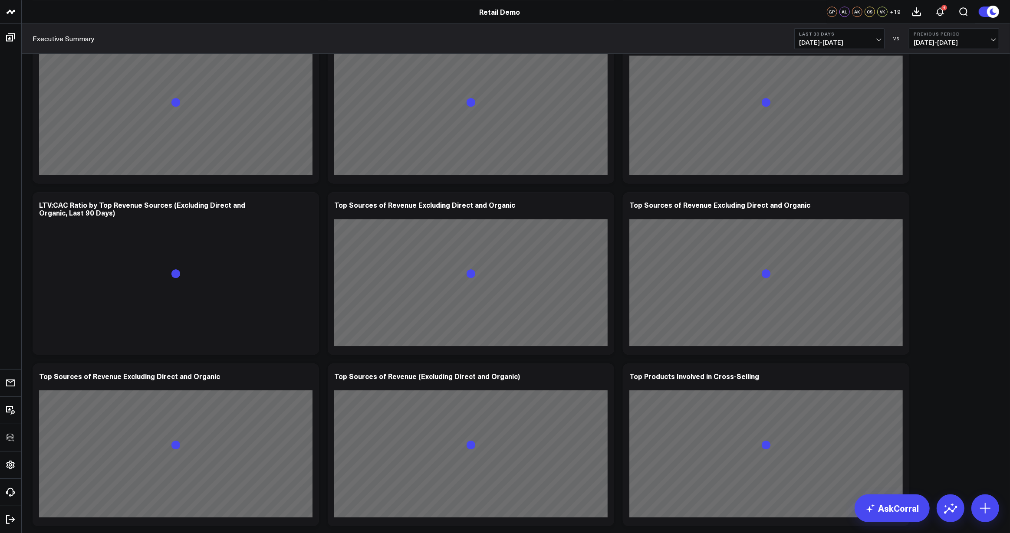
scroll to position [3268, 0]
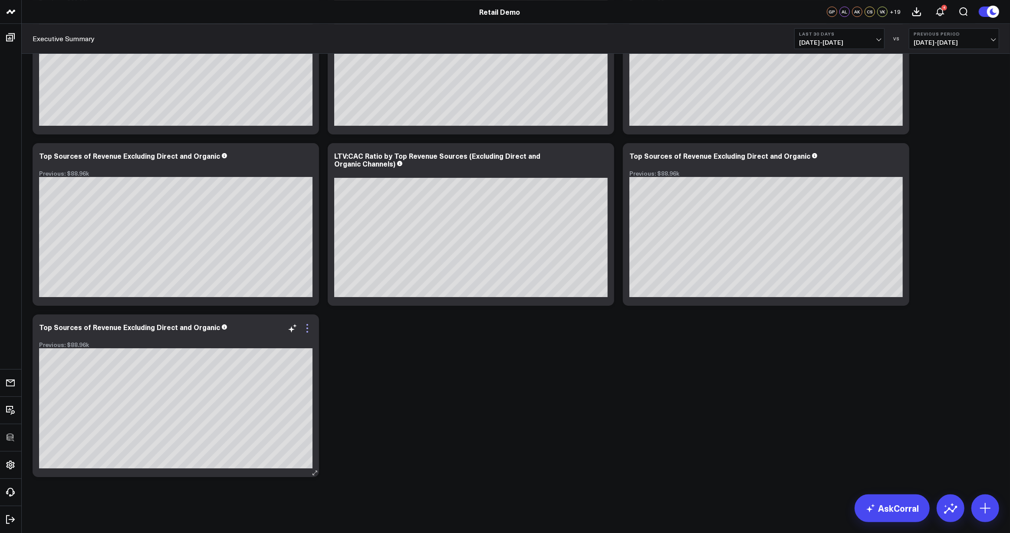
click at [307, 325] on icon at bounding box center [307, 325] width 2 height 2
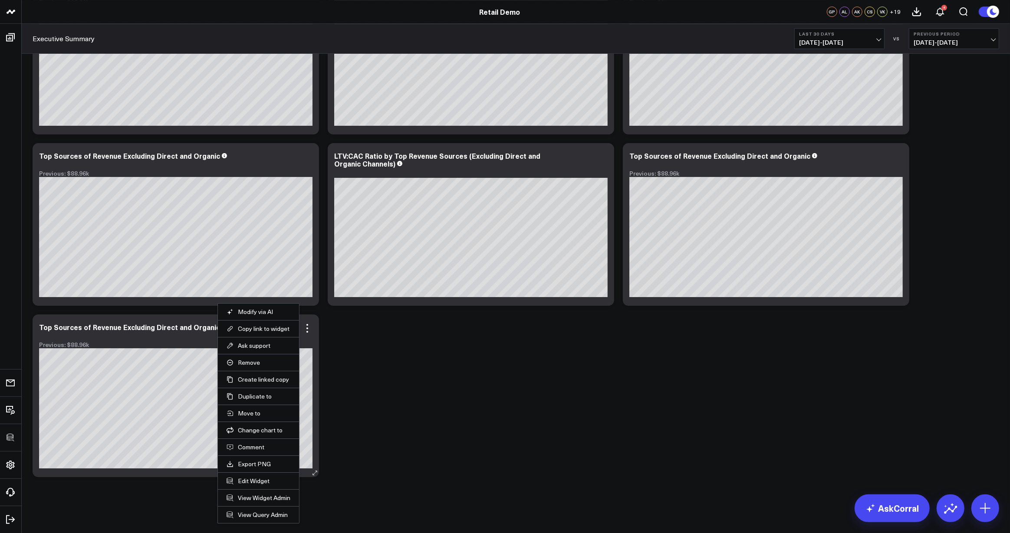
click at [246, 356] on li "Remove" at bounding box center [258, 362] width 81 height 17
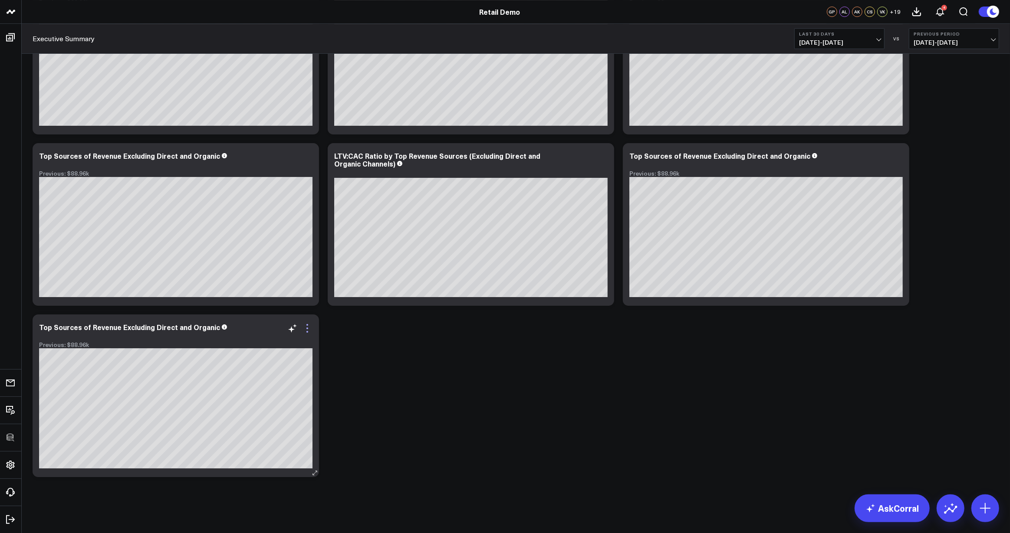
click at [308, 327] on icon at bounding box center [307, 328] width 10 height 10
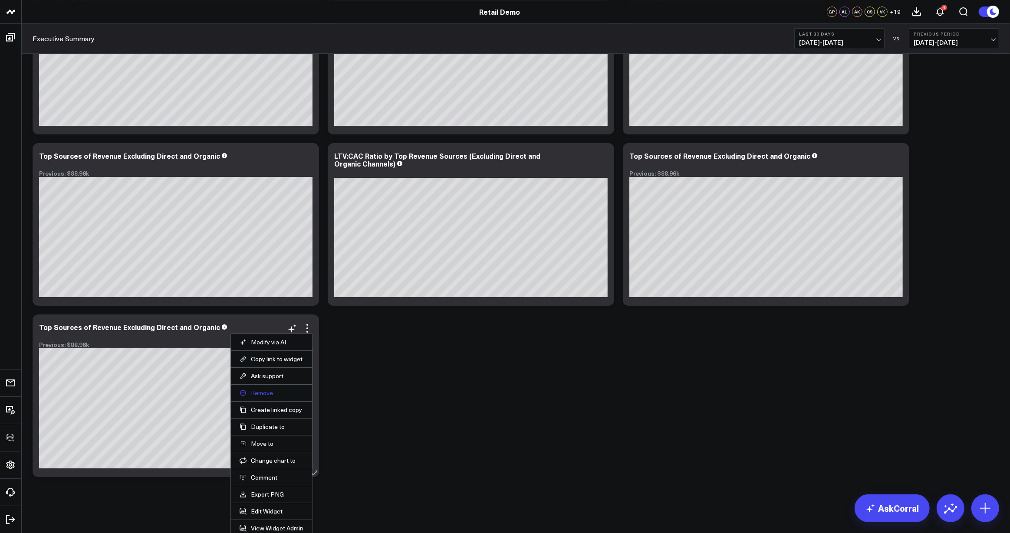
click at [256, 394] on button "Remove" at bounding box center [271, 393] width 64 height 8
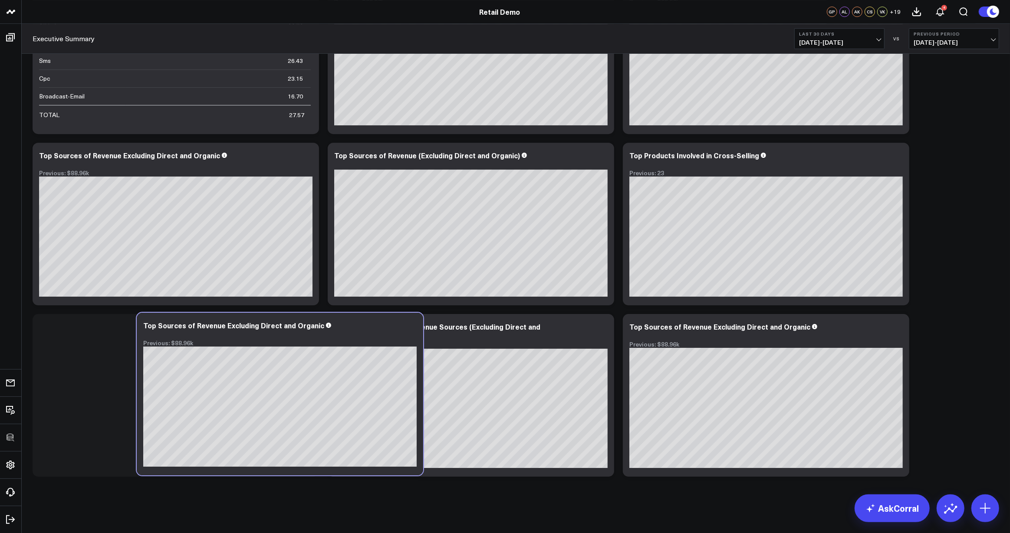
scroll to position [3097, 0]
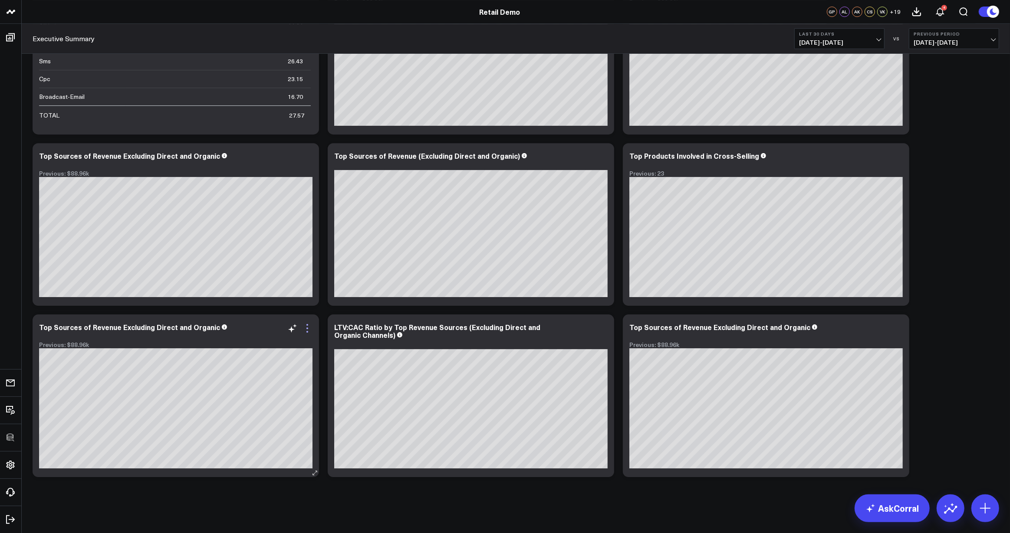
click at [308, 326] on icon at bounding box center [307, 328] width 10 height 10
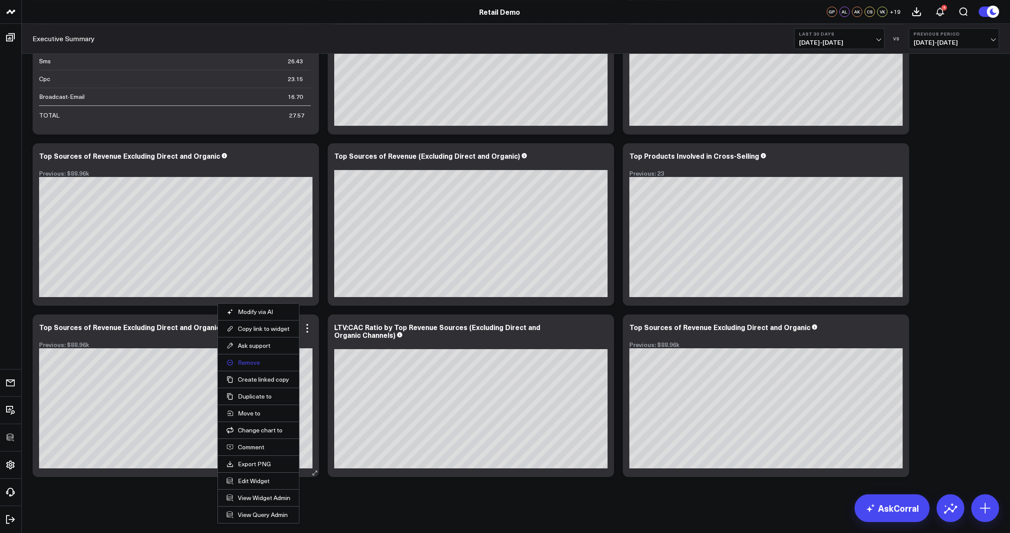
click at [249, 362] on button "Remove" at bounding box center [258, 363] width 64 height 8
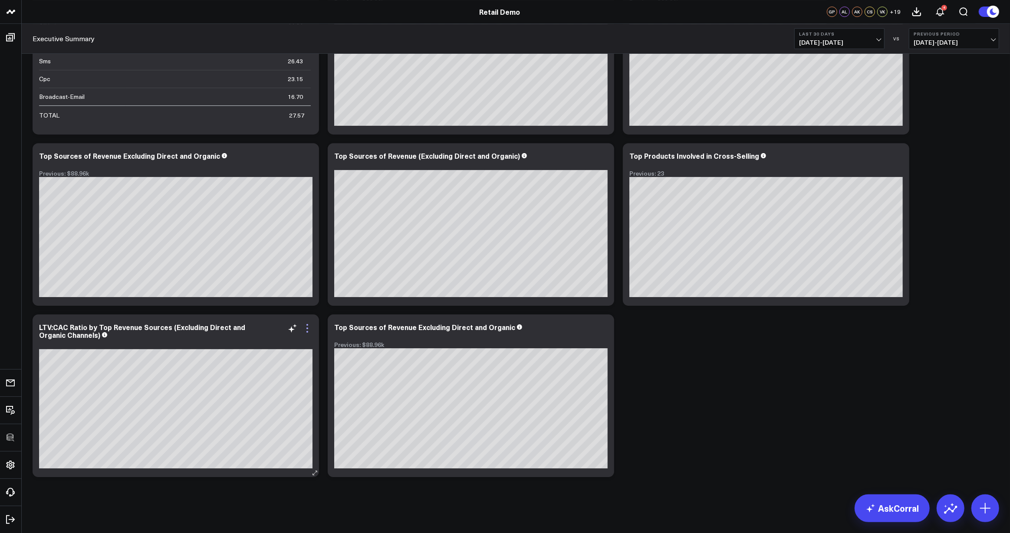
click at [307, 328] on icon at bounding box center [307, 329] width 2 height 2
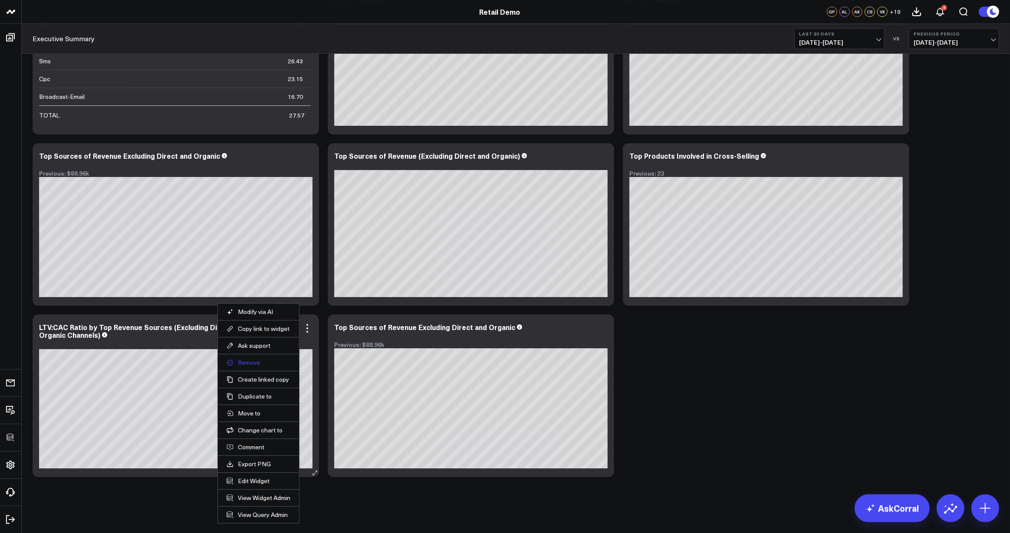
click at [247, 361] on button "Remove" at bounding box center [258, 363] width 64 height 8
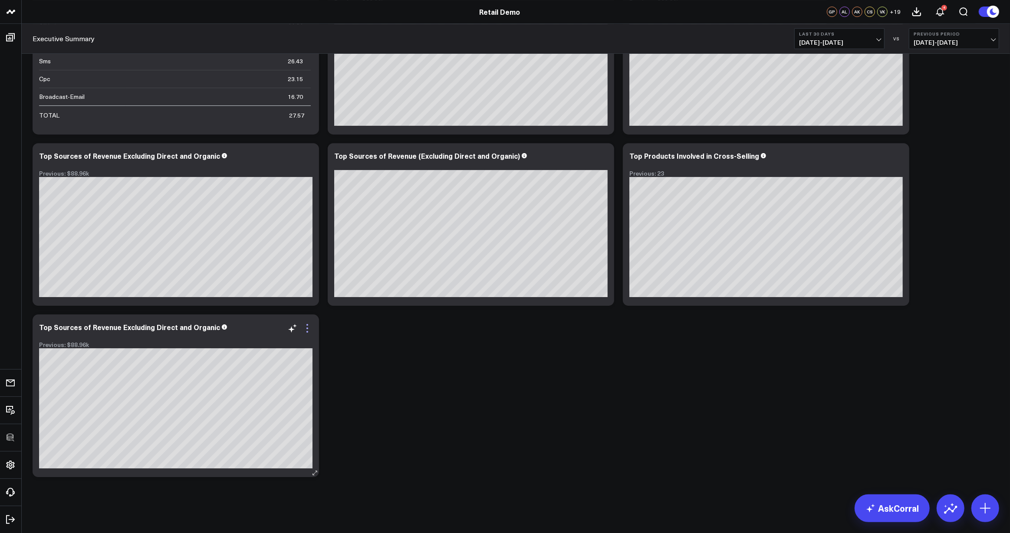
click at [307, 331] on icon at bounding box center [307, 332] width 2 height 2
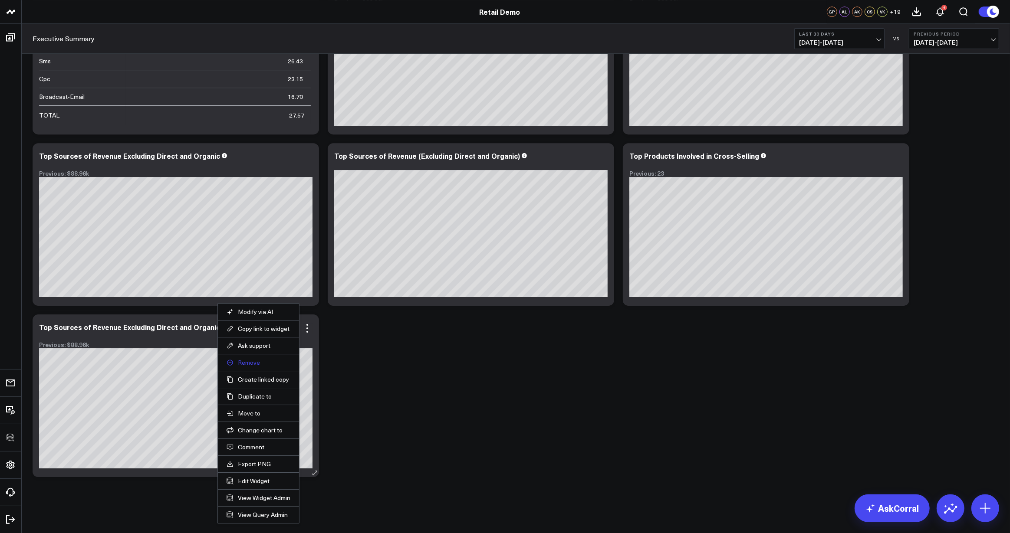
click at [248, 365] on button "Remove" at bounding box center [258, 363] width 64 height 8
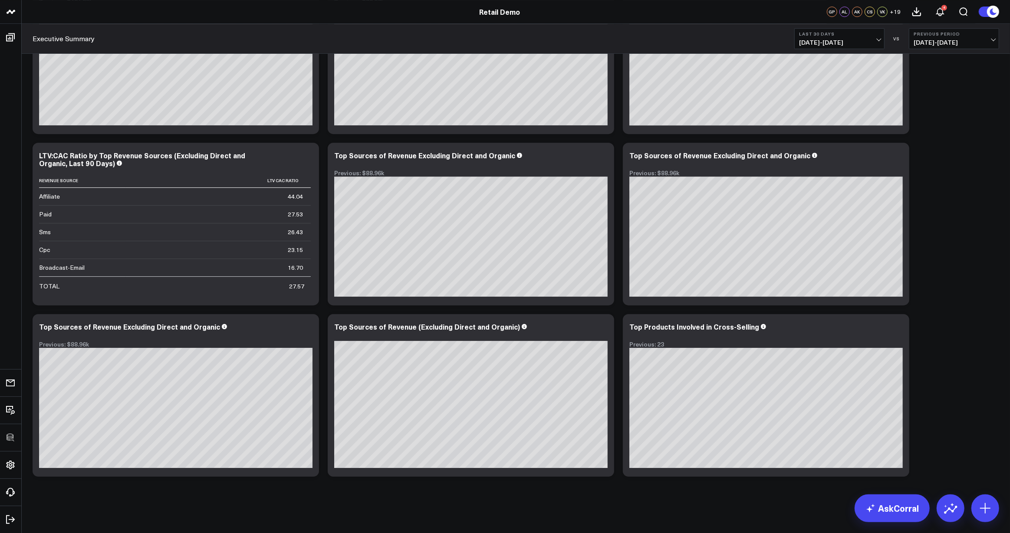
scroll to position [2925, 0]
click at [308, 326] on icon at bounding box center [307, 328] width 10 height 10
click at [0, 0] on button "Remove" at bounding box center [0, 0] width 0 height 0
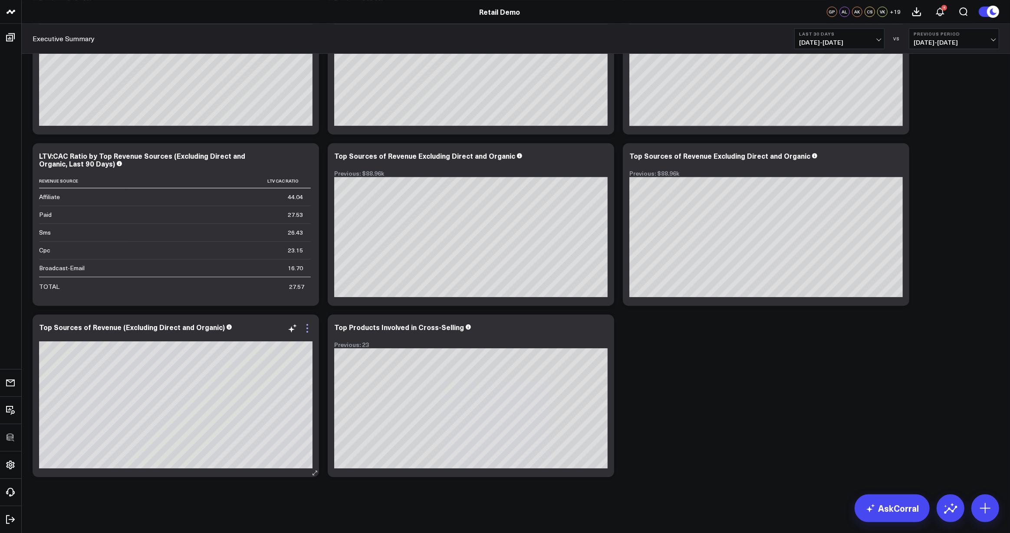
click at [308, 326] on icon at bounding box center [307, 328] width 10 height 10
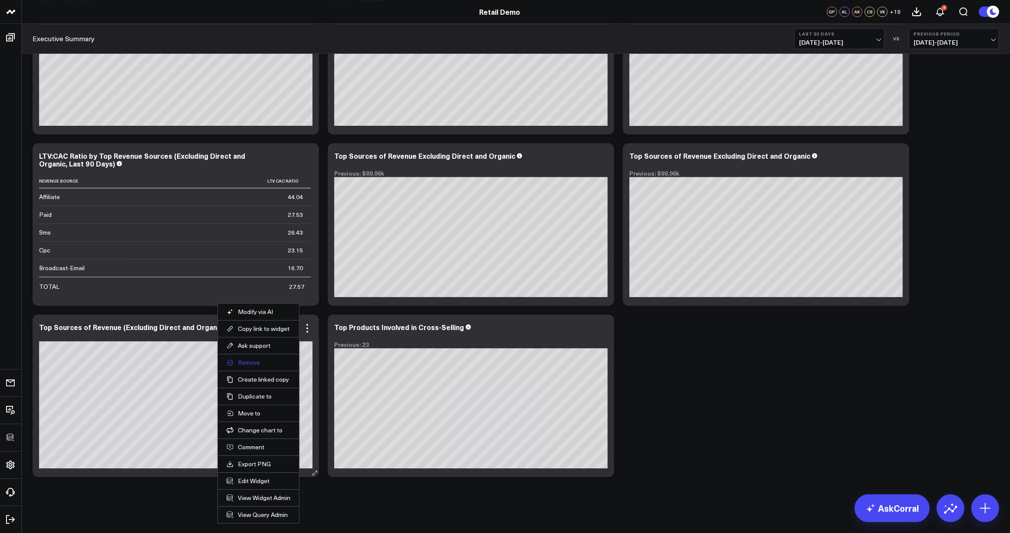
click at [247, 362] on button "Remove" at bounding box center [258, 363] width 64 height 8
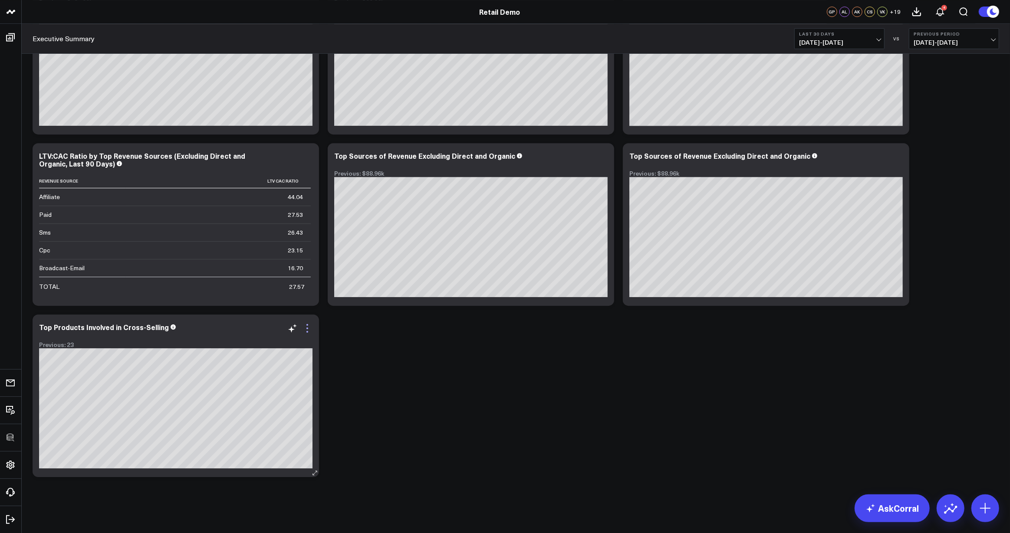
click at [309, 327] on icon at bounding box center [307, 328] width 10 height 10
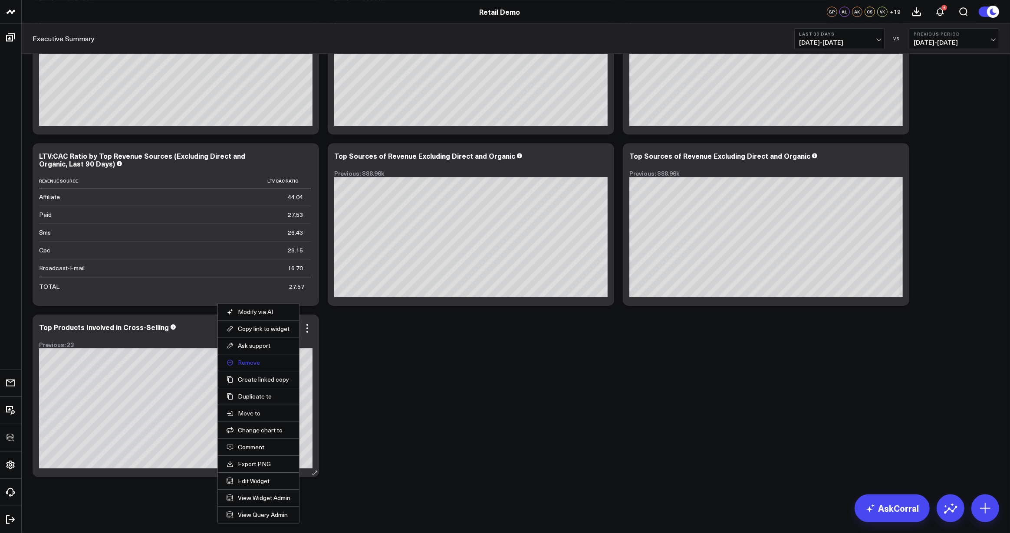
click at [247, 363] on button "Remove" at bounding box center [258, 363] width 64 height 8
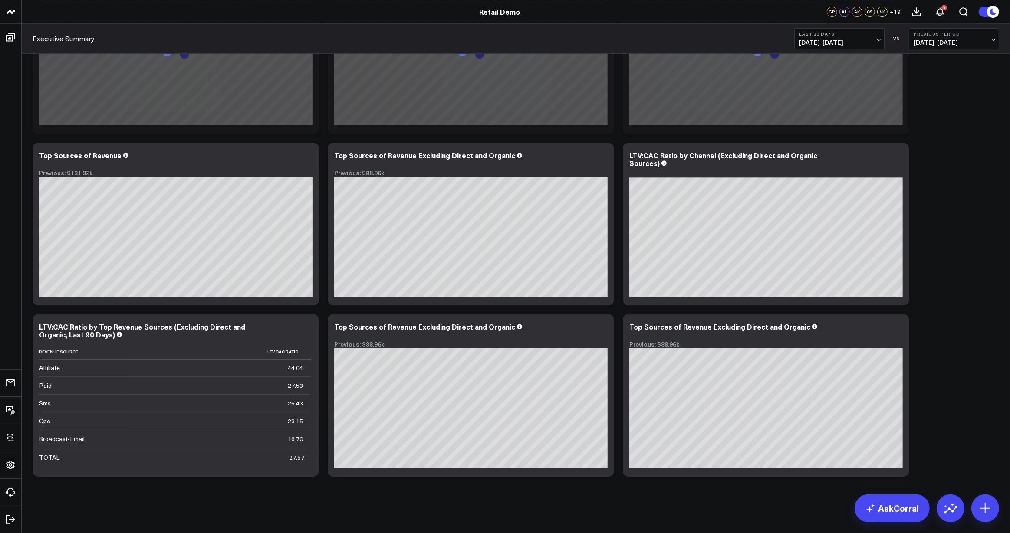
scroll to position [2754, 0]
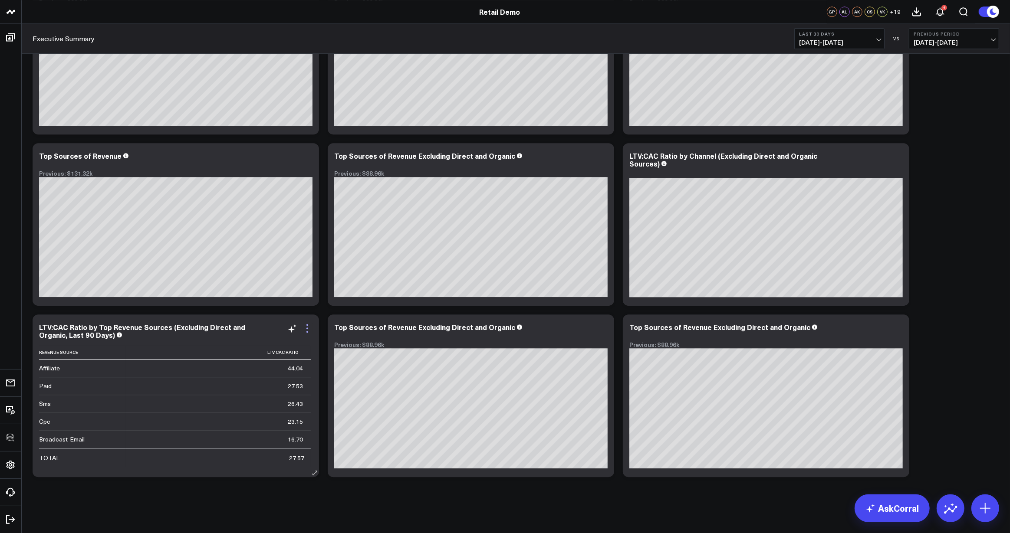
click at [305, 327] on icon at bounding box center [307, 328] width 10 height 10
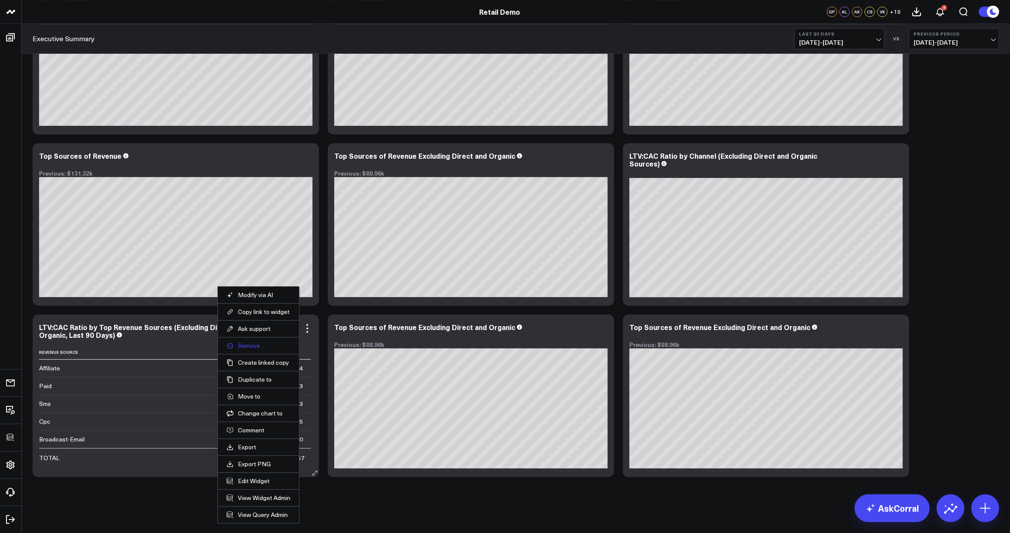
click at [248, 344] on button "Remove" at bounding box center [258, 346] width 64 height 8
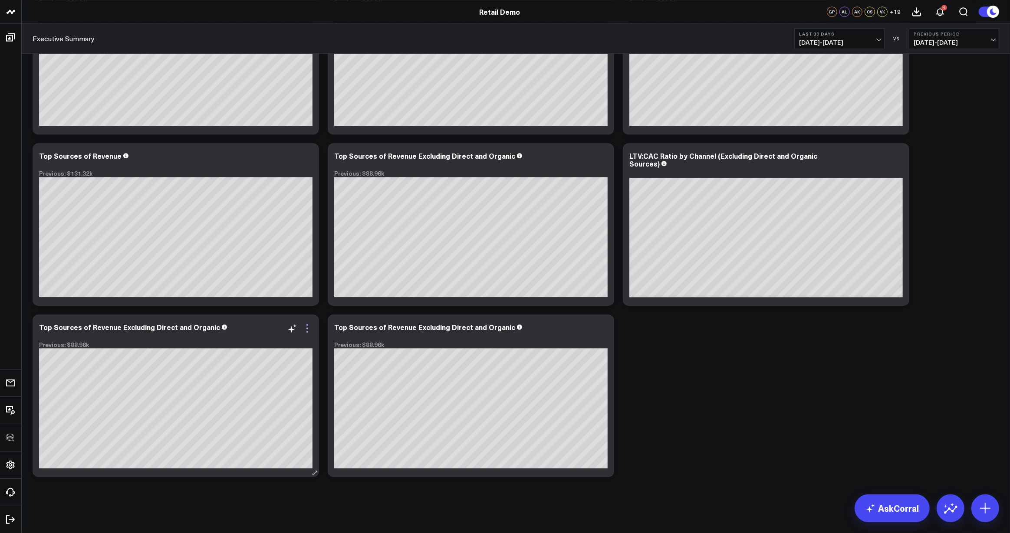
click at [308, 329] on icon at bounding box center [307, 328] width 10 height 10
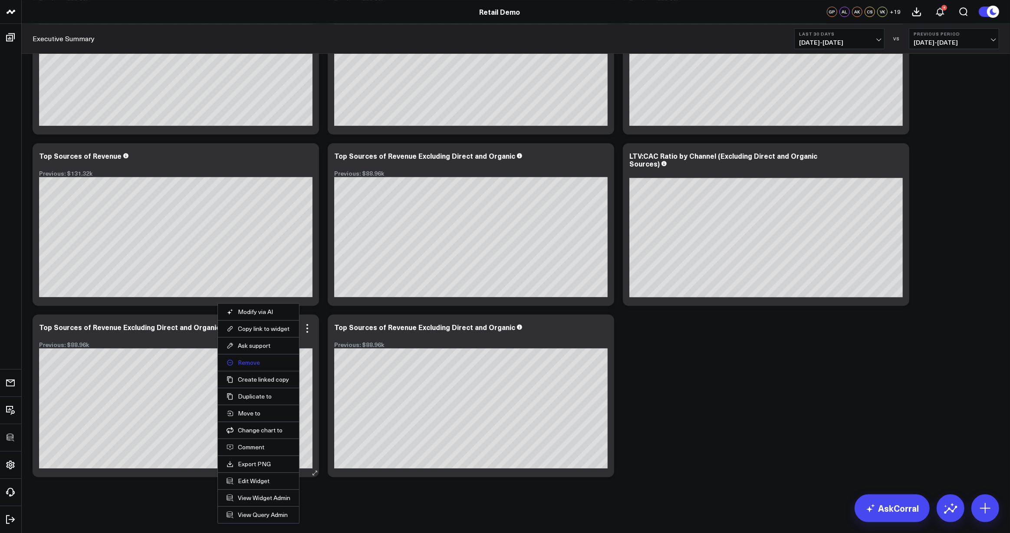
click at [249, 359] on button "Remove" at bounding box center [258, 363] width 64 height 8
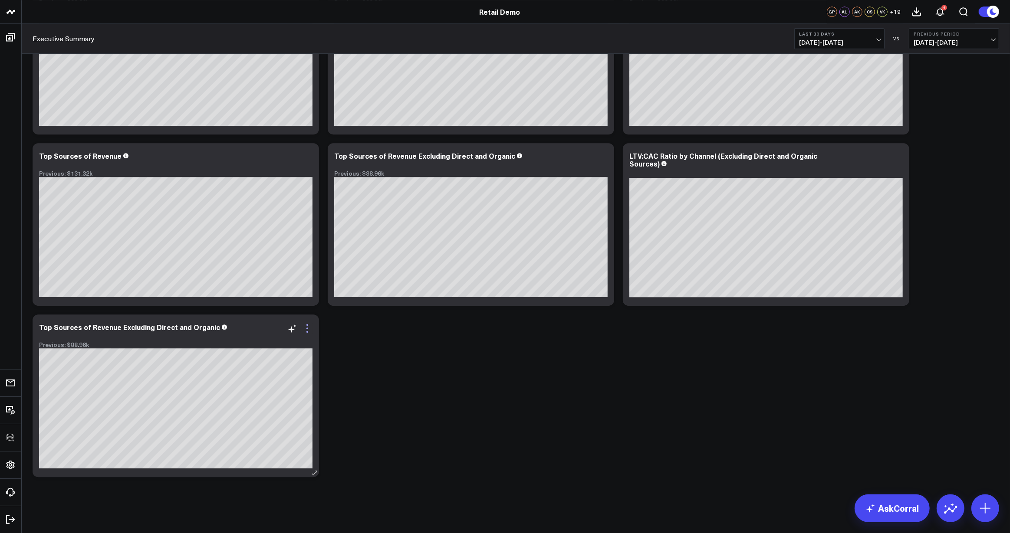
click at [306, 326] on icon at bounding box center [307, 328] width 10 height 10
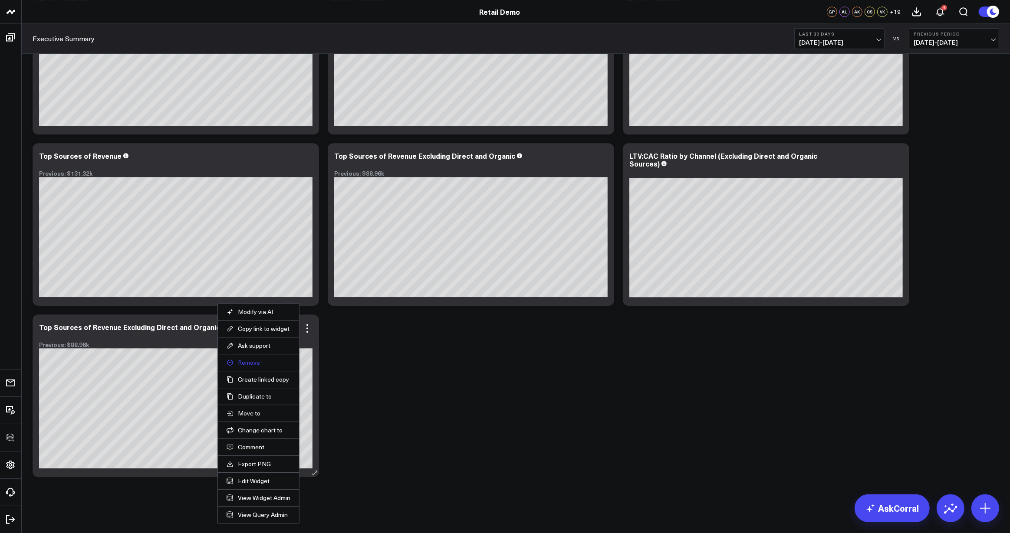
click at [253, 362] on button "Remove" at bounding box center [258, 363] width 64 height 8
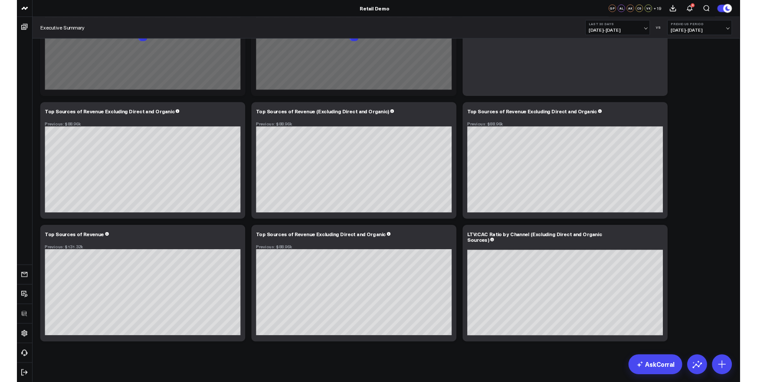
scroll to position [2583, 0]
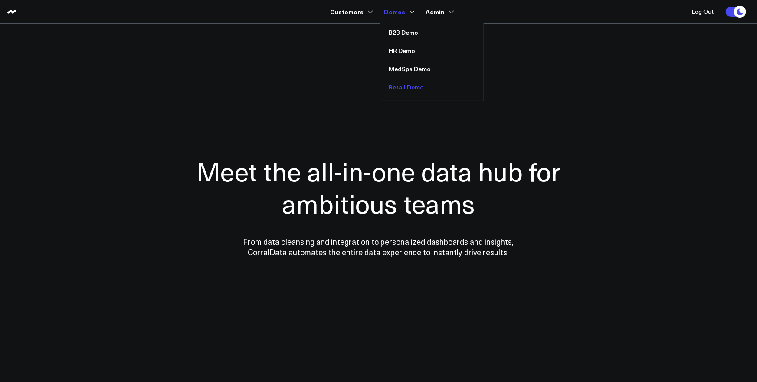
click at [399, 84] on link "Retail Demo" at bounding box center [431, 87] width 103 height 18
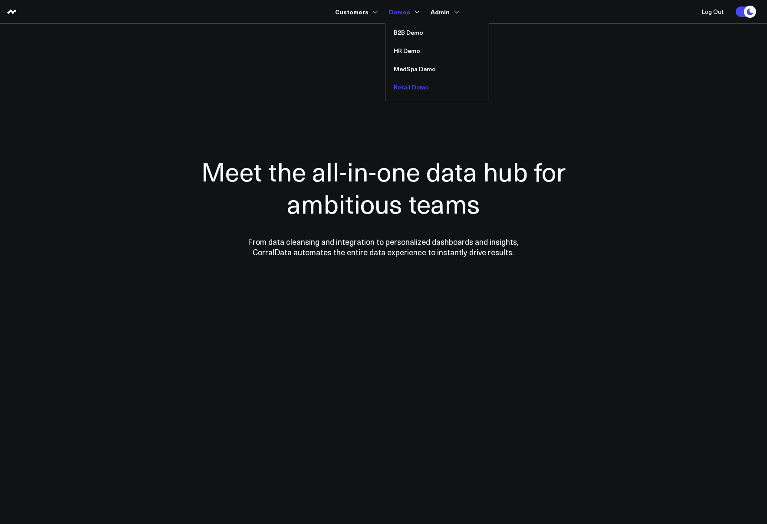
click at [403, 87] on link "Retail Demo" at bounding box center [436, 87] width 103 height 18
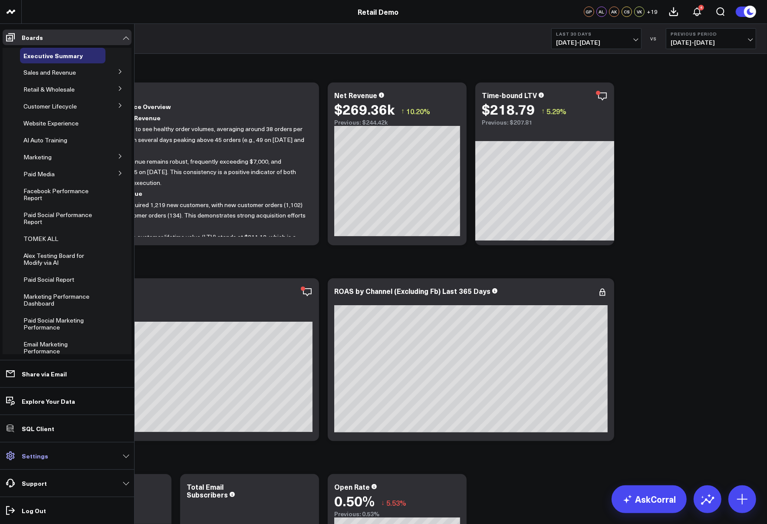
click at [26, 455] on p "Settings" at bounding box center [35, 455] width 26 height 7
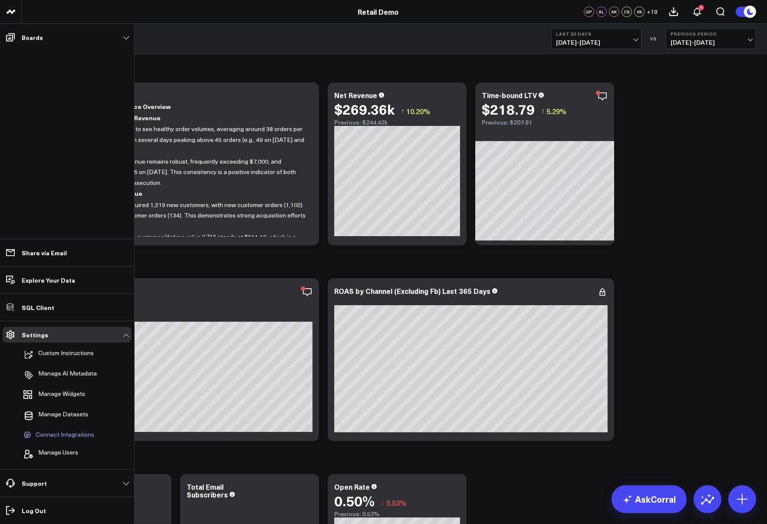
click at [63, 433] on span "Connect Integrations" at bounding box center [65, 435] width 59 height 8
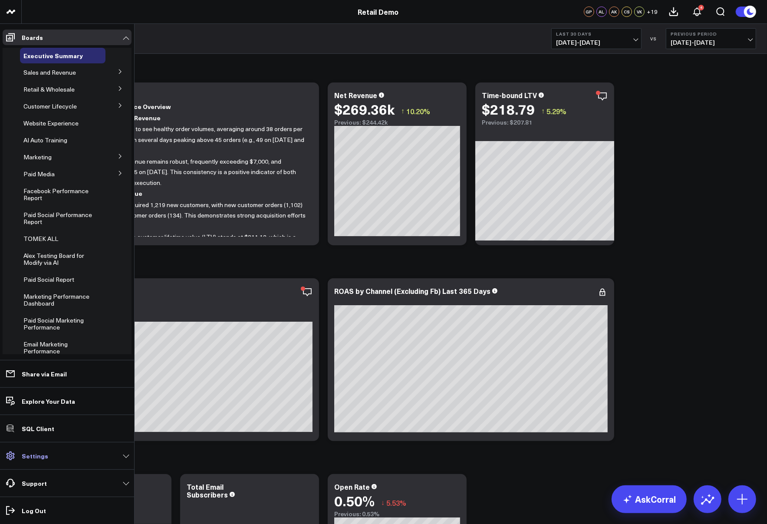
click at [32, 457] on p "Settings" at bounding box center [35, 455] width 26 height 7
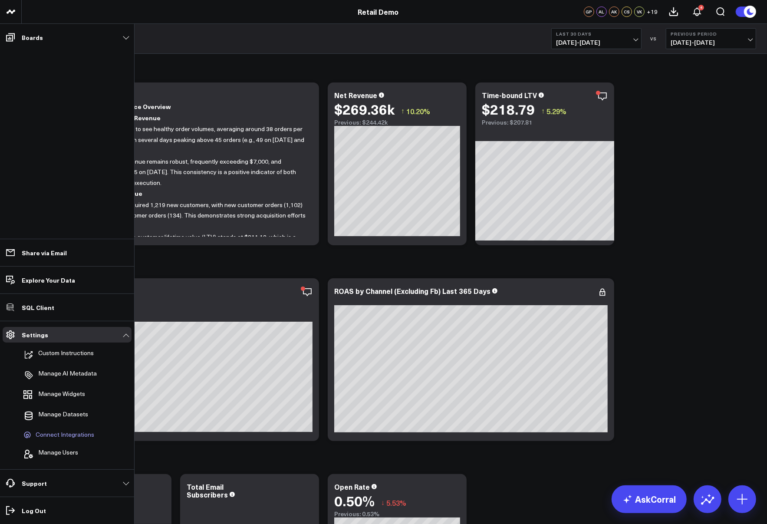
click at [56, 436] on span "Connect Integrations" at bounding box center [65, 435] width 59 height 8
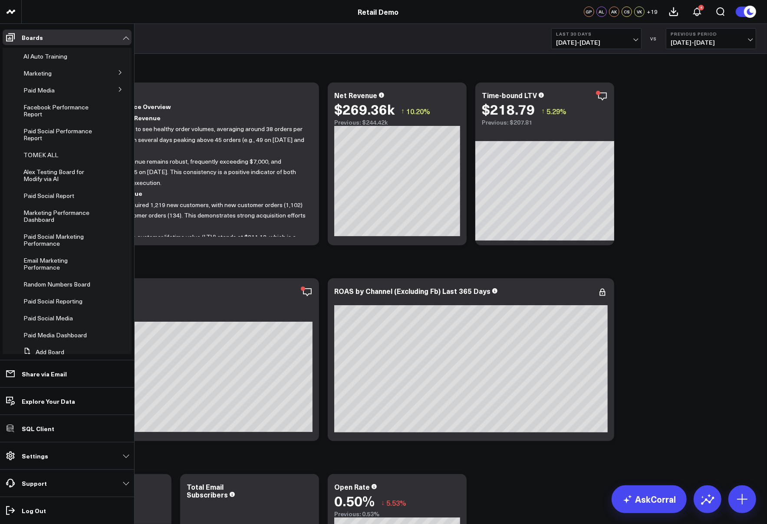
scroll to position [110, 0]
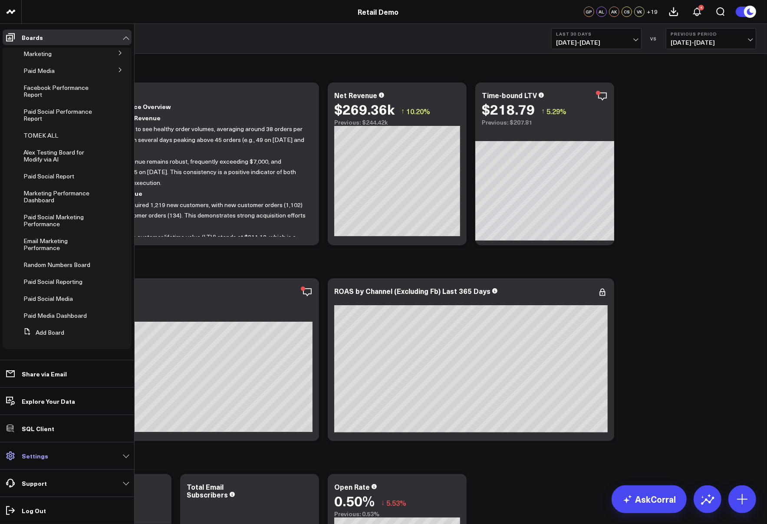
click at [34, 454] on p "Settings" at bounding box center [35, 455] width 26 height 7
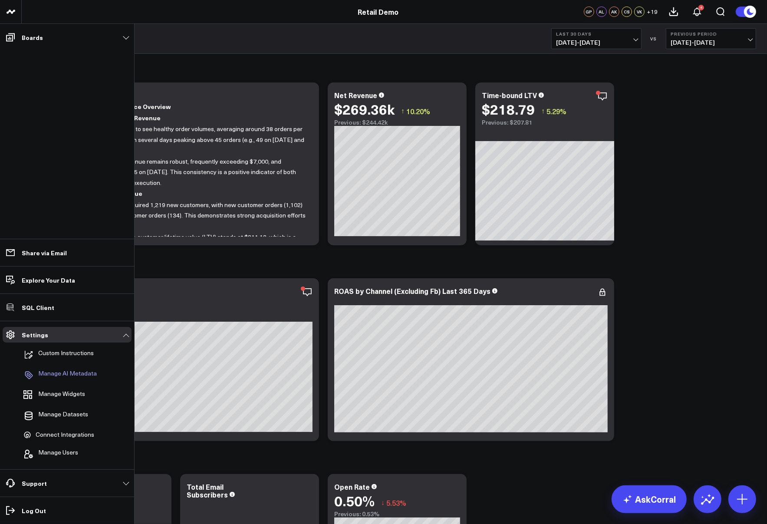
click at [66, 377] on p "Manage AI Metadata" at bounding box center [67, 375] width 59 height 10
